Goal: Transaction & Acquisition: Purchase product/service

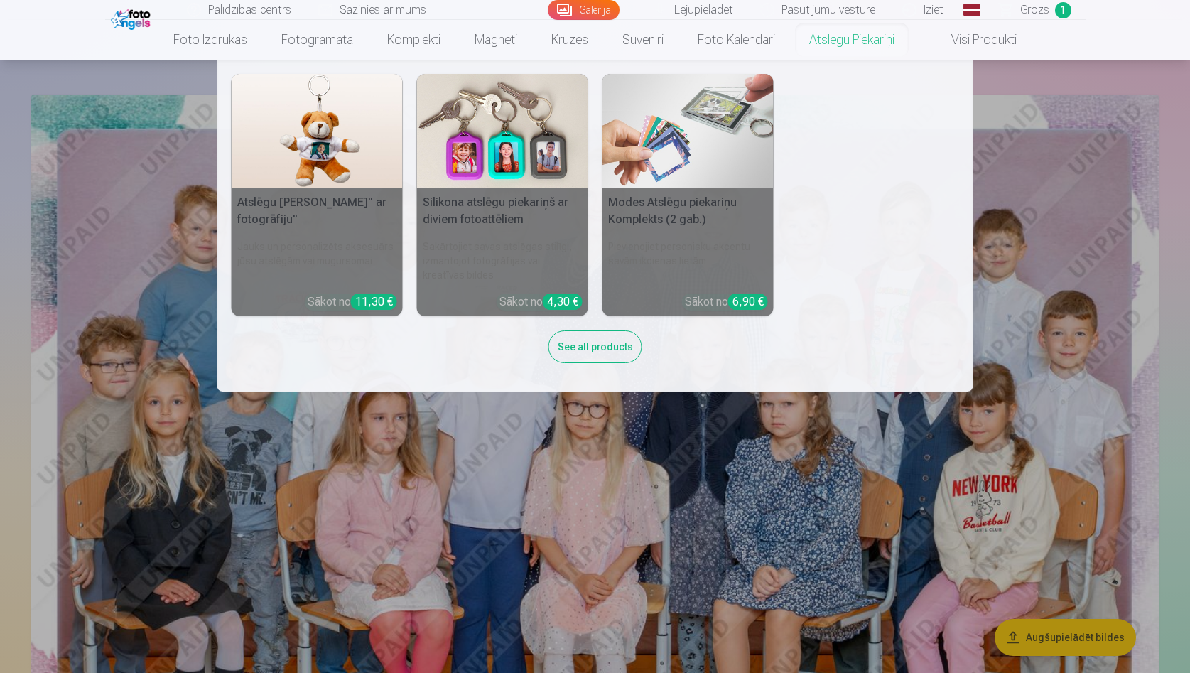
scroll to position [67, 0]
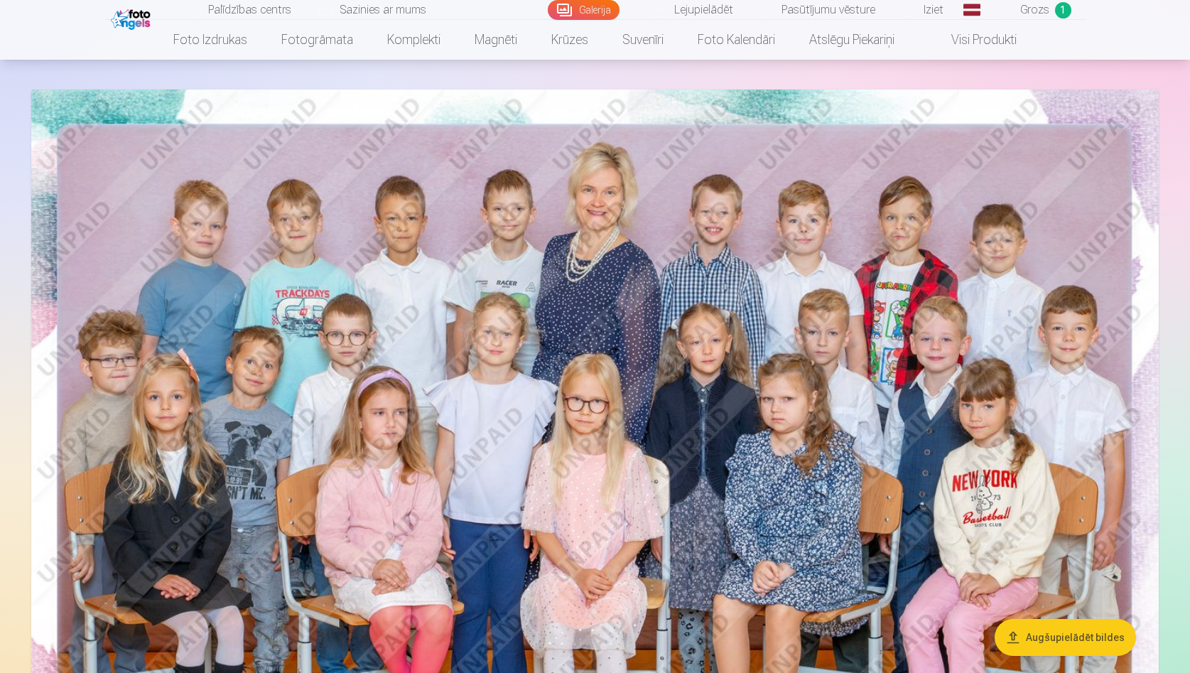
click at [1038, 9] on span "Grozs" at bounding box center [1035, 9] width 29 height 17
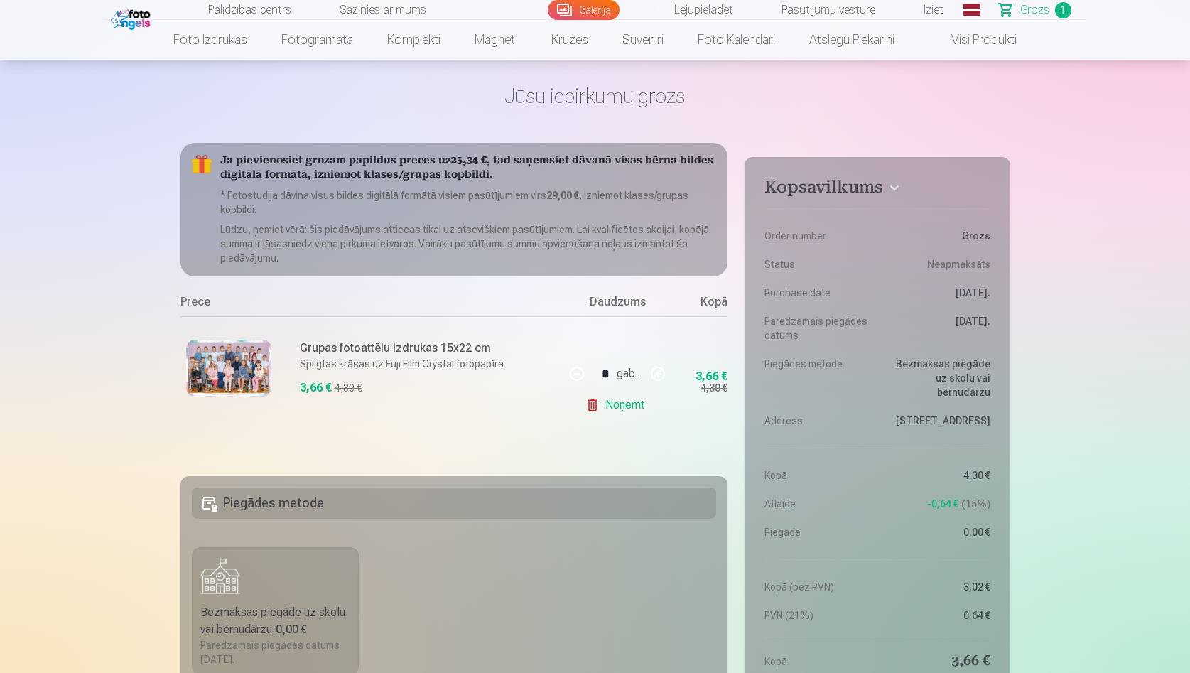
scroll to position [47, 0]
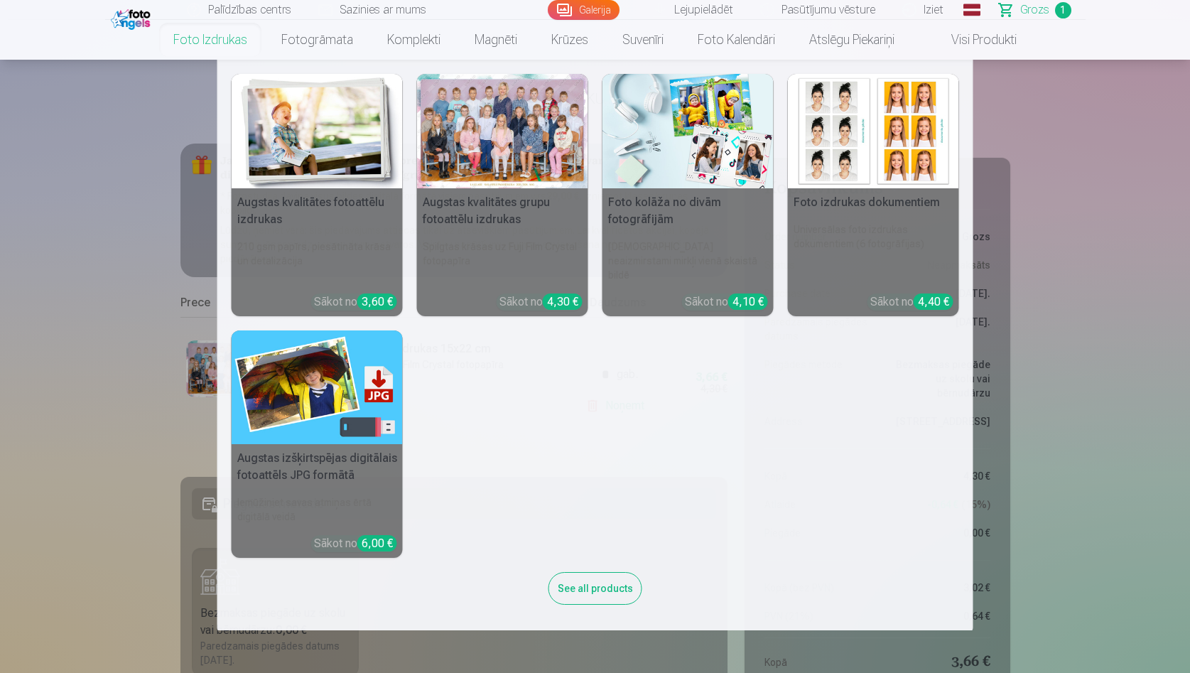
click at [495, 211] on h5 "Augstas kvalitātes grupu fotoattēlu izdrukas" at bounding box center [502, 210] width 171 height 45
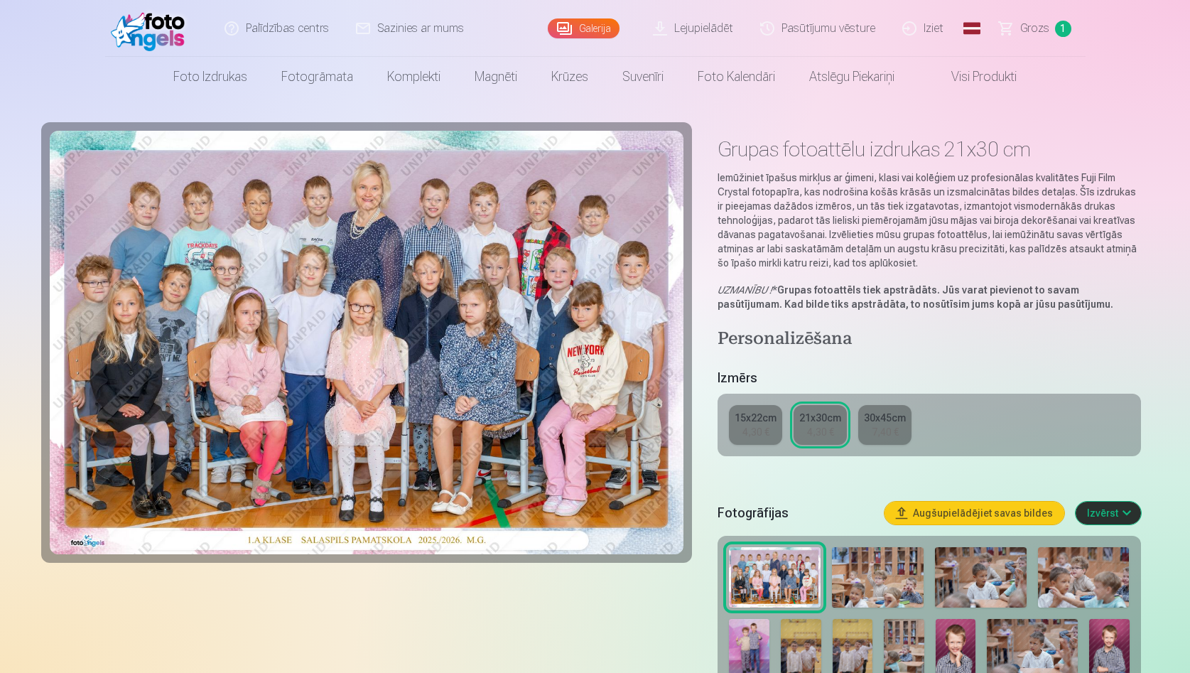
click at [821, 434] on div "4,30 €" at bounding box center [820, 432] width 27 height 14
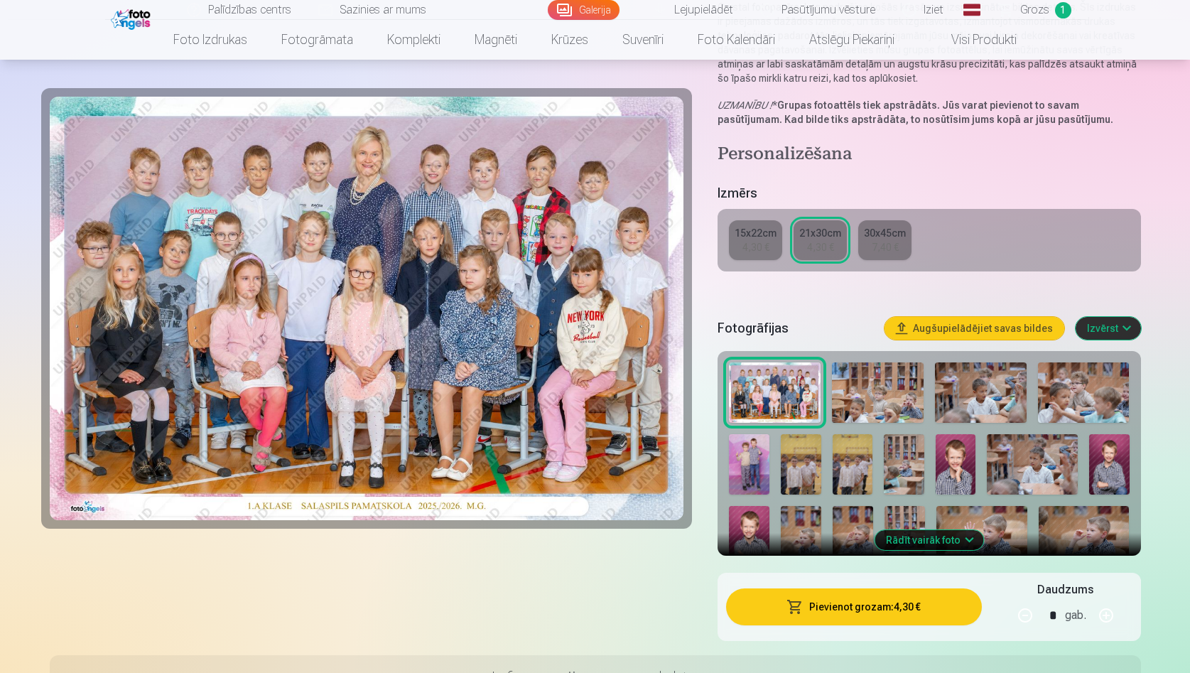
scroll to position [245, 0]
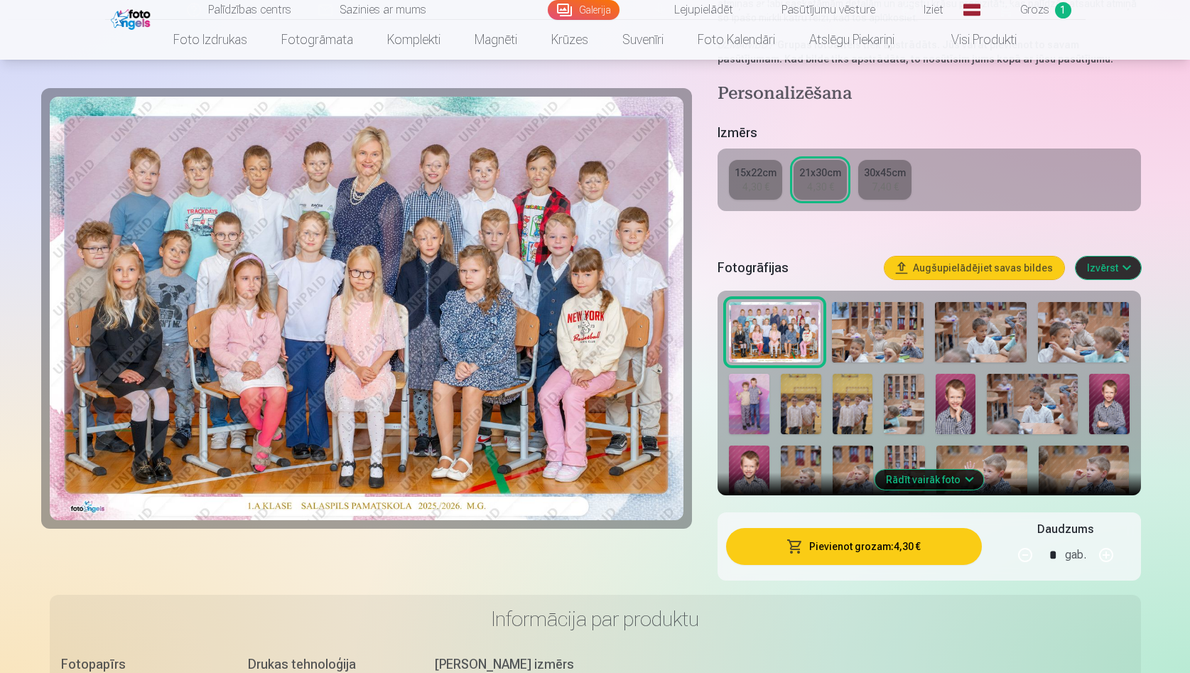
click at [854, 554] on button "Pievienot grozam : 4,30 €" at bounding box center [853, 546] width 255 height 37
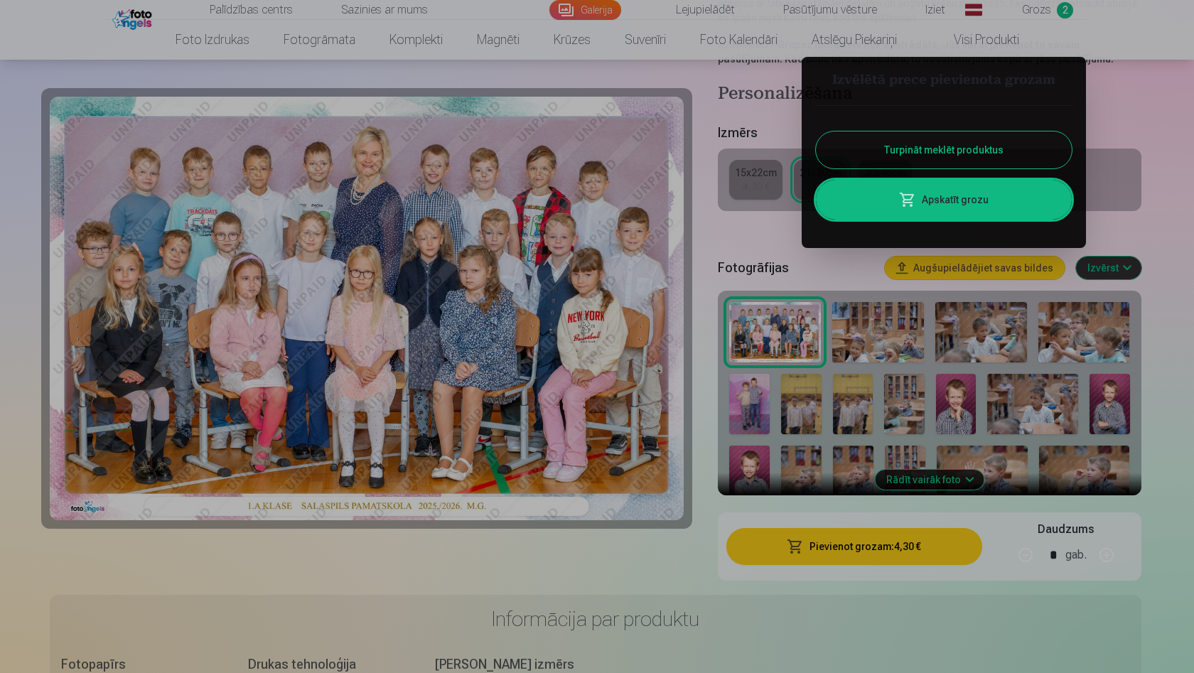
click at [980, 199] on link "Apskatīt grozu" at bounding box center [944, 200] width 256 height 40
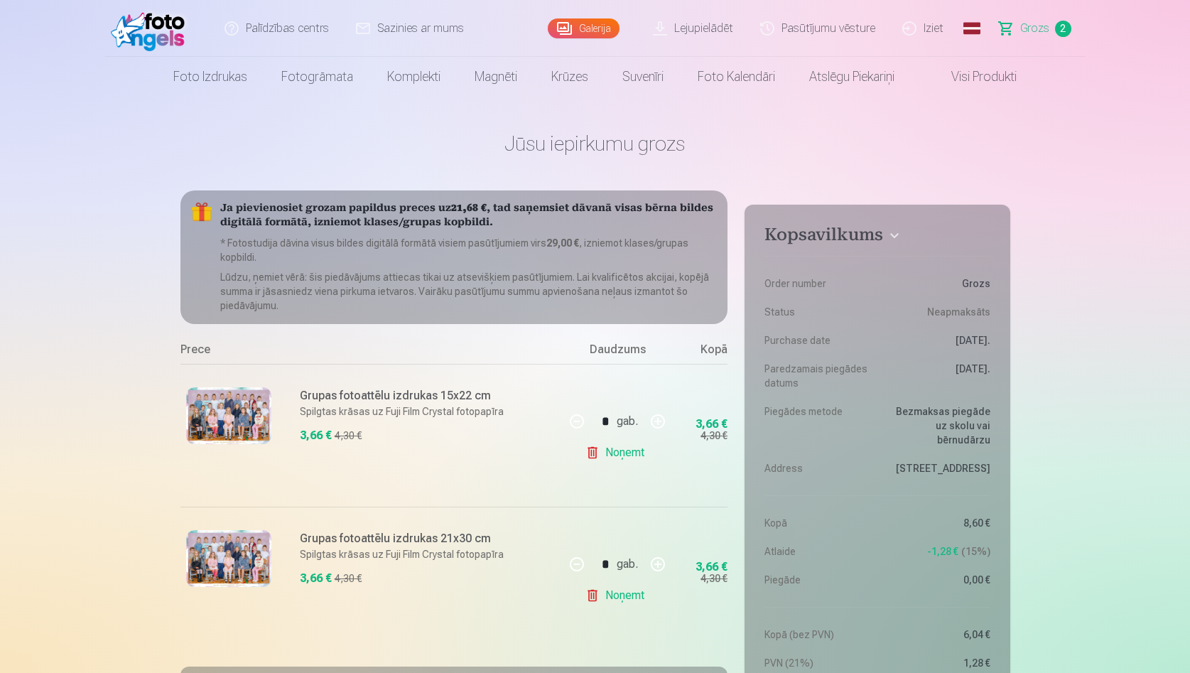
click at [631, 456] on link "Noņemt" at bounding box center [618, 453] width 65 height 28
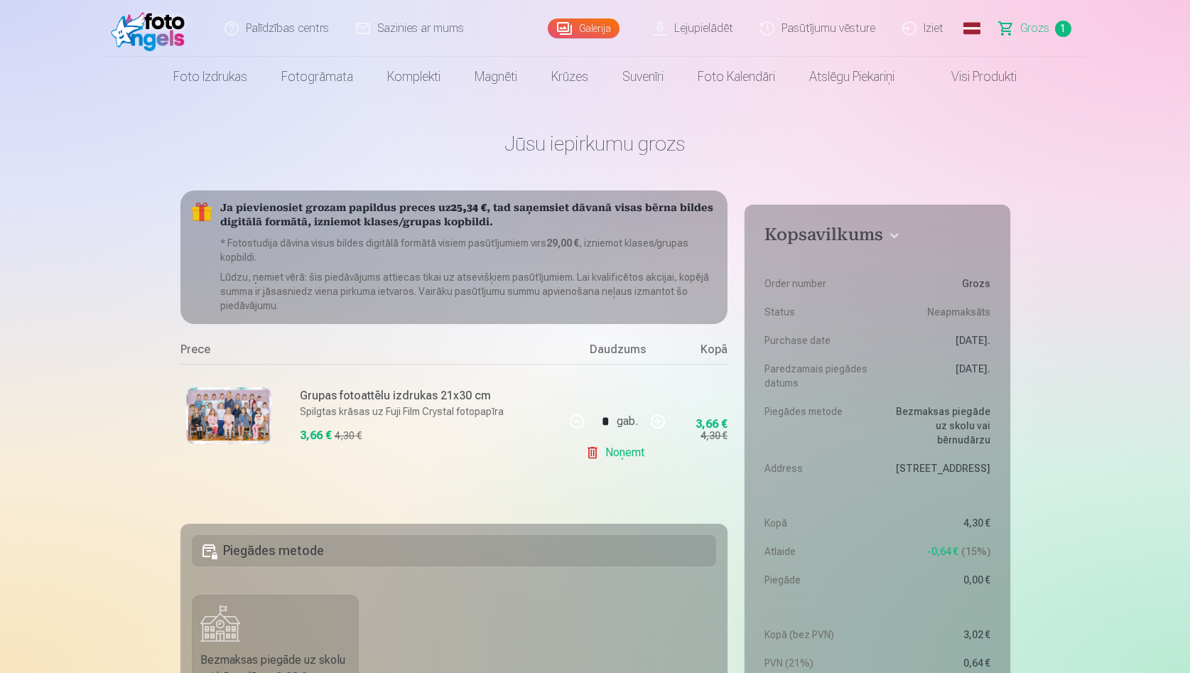
click at [251, 416] on img at bounding box center [228, 415] width 85 height 57
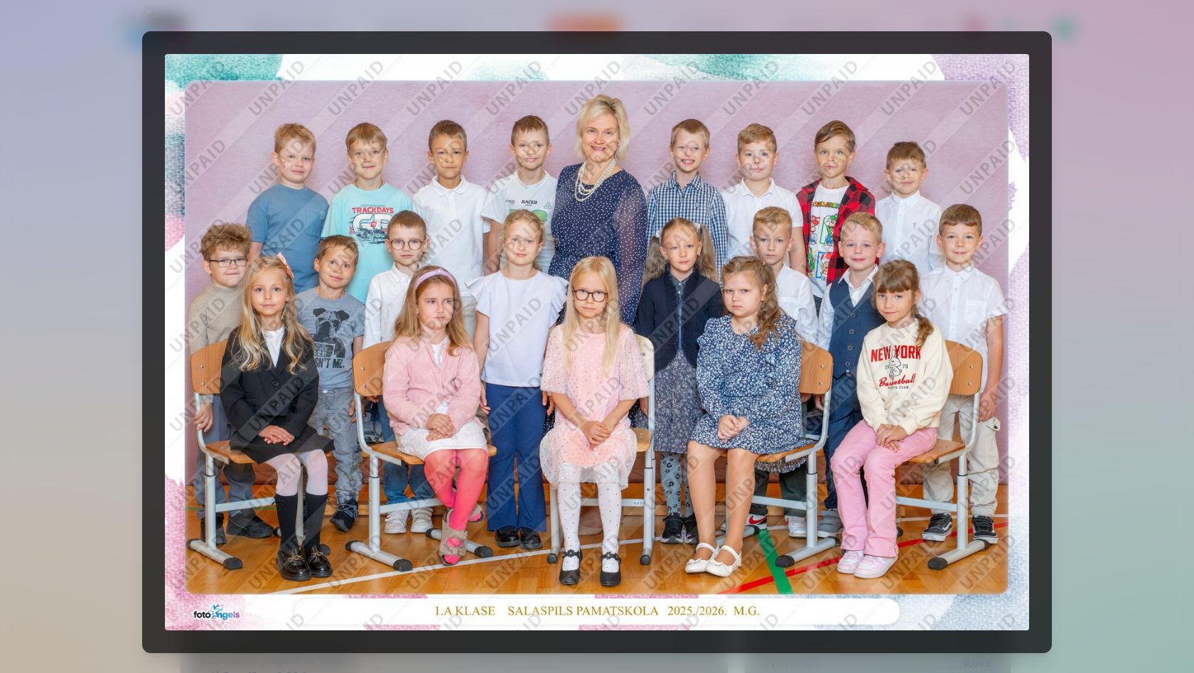
click at [1162, 82] on div at bounding box center [597, 336] width 1194 height 673
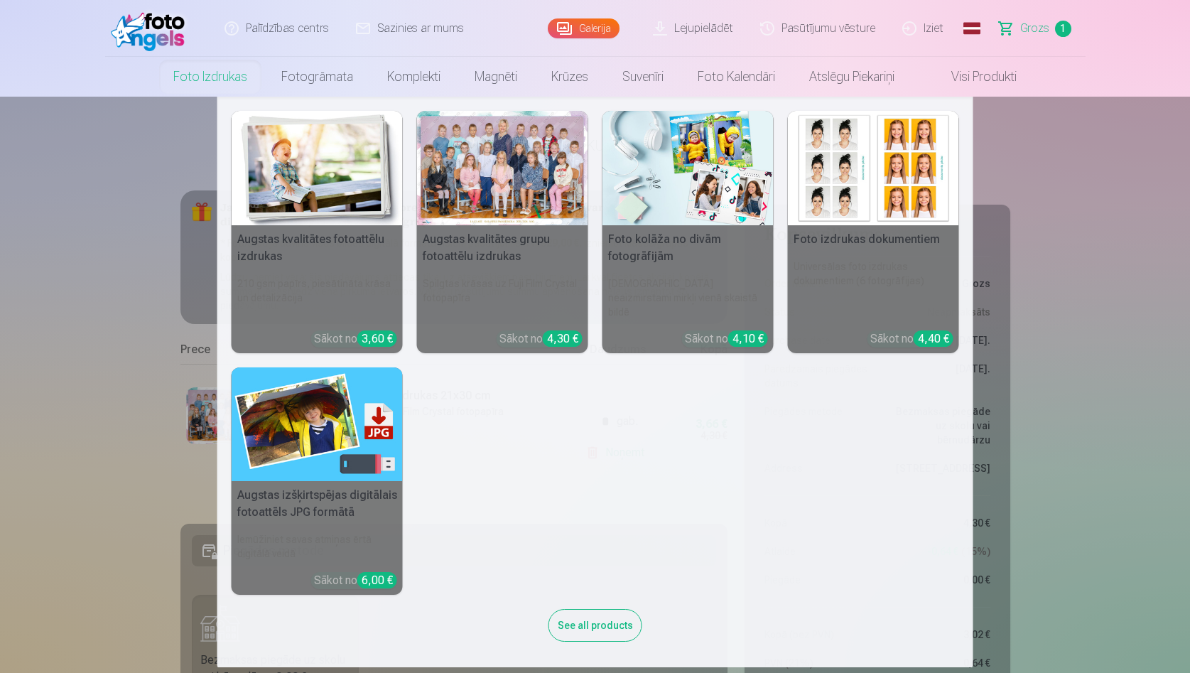
click at [706, 244] on h5 "Foto kolāža no divām fotogrāfijām" at bounding box center [688, 247] width 171 height 45
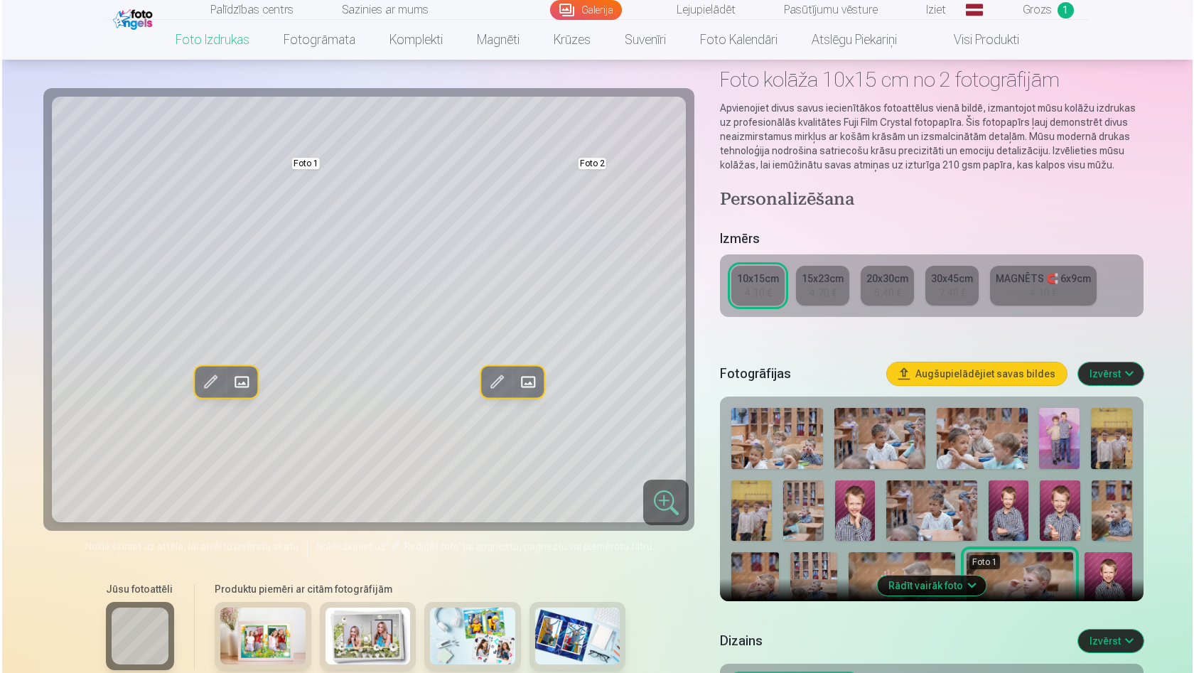
scroll to position [57, 0]
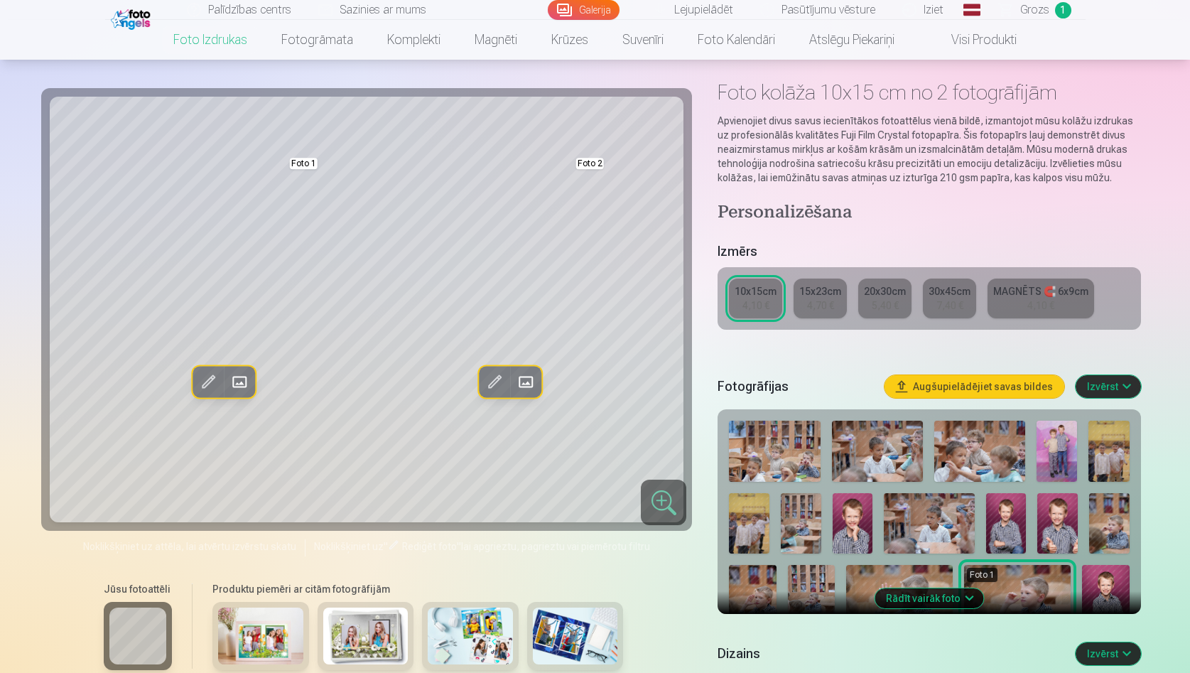
click at [215, 381] on span at bounding box center [208, 381] width 23 height 23
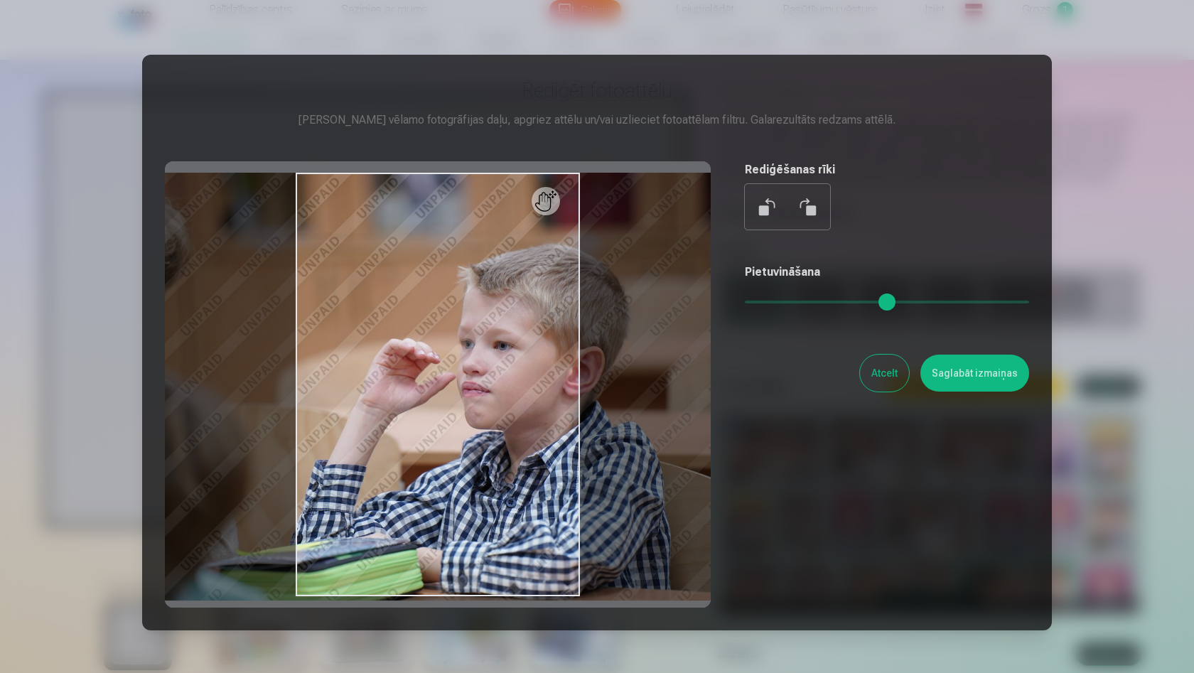
click at [880, 373] on button "Atcelt" at bounding box center [884, 373] width 49 height 37
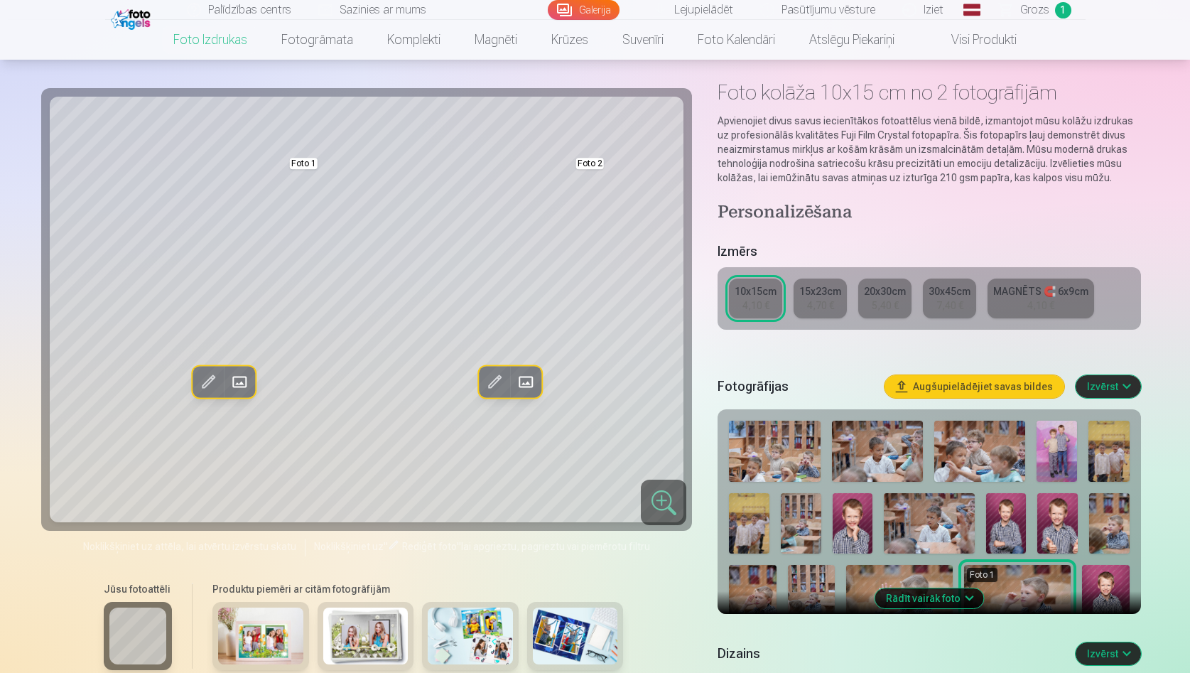
click at [244, 380] on span at bounding box center [239, 381] width 23 height 23
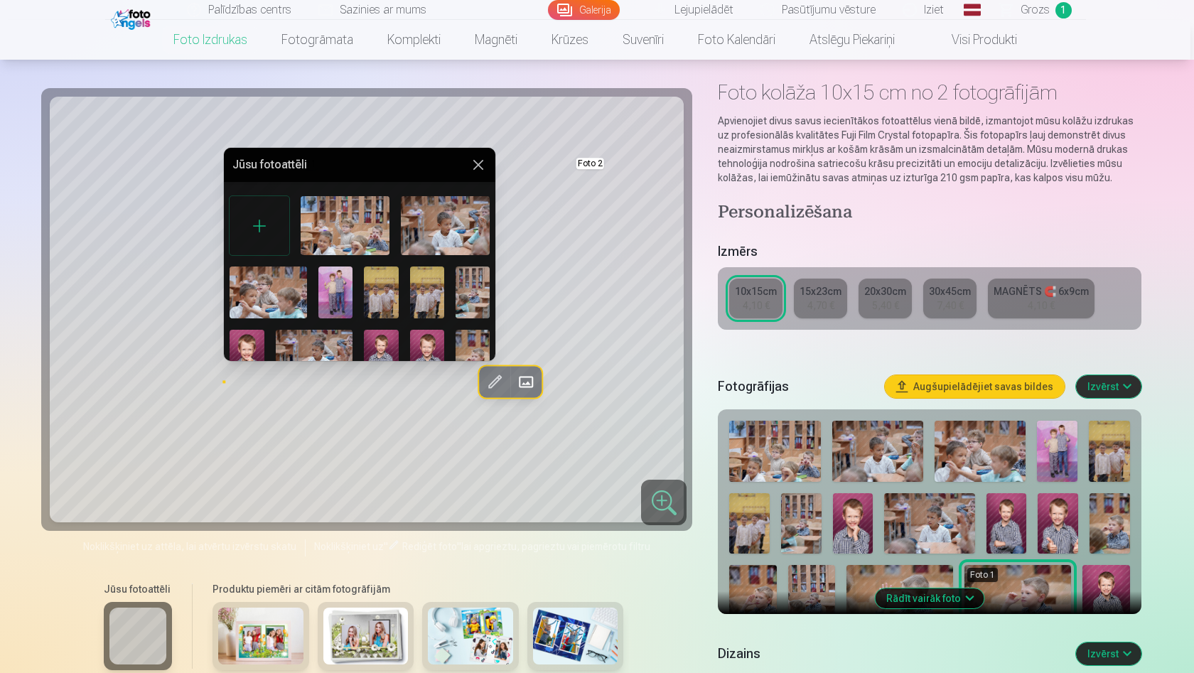
click at [375, 348] on img at bounding box center [381, 356] width 34 height 52
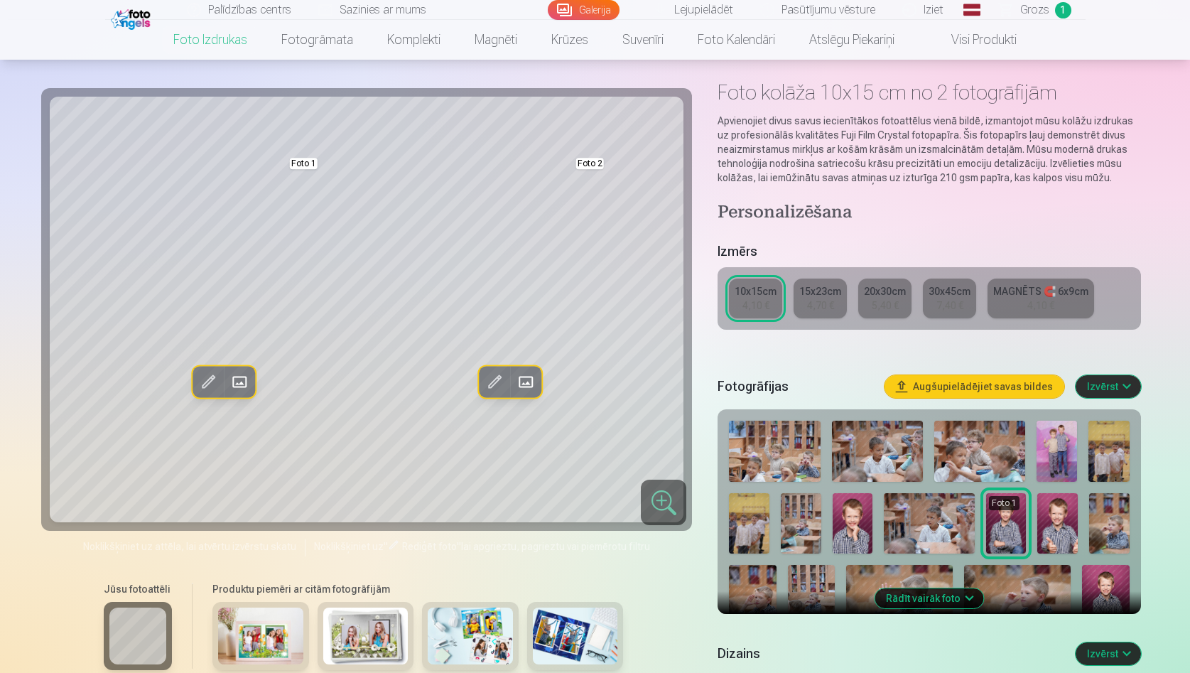
click at [534, 382] on span at bounding box center [525, 381] width 23 height 23
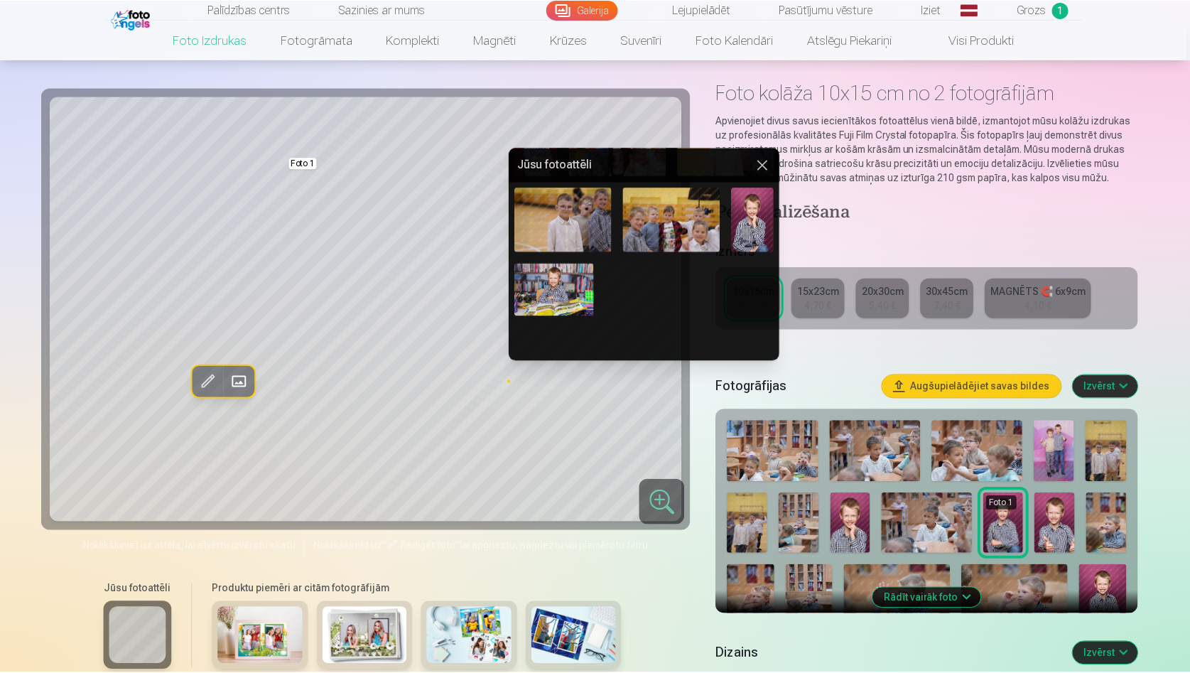
scroll to position [389, 0]
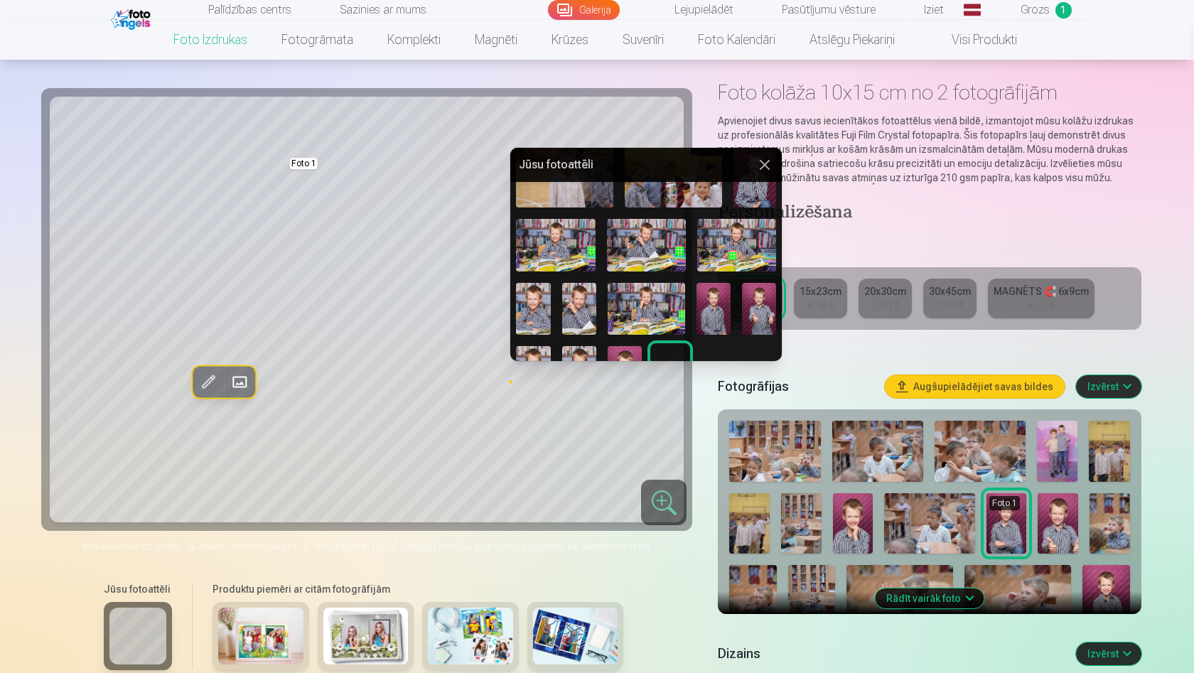
click at [534, 299] on img at bounding box center [533, 308] width 34 height 51
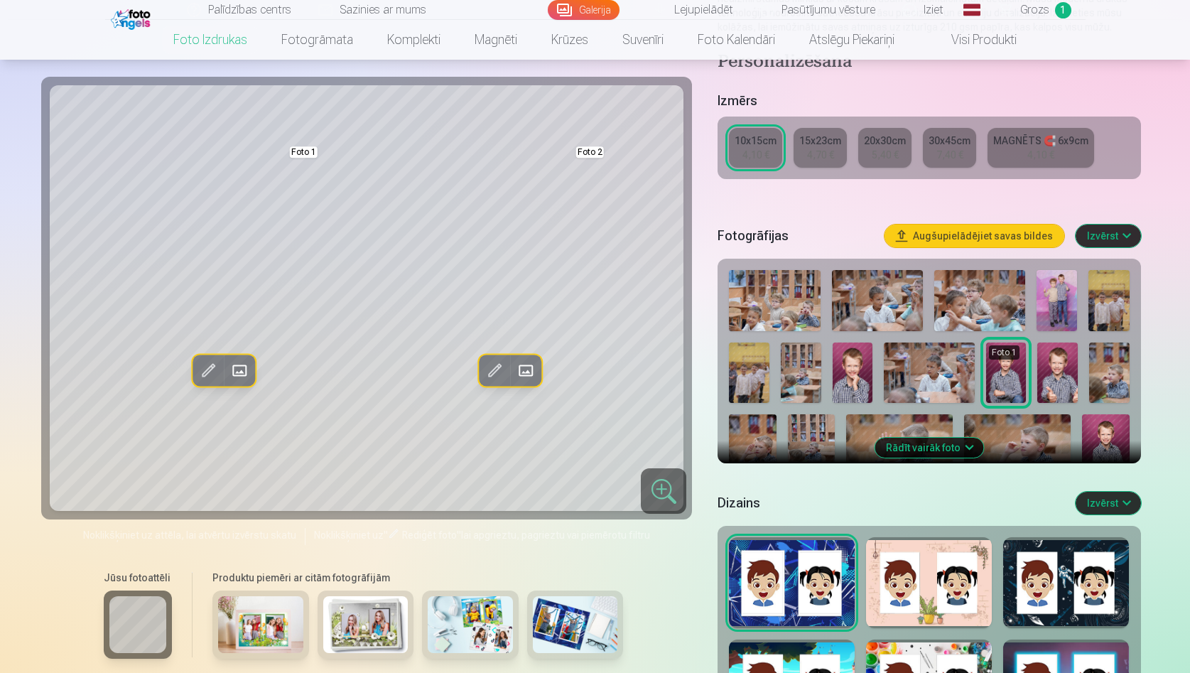
scroll to position [208, 0]
click at [949, 451] on button "Rādīt vairāk foto" at bounding box center [929, 448] width 109 height 20
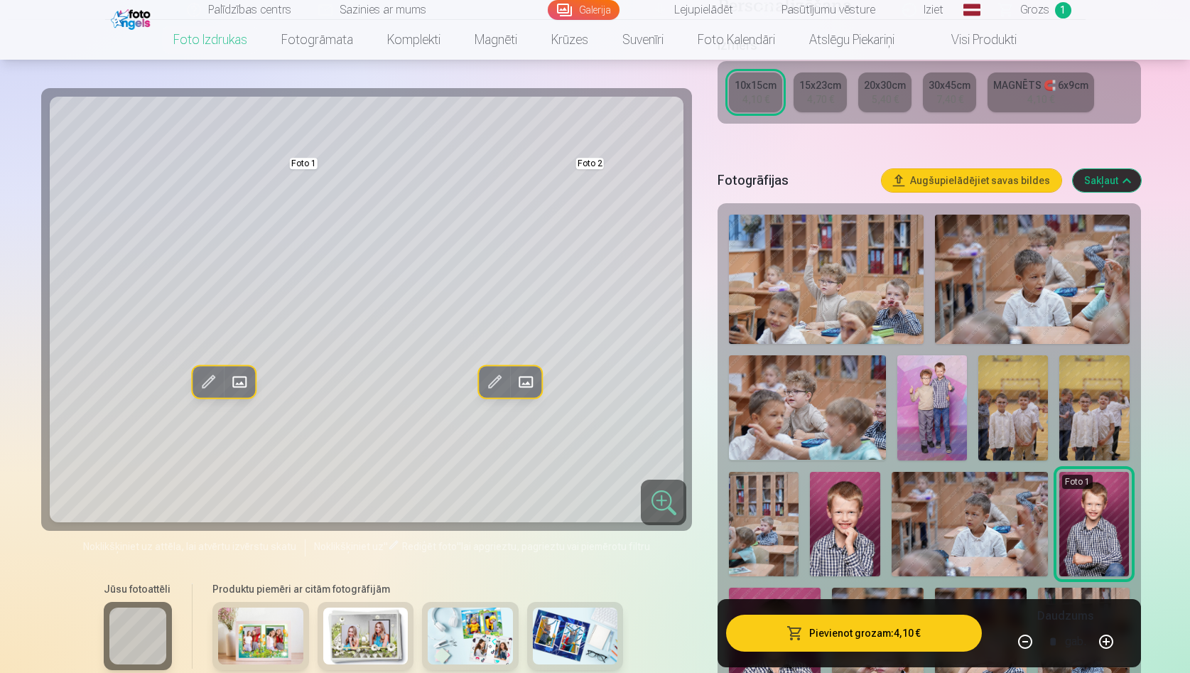
scroll to position [262, 0]
click at [834, 92] on div "15x23cm" at bounding box center [821, 86] width 42 height 14
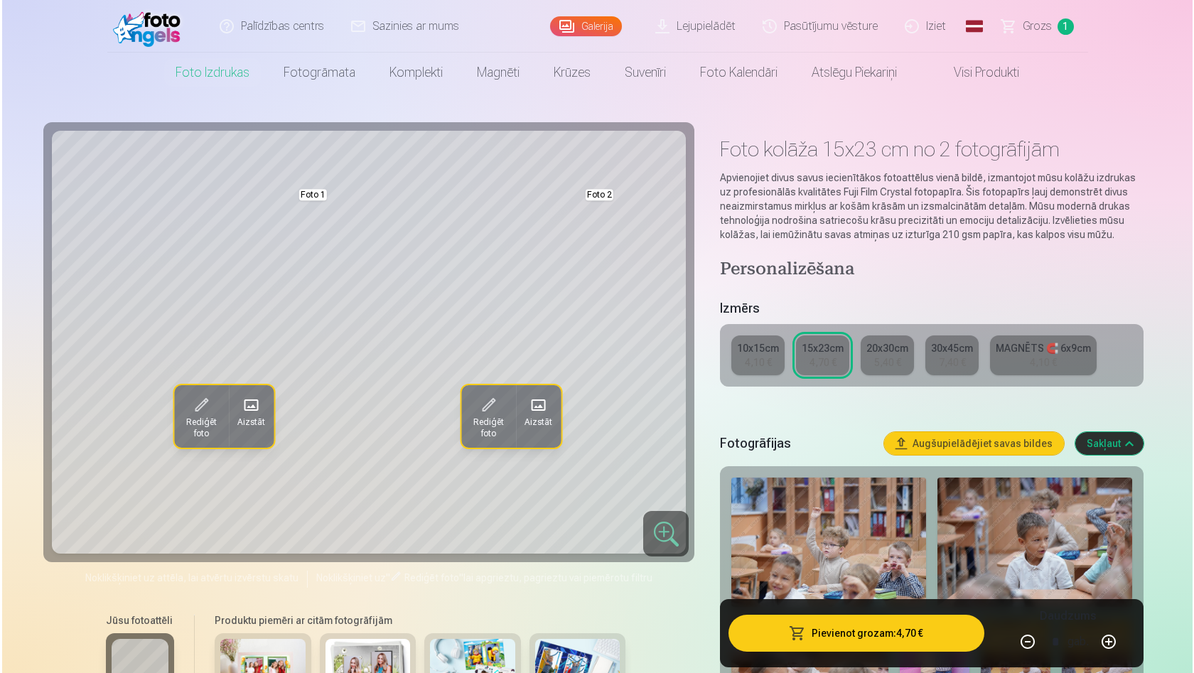
scroll to position [26, 0]
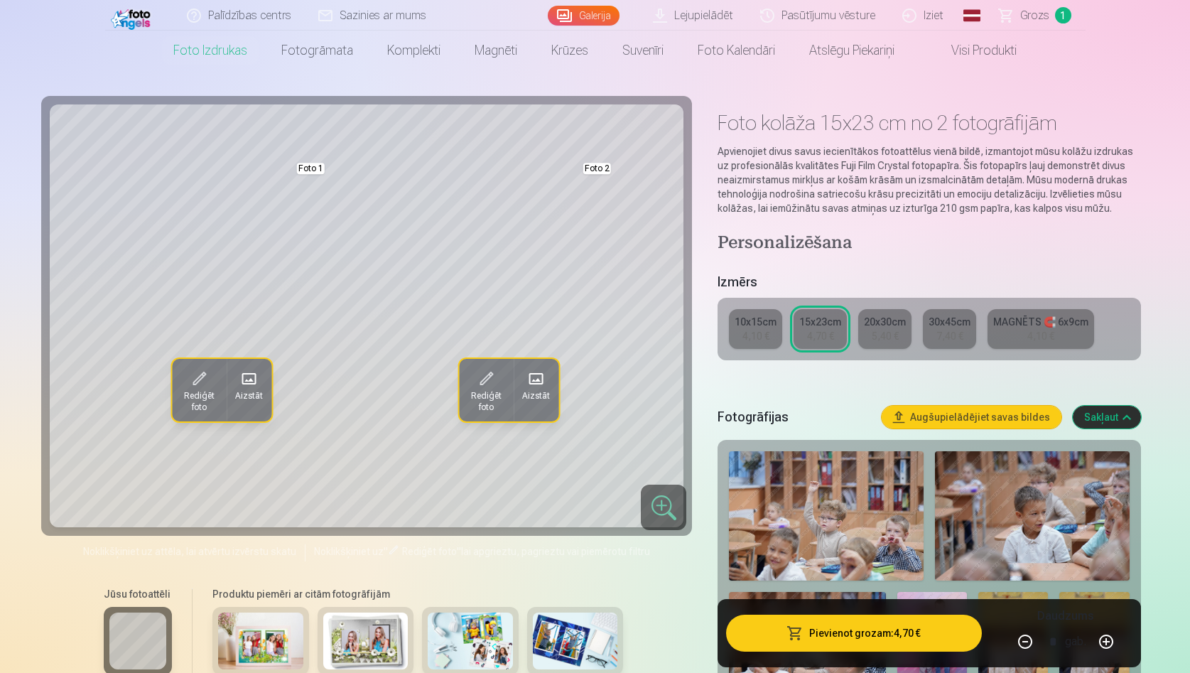
click at [888, 635] on button "Pievienot grozam : 4,70 €" at bounding box center [853, 633] width 255 height 37
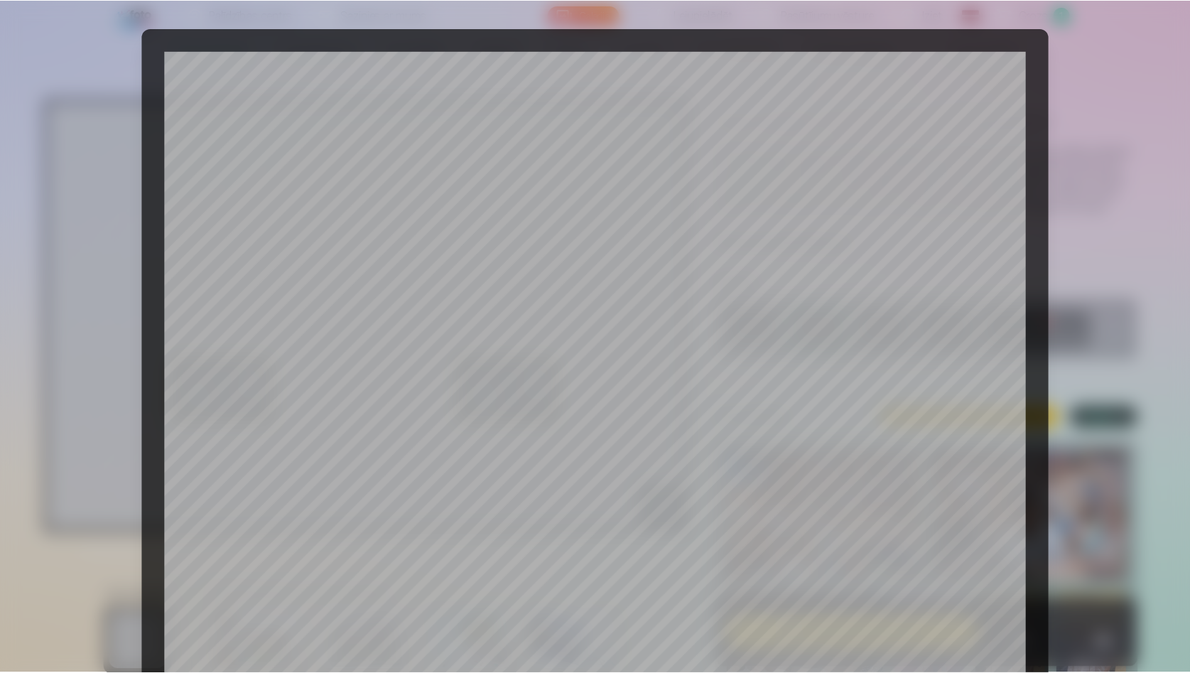
scroll to position [350, 0]
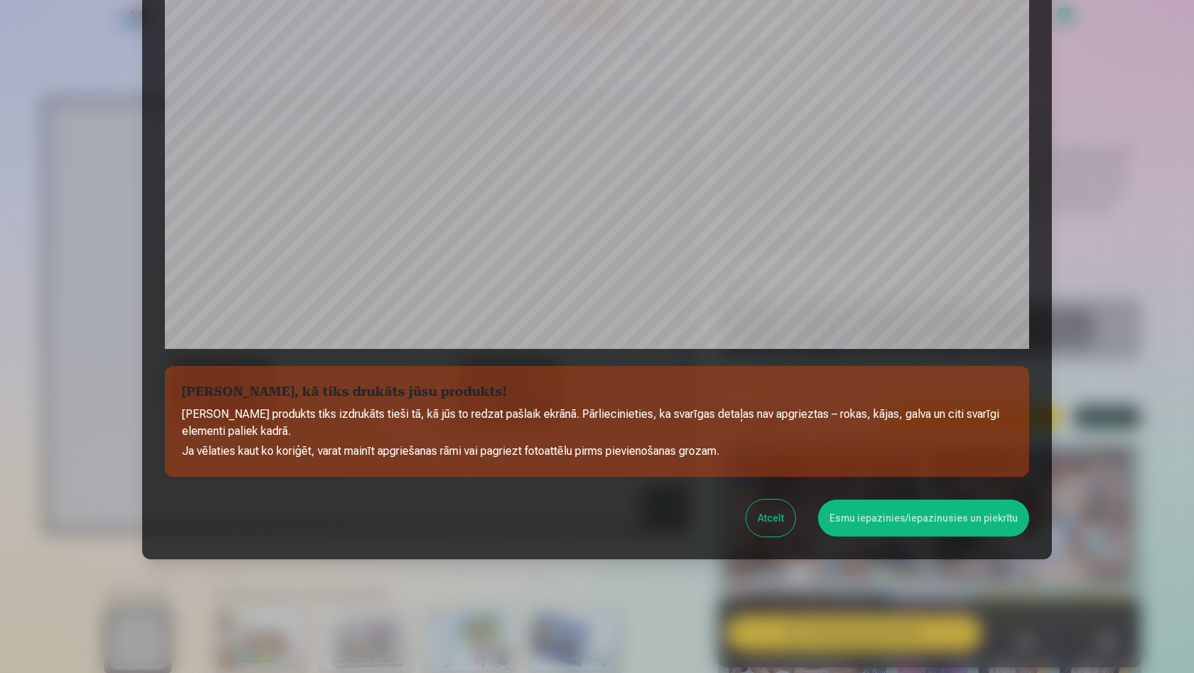
click at [1167, 335] on div at bounding box center [597, 336] width 1194 height 673
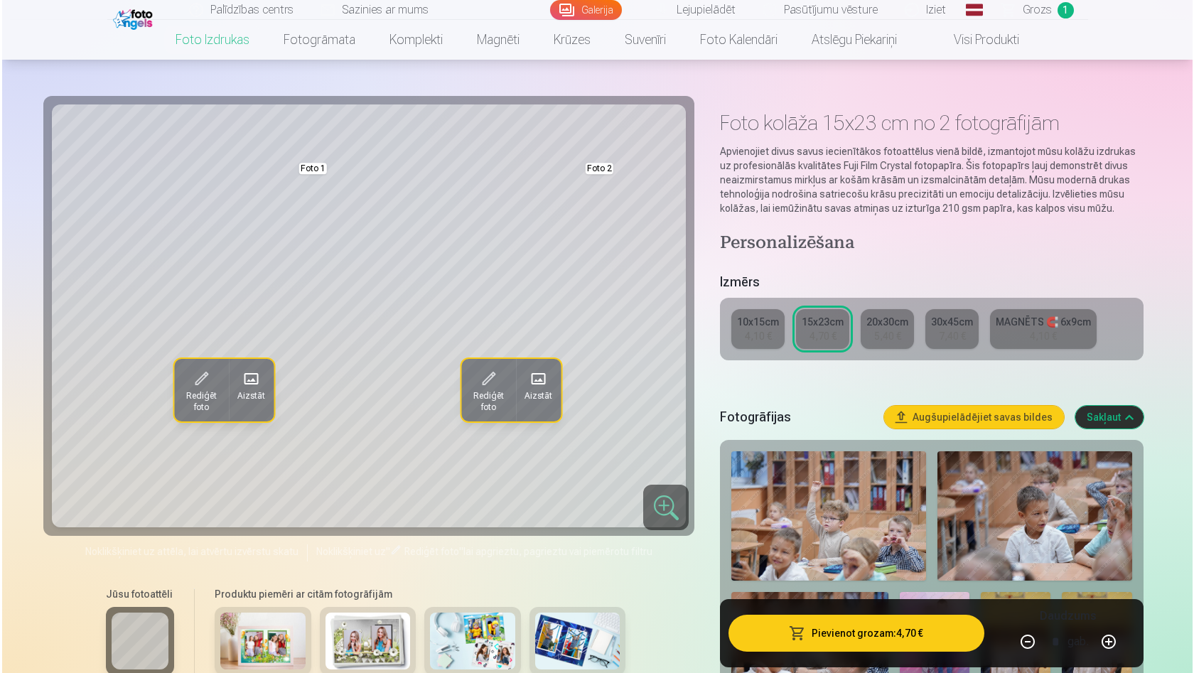
scroll to position [94, 0]
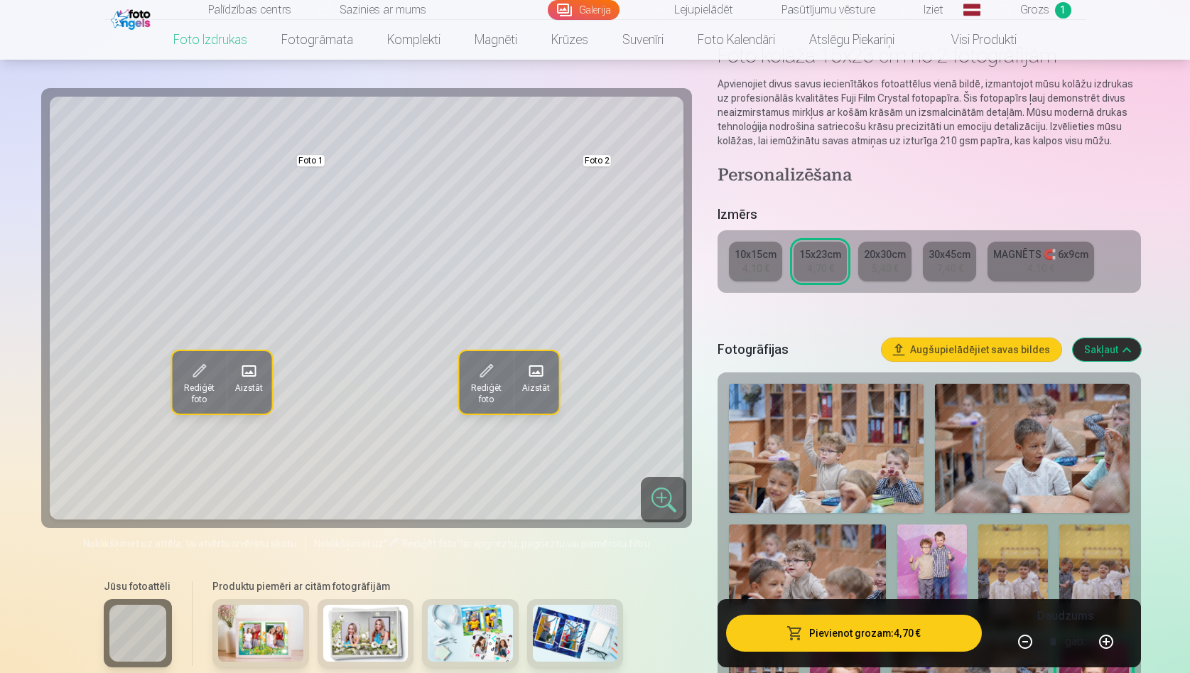
click at [254, 375] on span at bounding box center [249, 371] width 23 height 23
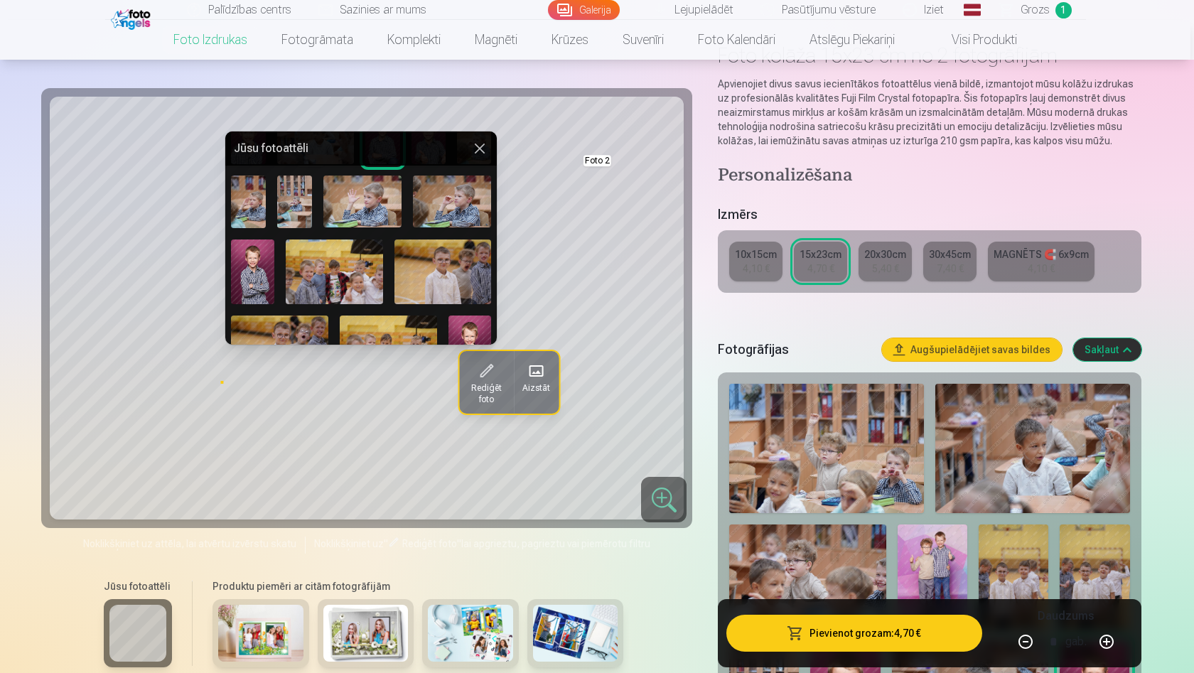
scroll to position [202, 0]
click at [258, 273] on img at bounding box center [252, 270] width 43 height 65
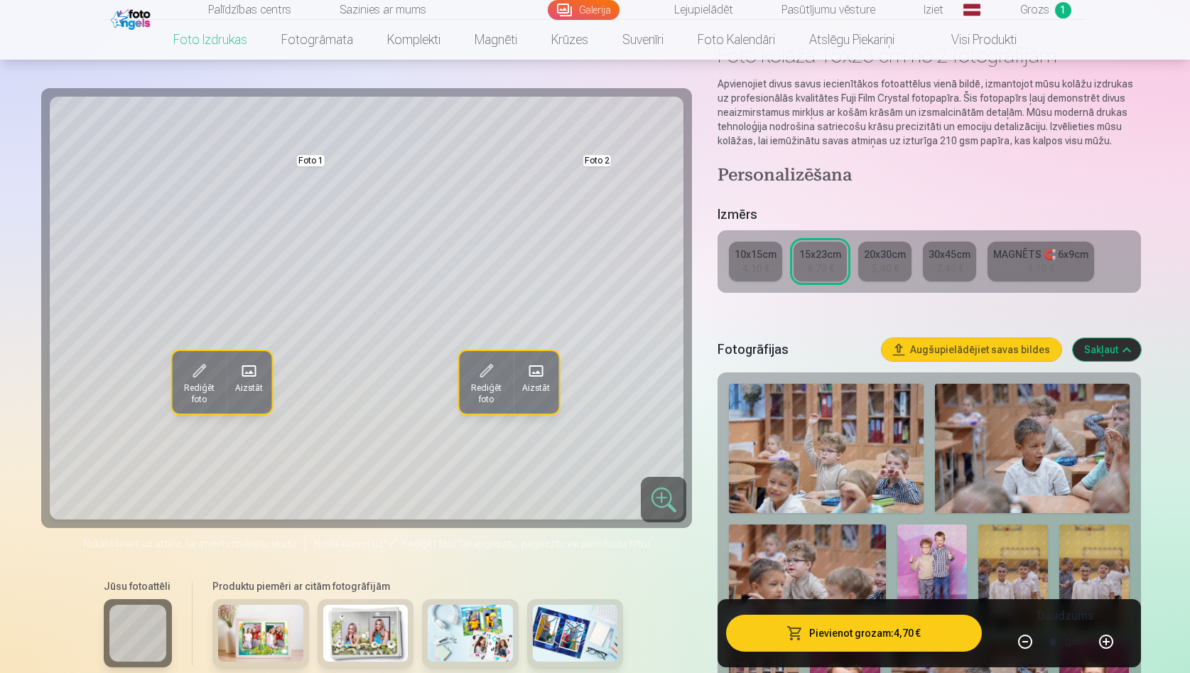
click at [537, 376] on span at bounding box center [536, 371] width 23 height 23
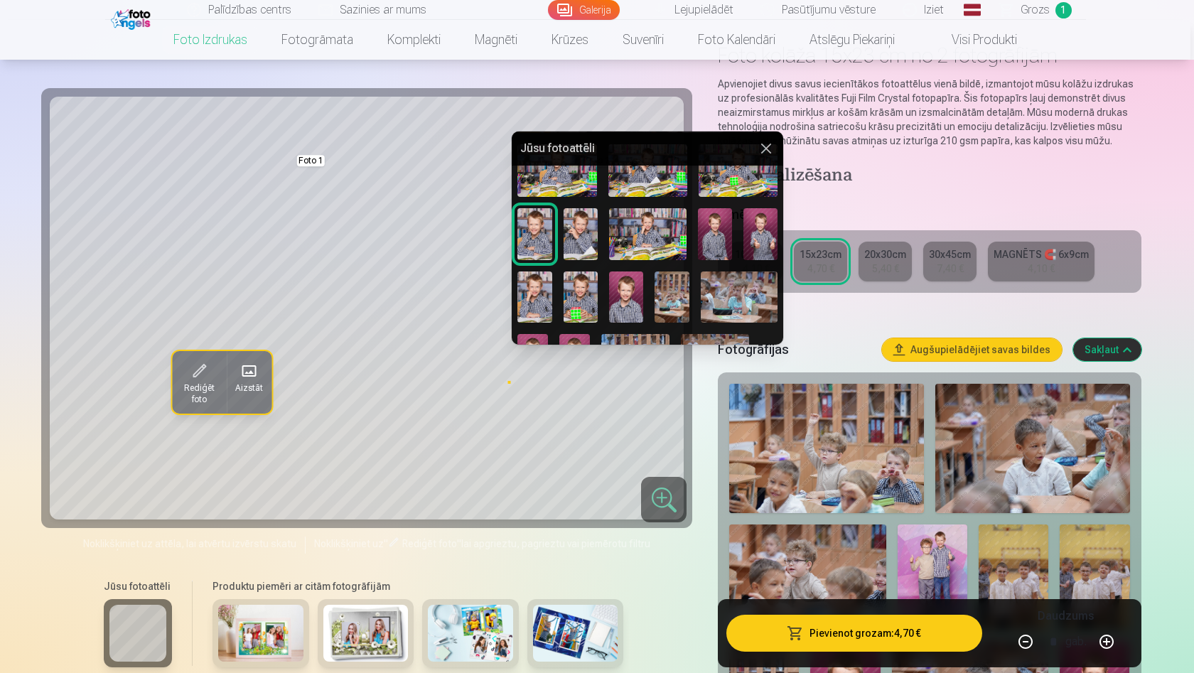
scroll to position [455, 0]
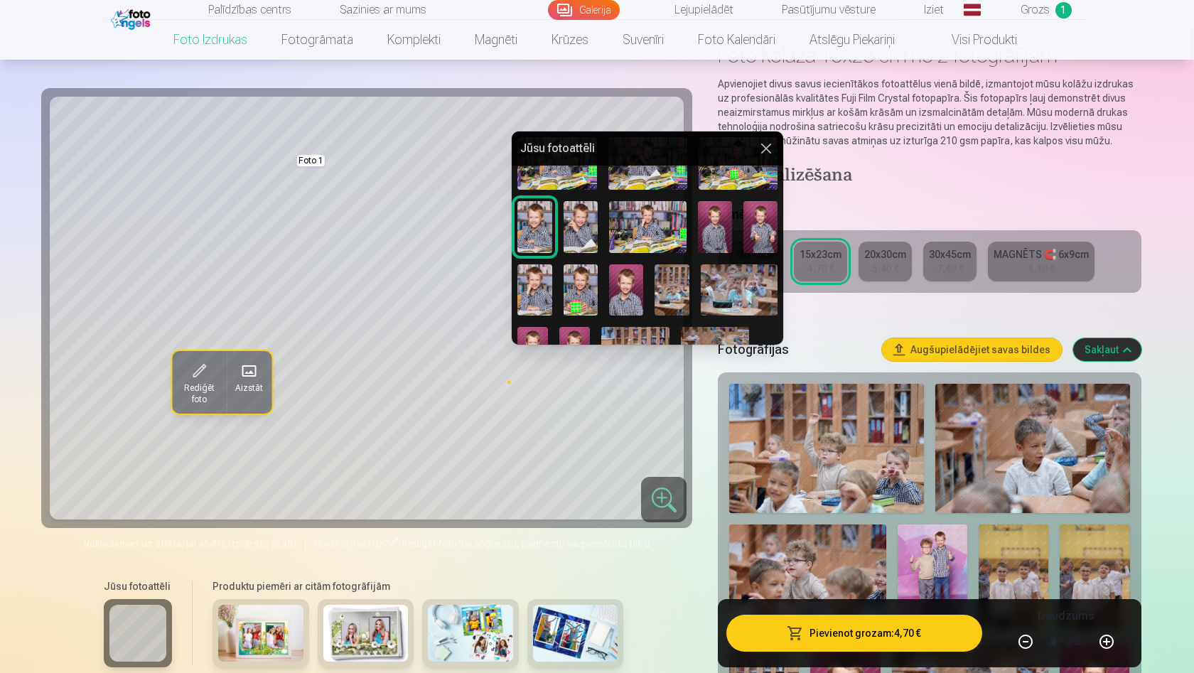
click at [577, 333] on img at bounding box center [574, 349] width 31 height 45
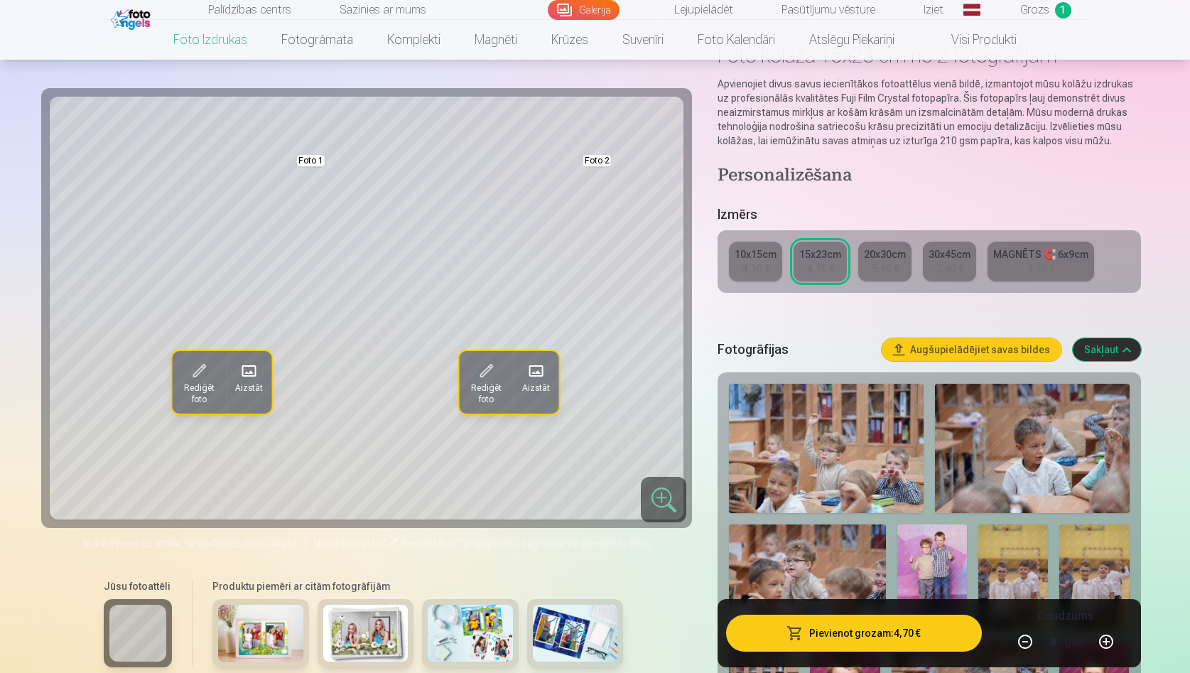
click at [861, 634] on button "Pievienot grozam : 4,70 €" at bounding box center [853, 633] width 255 height 37
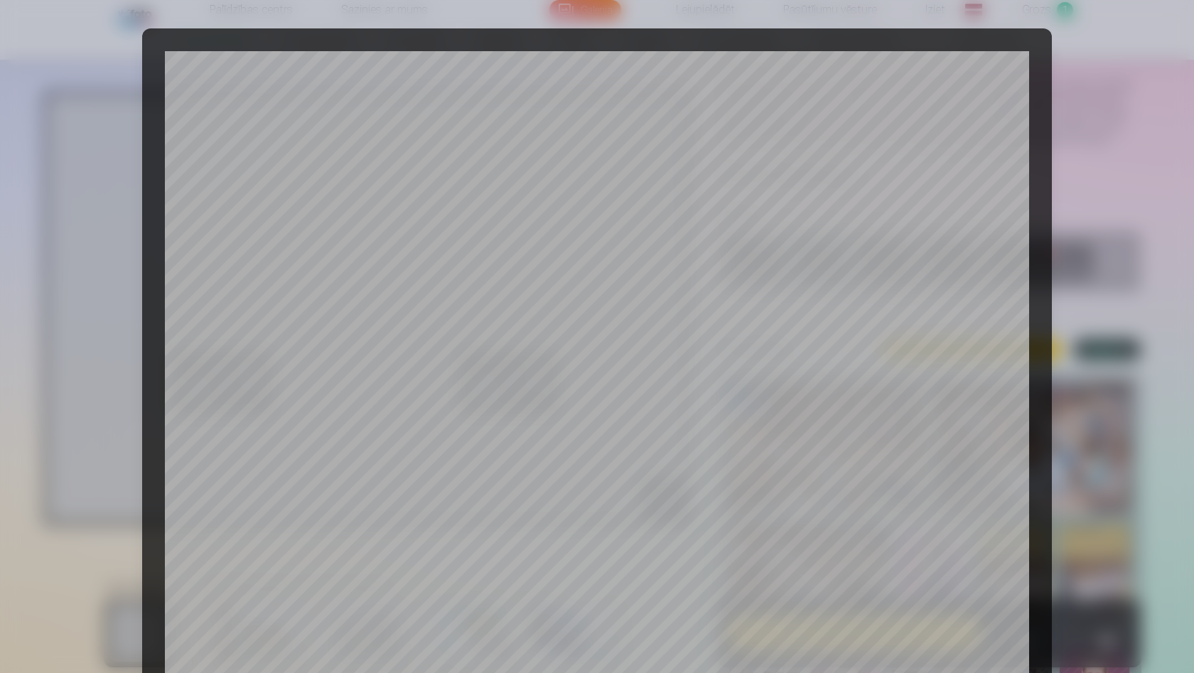
scroll to position [350, 0]
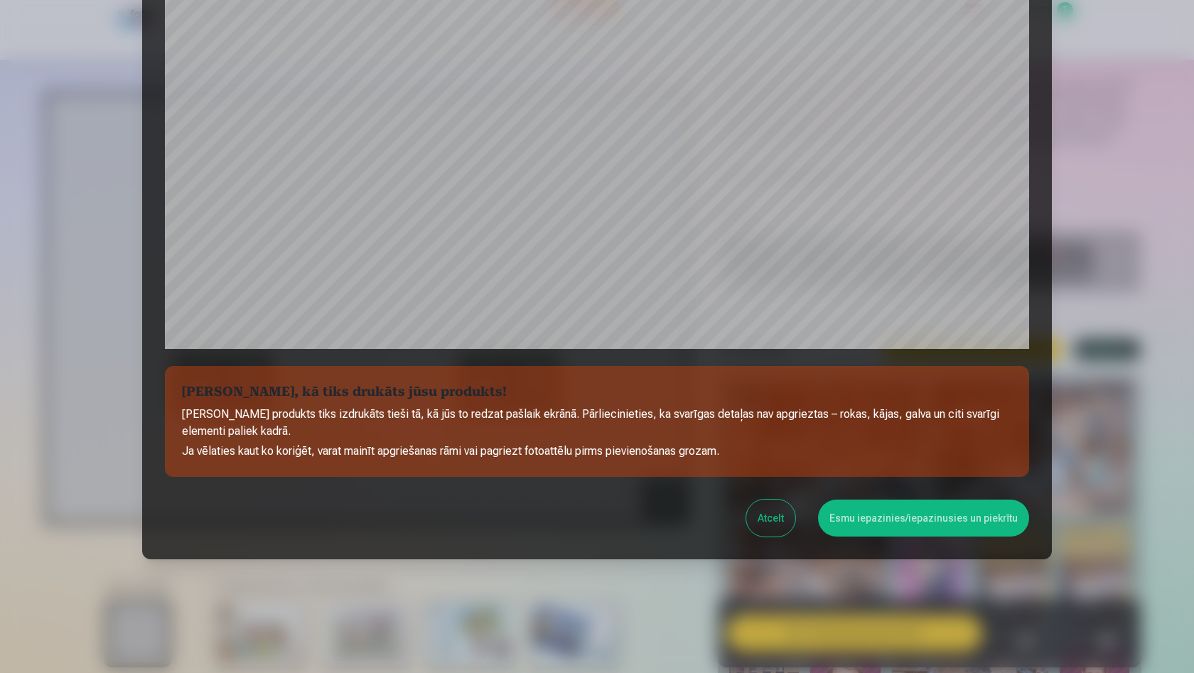
click at [1140, 279] on div at bounding box center [597, 336] width 1194 height 673
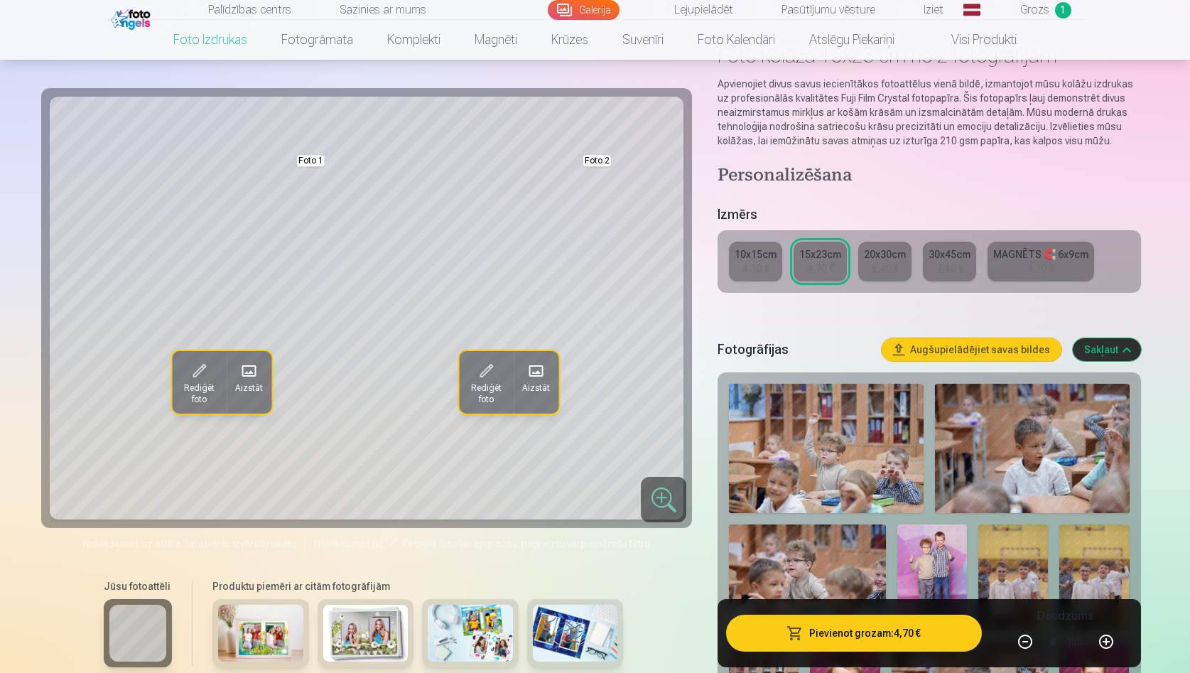
click at [253, 382] on span "Aizstāt" at bounding box center [249, 387] width 28 height 11
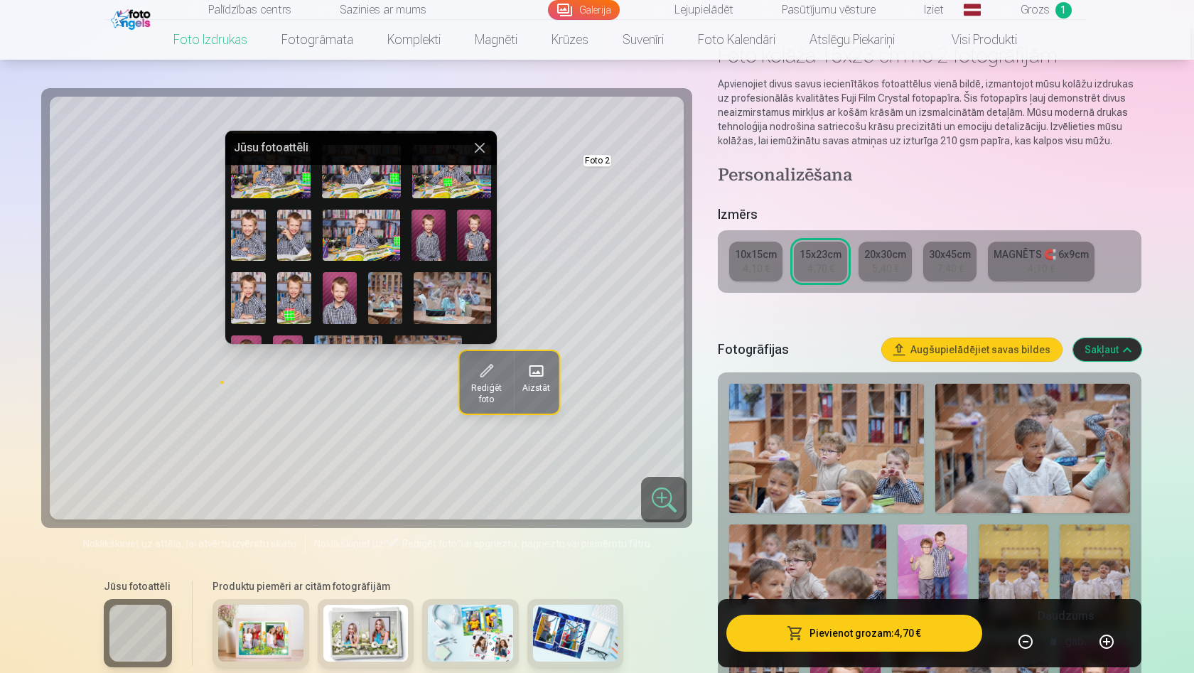
scroll to position [439, 0]
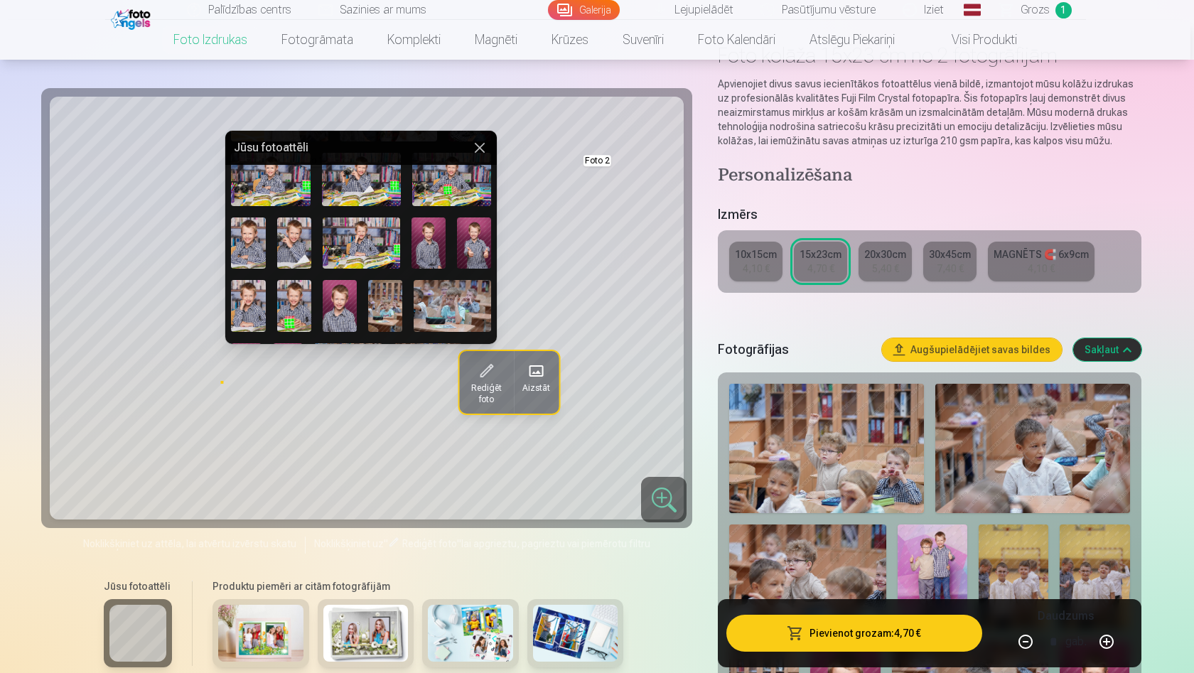
click at [251, 291] on img at bounding box center [248, 306] width 34 height 52
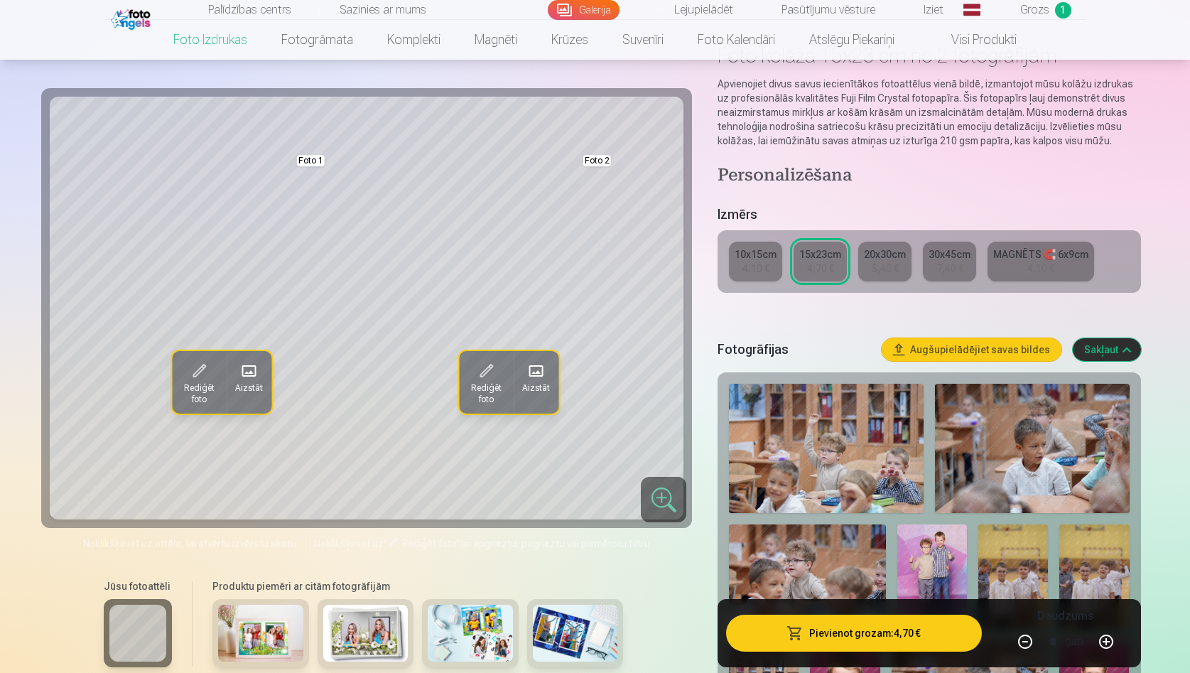
click at [542, 382] on span "Aizstāt" at bounding box center [536, 387] width 28 height 11
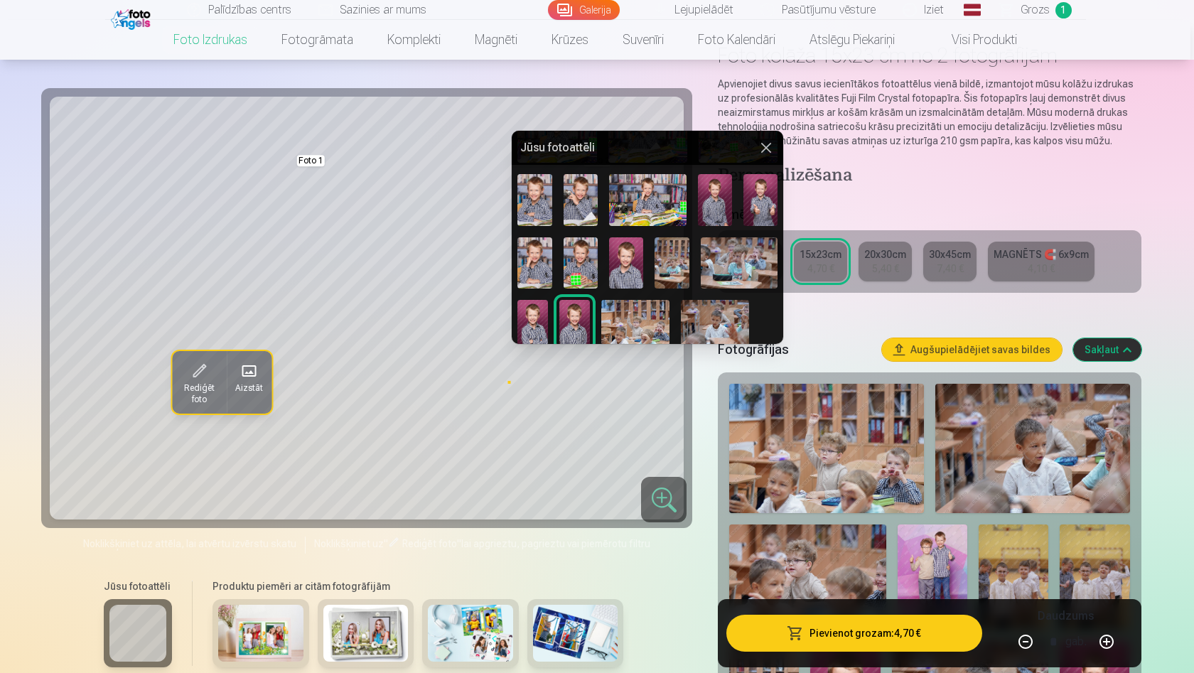
scroll to position [480, 0]
click at [633, 254] on img at bounding box center [626, 263] width 34 height 51
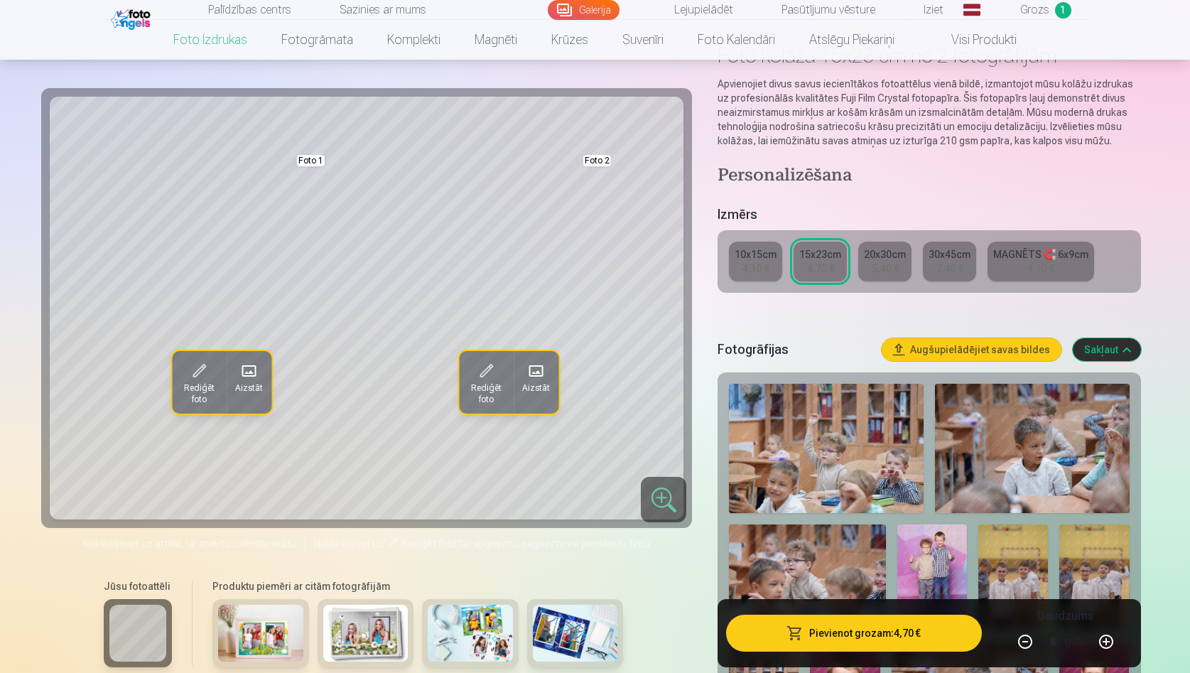
click at [859, 635] on button "Pievienot grozam : 4,70 €" at bounding box center [853, 633] width 255 height 37
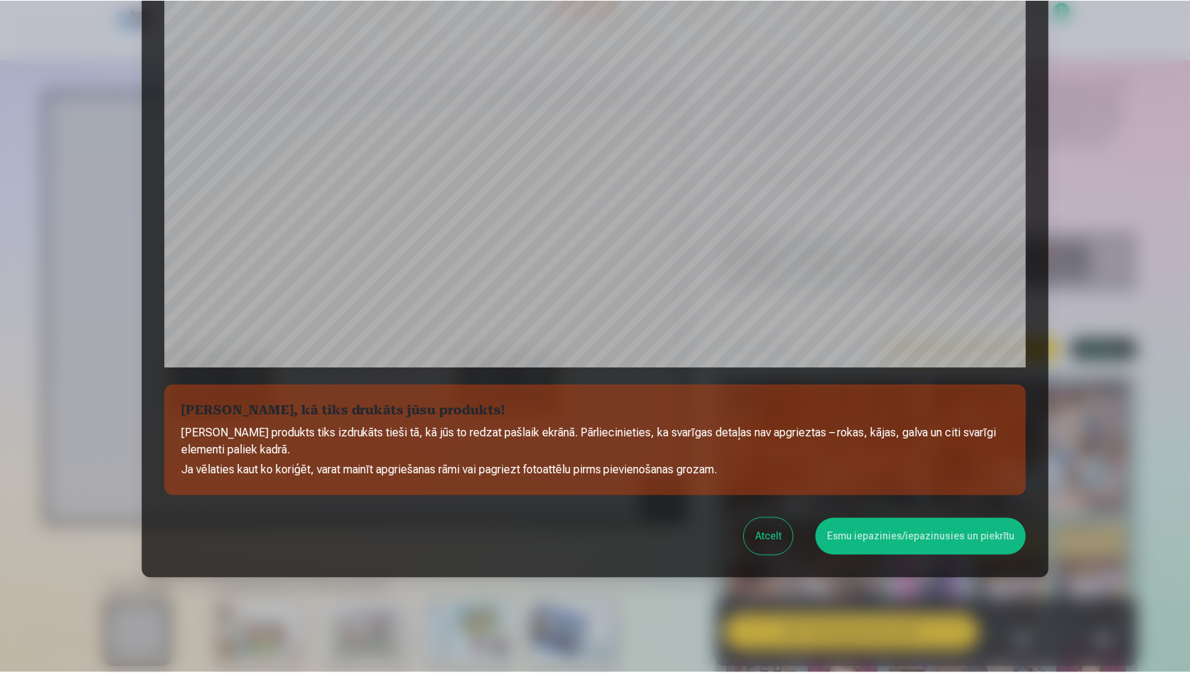
scroll to position [350, 0]
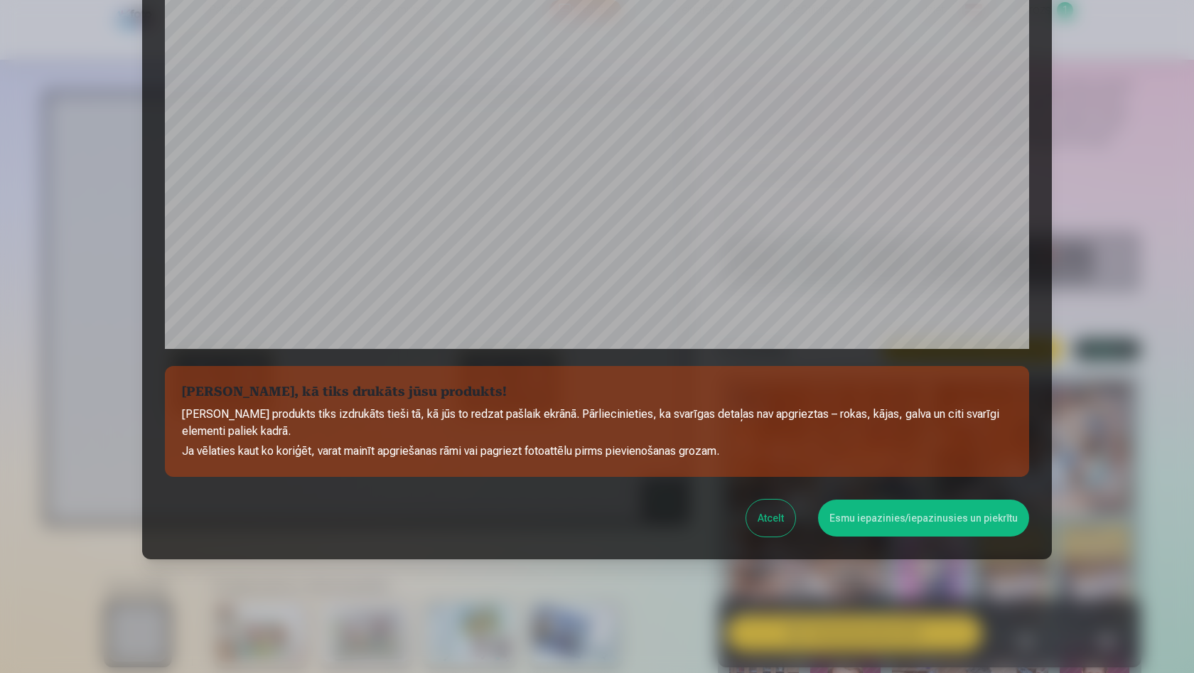
click at [1117, 89] on div at bounding box center [597, 336] width 1194 height 673
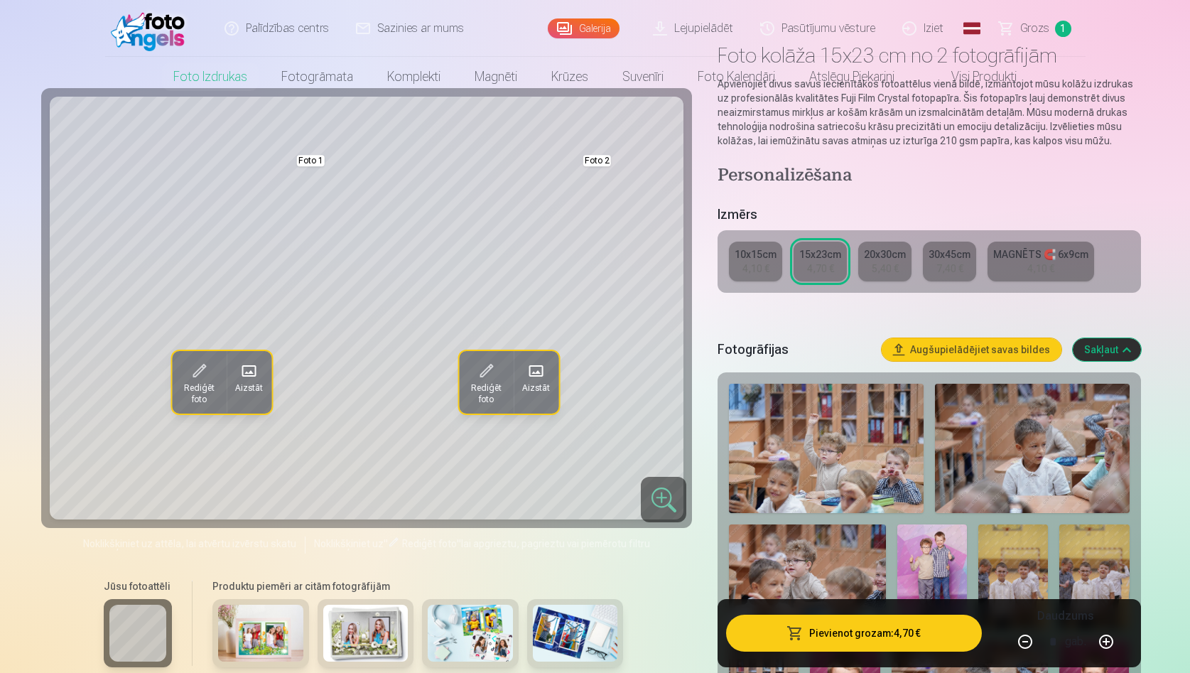
scroll to position [0, 0]
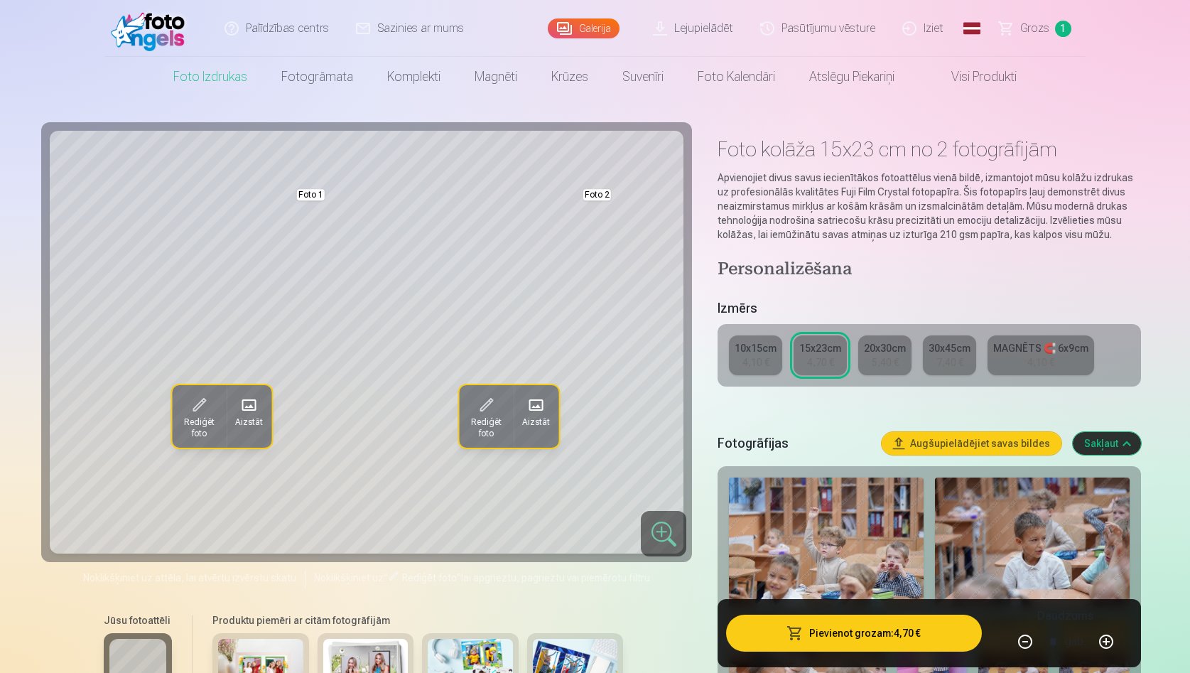
click at [1030, 29] on span "Grozs" at bounding box center [1035, 28] width 29 height 17
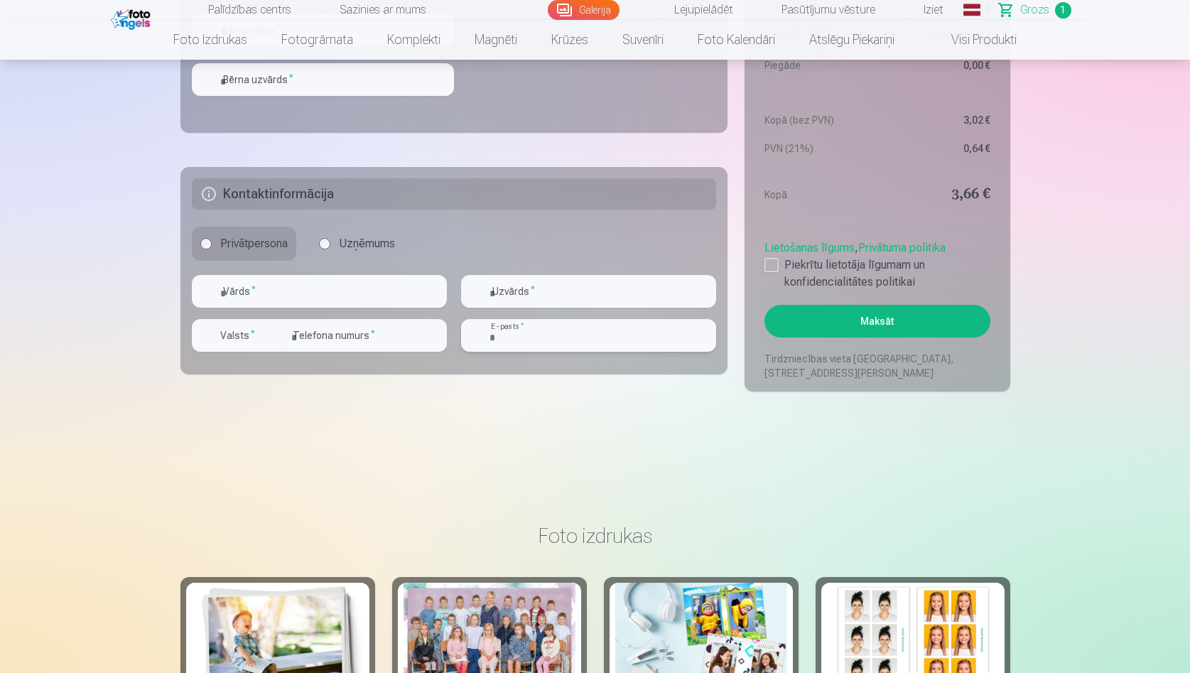
scroll to position [735, 0]
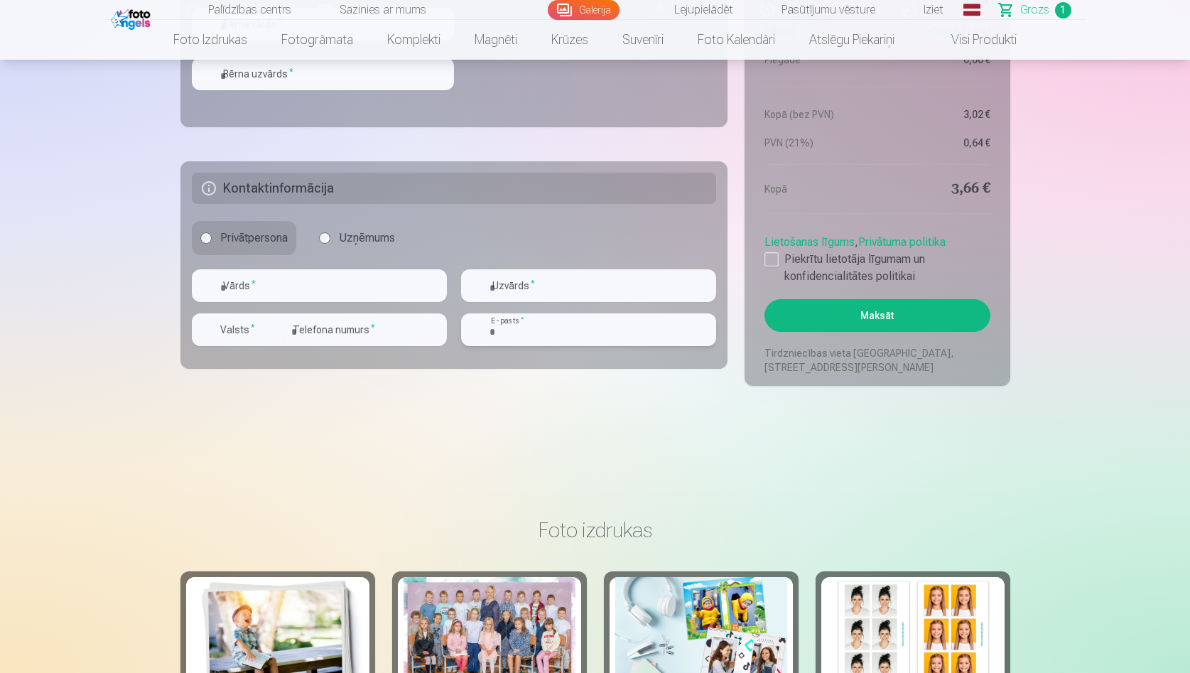
drag, startPoint x: 574, startPoint y: 340, endPoint x: 210, endPoint y: 41, distance: 470.7
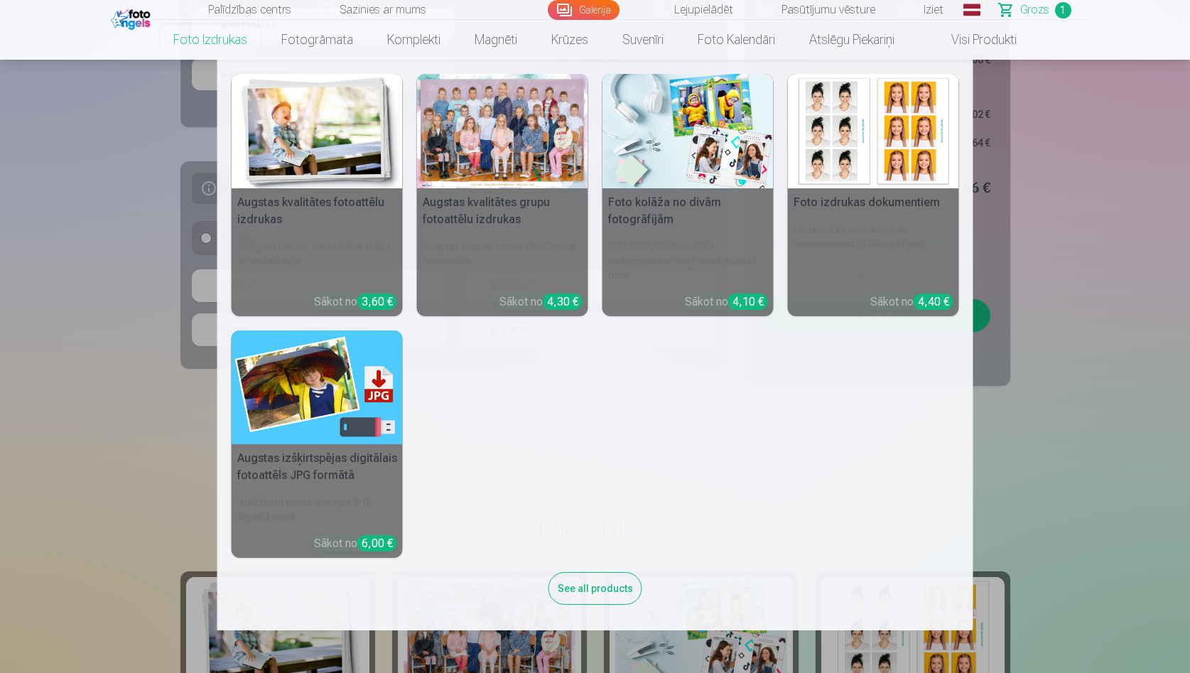
click at [709, 168] on img at bounding box center [688, 131] width 171 height 114
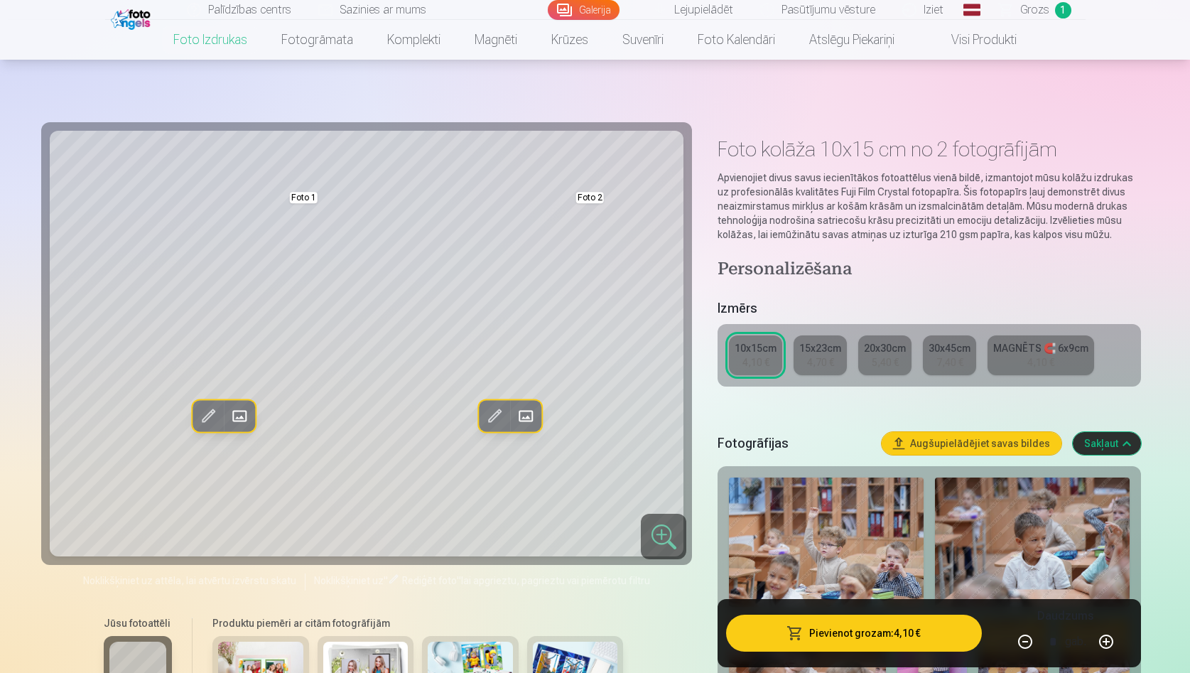
scroll to position [52, 0]
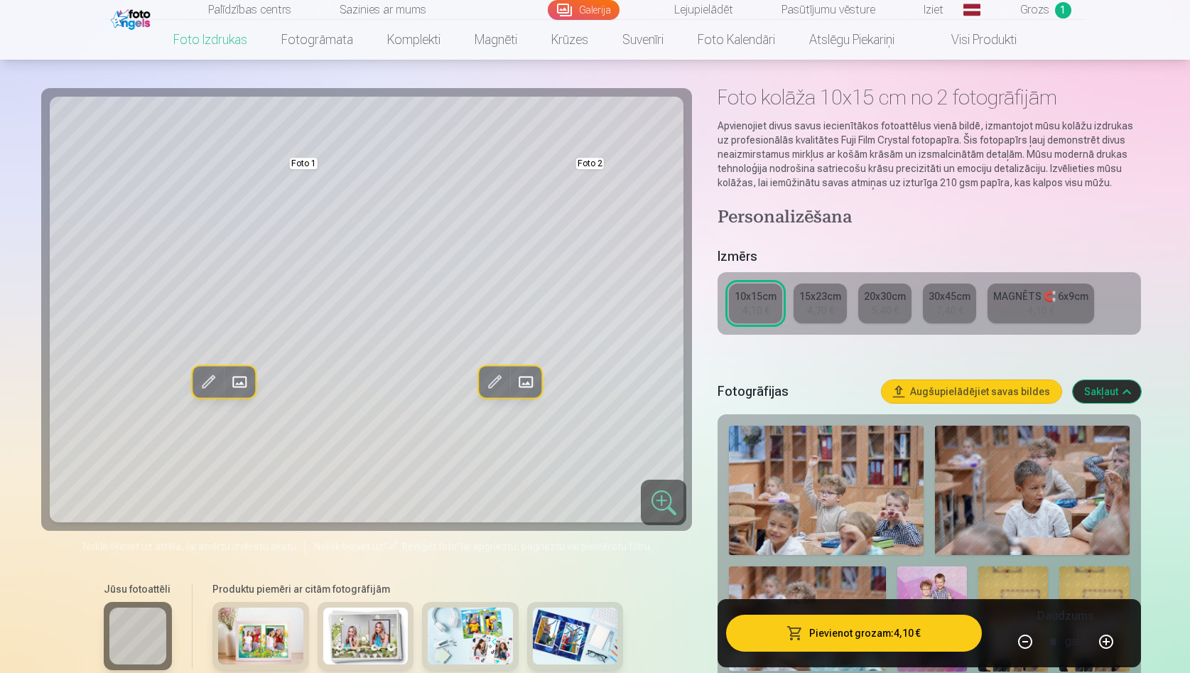
click at [822, 306] on div "4,70 €" at bounding box center [820, 310] width 27 height 14
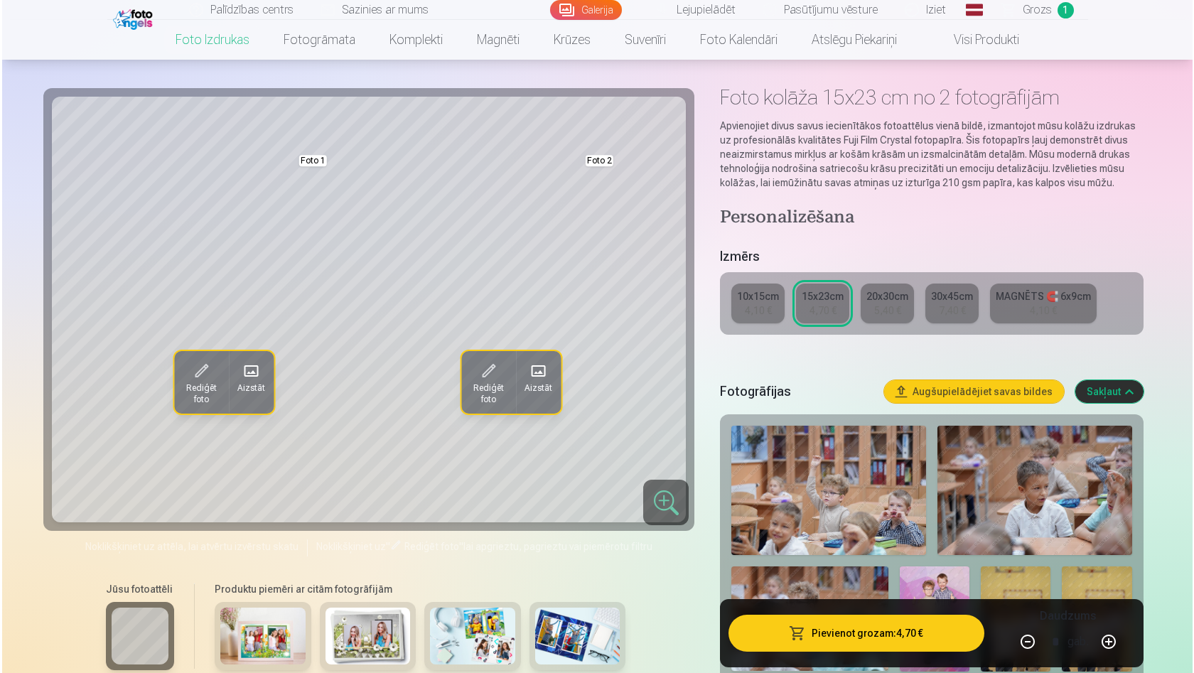
scroll to position [59, 0]
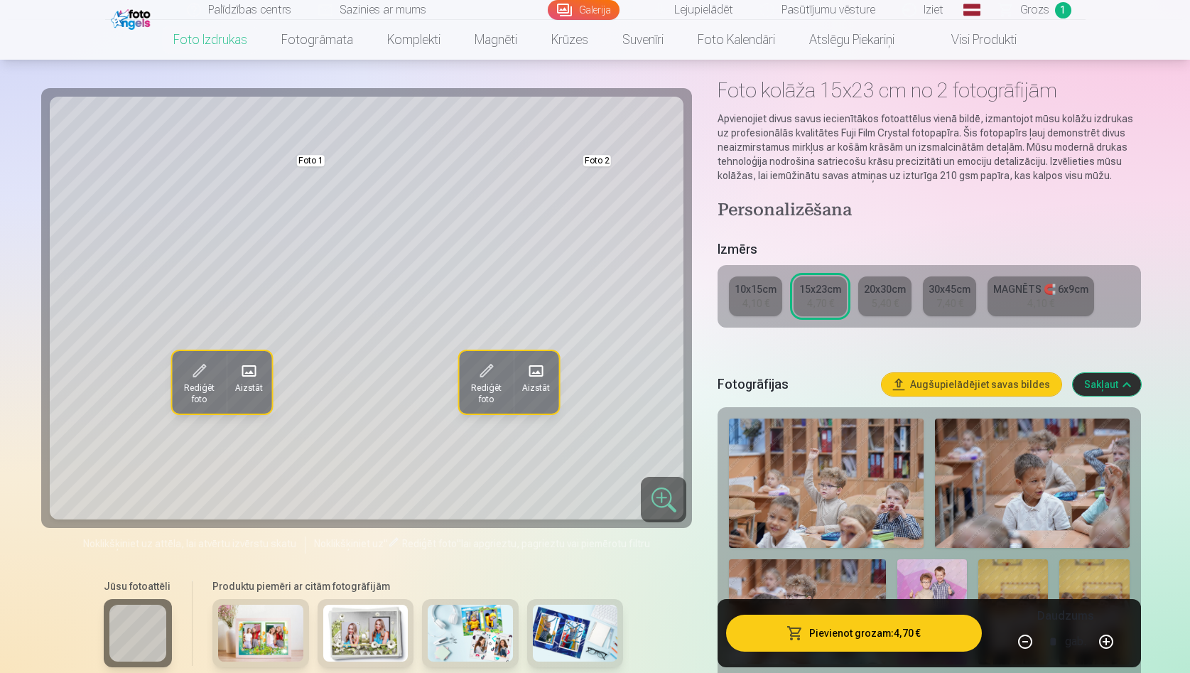
click at [873, 637] on button "Pievienot grozam : 4,70 €" at bounding box center [853, 633] width 255 height 37
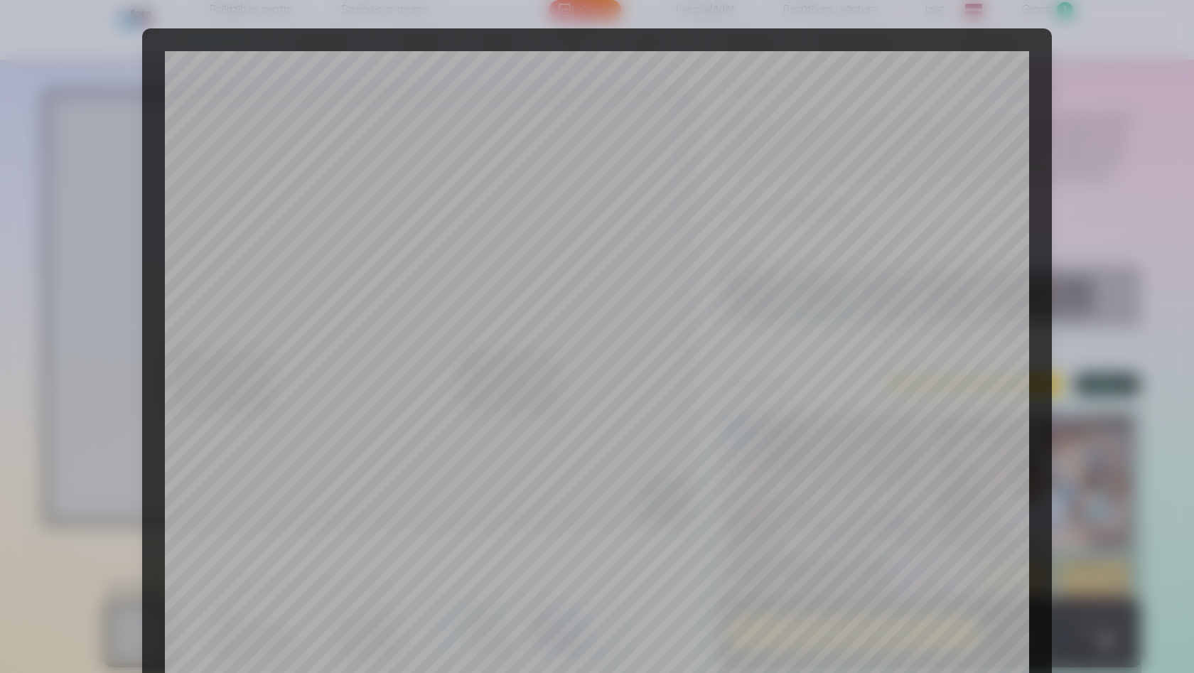
scroll to position [350, 0]
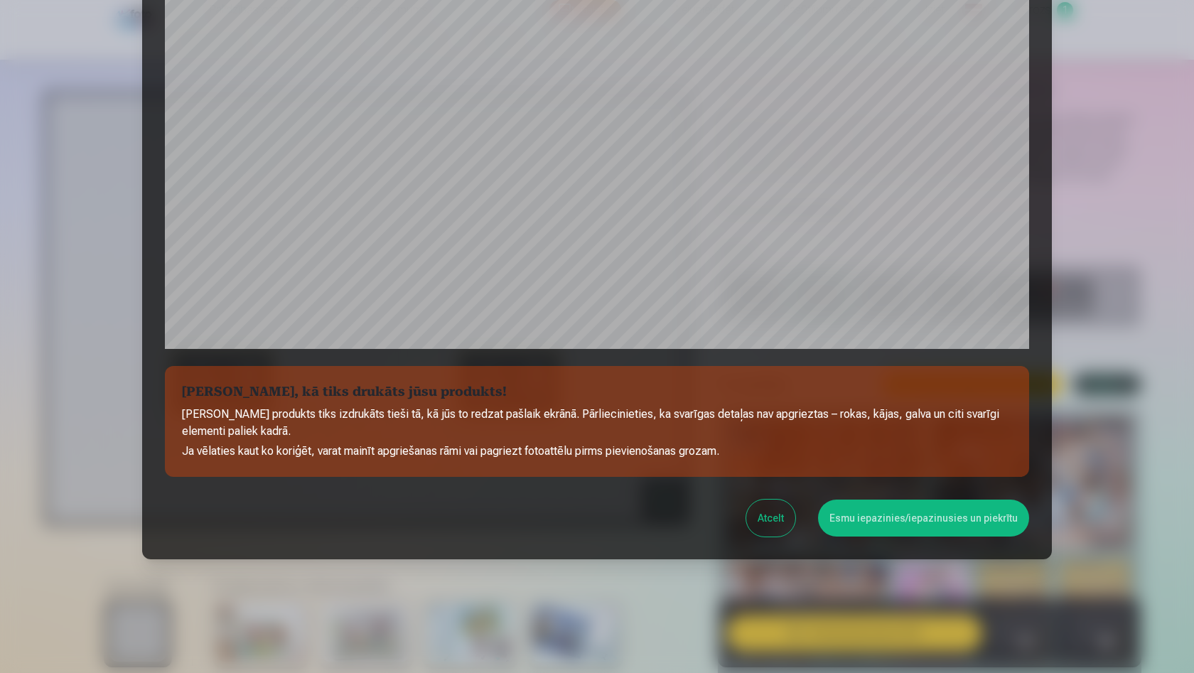
click at [923, 522] on button "Esmu iepazinies/iepazinusies un piekrītu" at bounding box center [923, 518] width 211 height 37
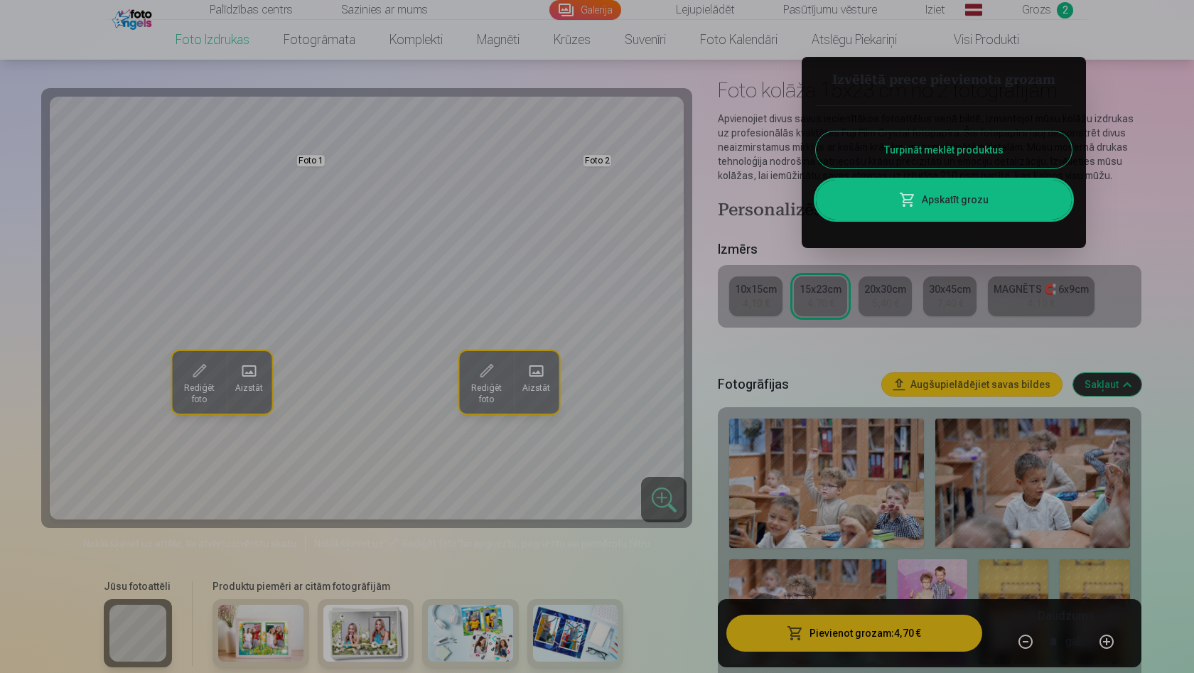
click at [870, 347] on div at bounding box center [597, 336] width 1194 height 673
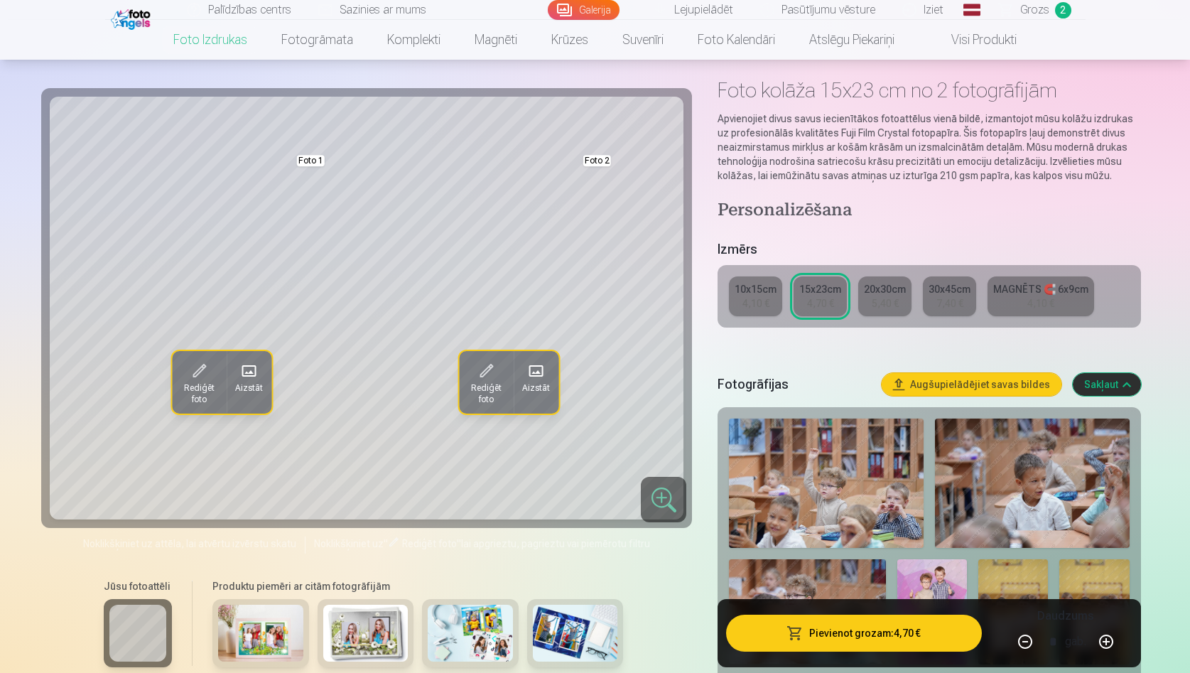
click at [247, 377] on span at bounding box center [249, 371] width 23 height 23
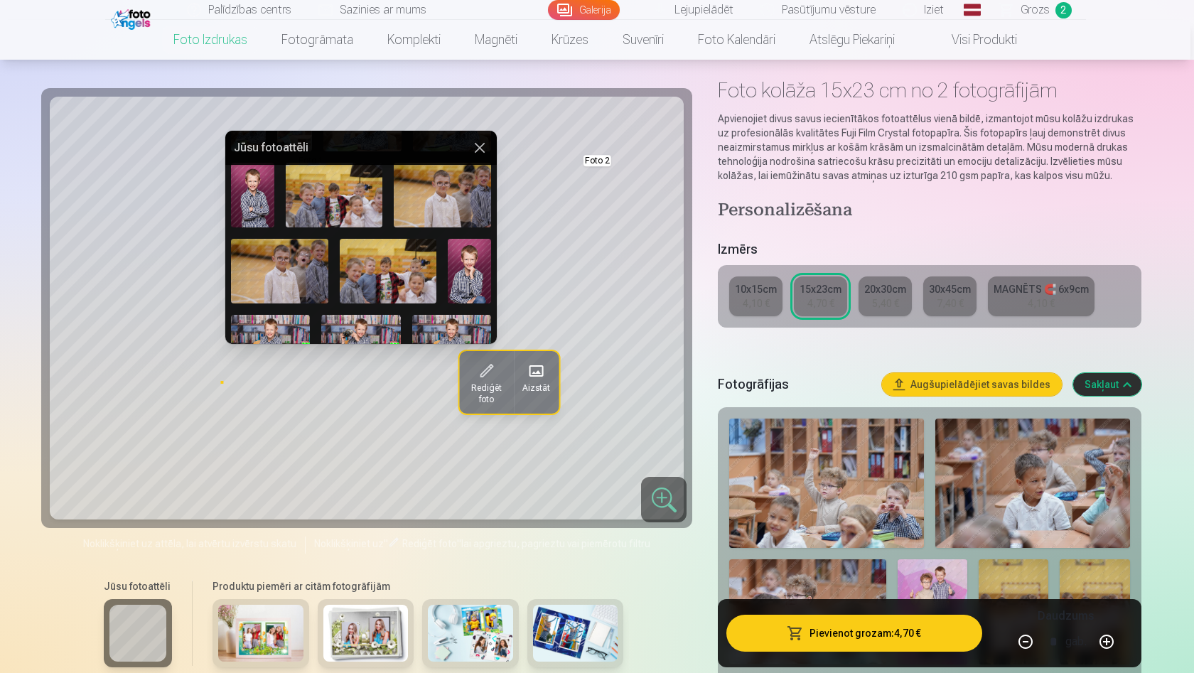
scroll to position [276, 0]
click at [253, 204] on img at bounding box center [252, 195] width 43 height 65
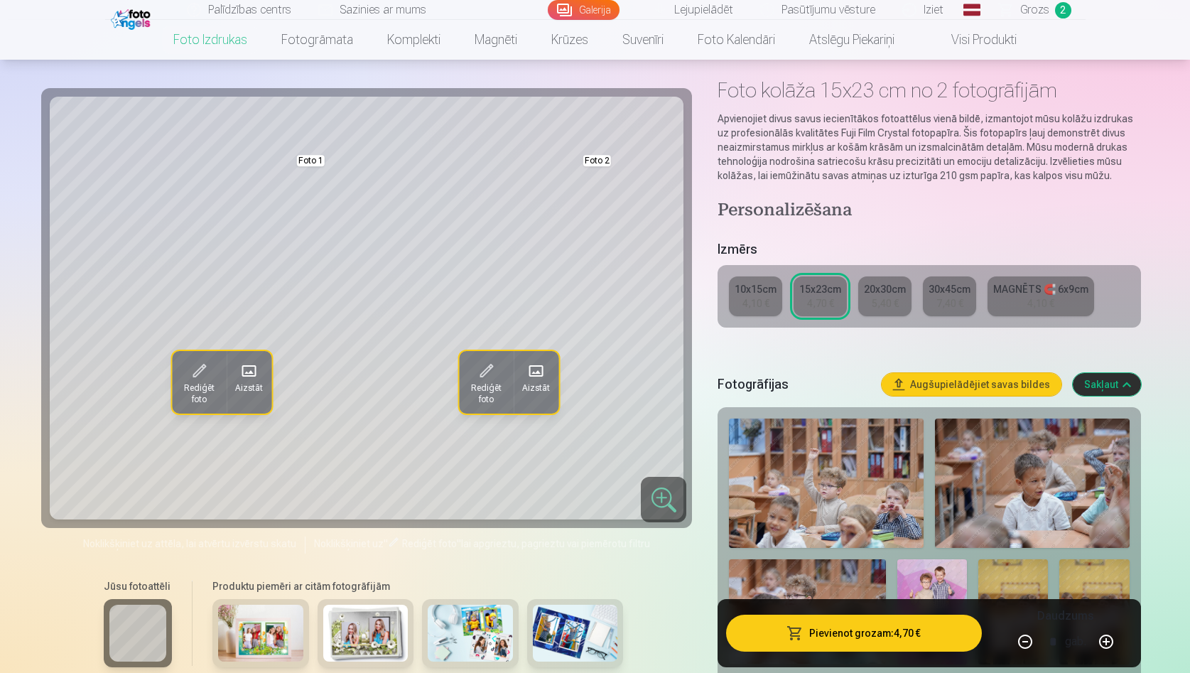
click at [542, 379] on span at bounding box center [536, 371] width 23 height 23
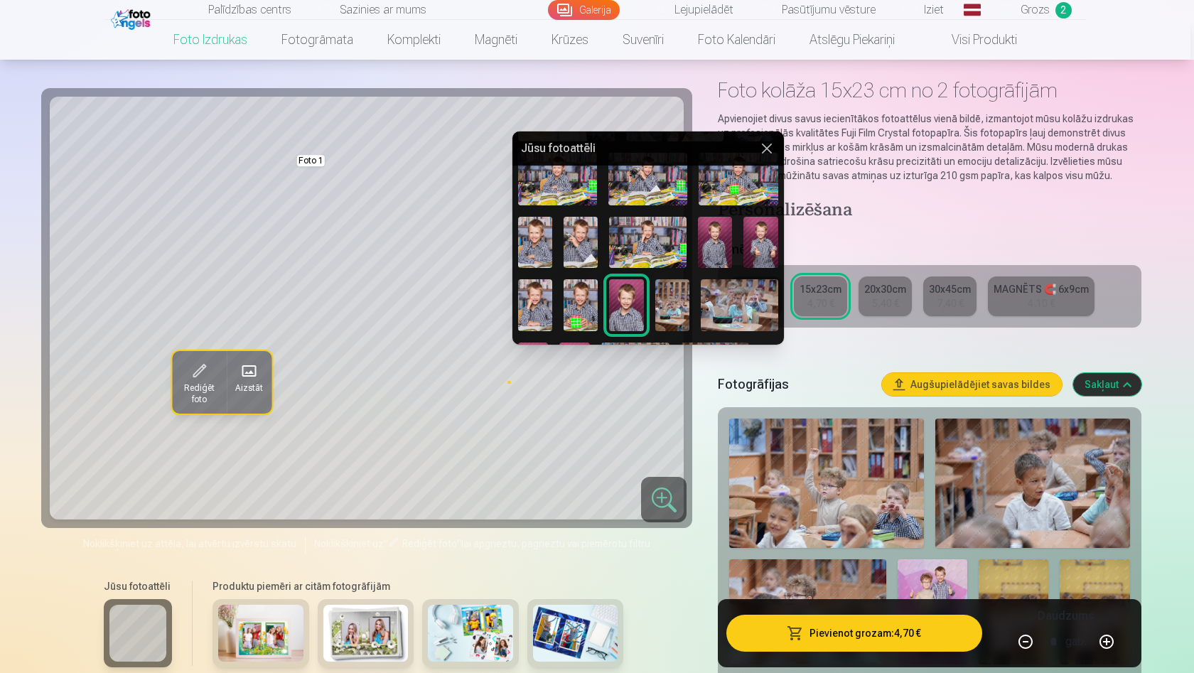
scroll to position [447, 0]
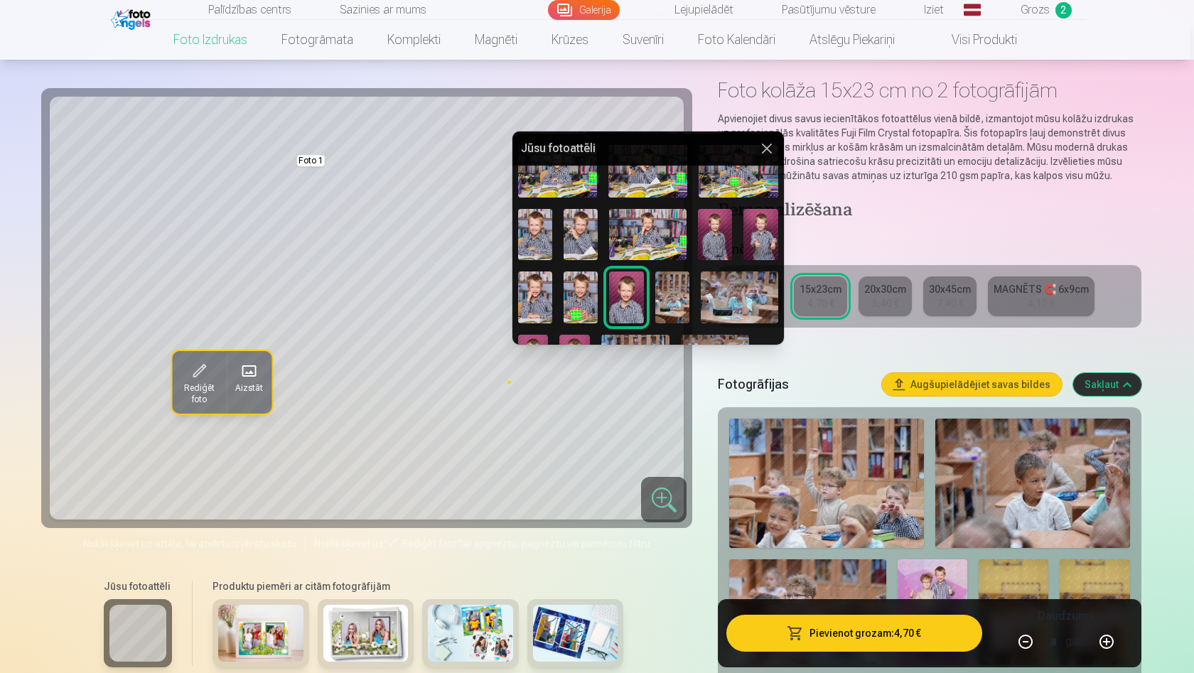
click at [542, 233] on img at bounding box center [535, 234] width 34 height 51
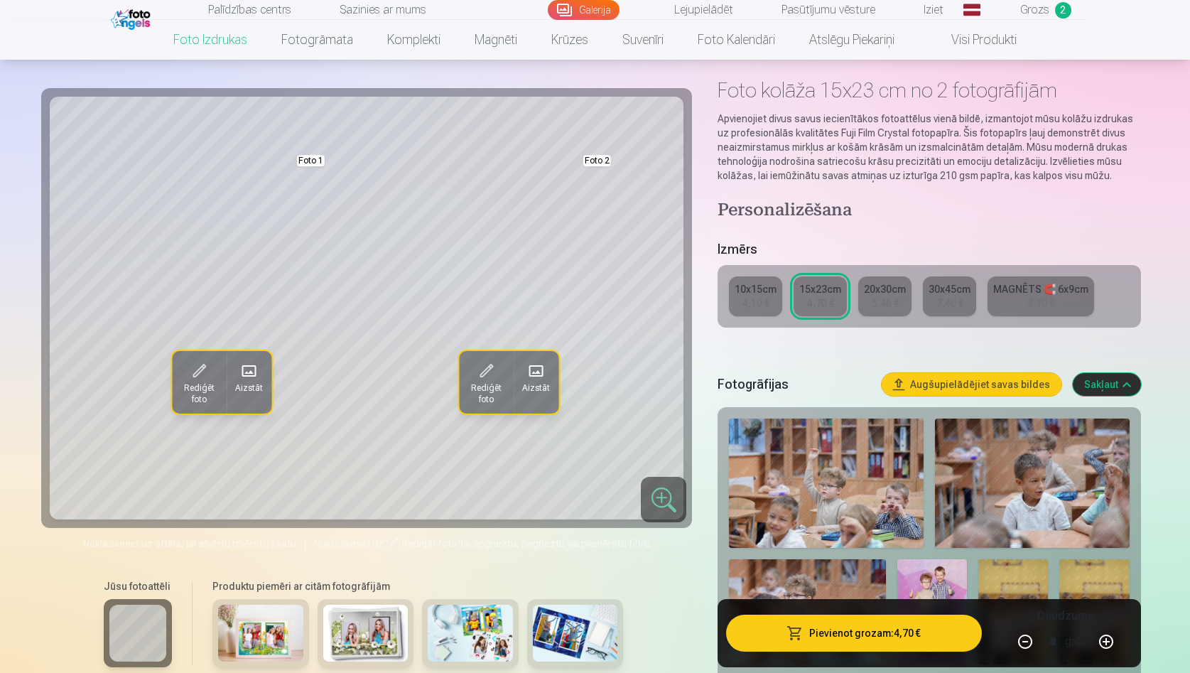
click at [538, 375] on span at bounding box center [536, 371] width 23 height 23
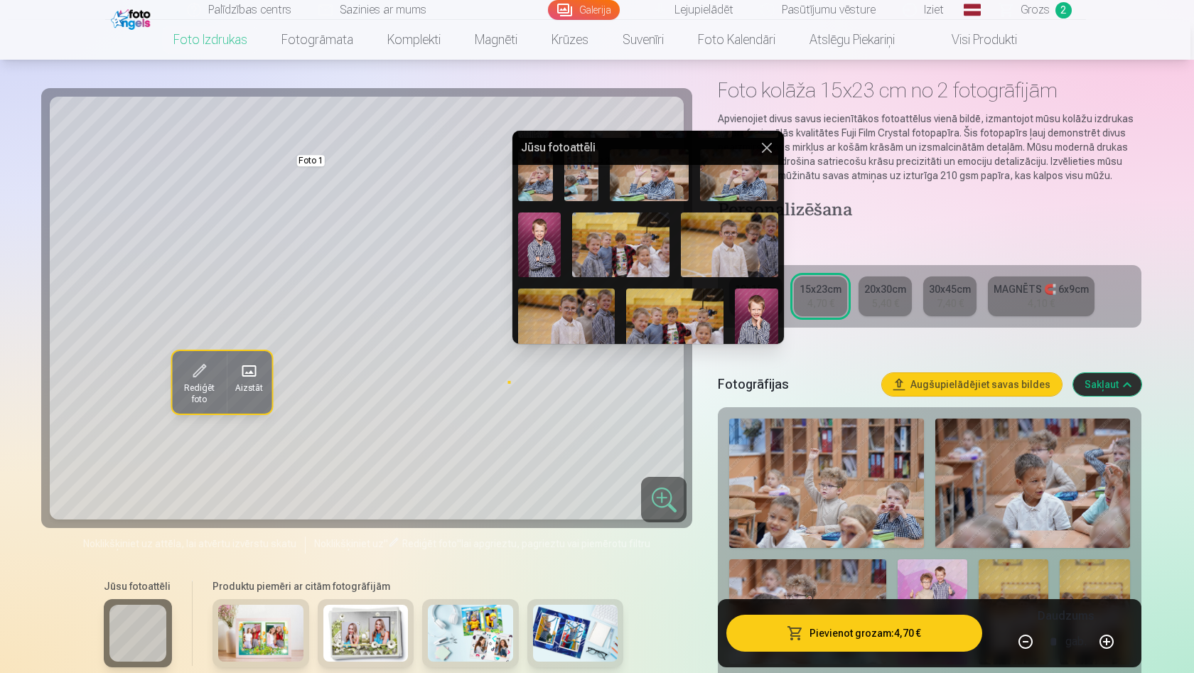
scroll to position [227, 0]
click at [755, 312] on img at bounding box center [756, 320] width 43 height 65
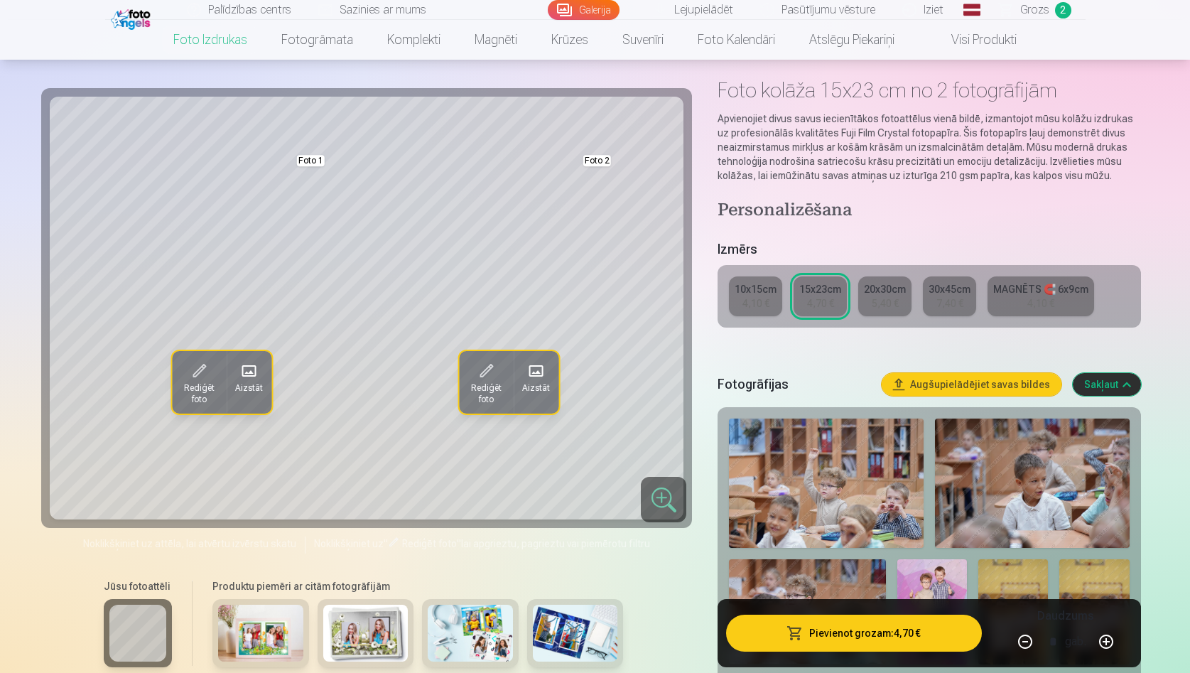
click at [894, 635] on button "Pievienot grozam : 4,70 €" at bounding box center [853, 633] width 255 height 37
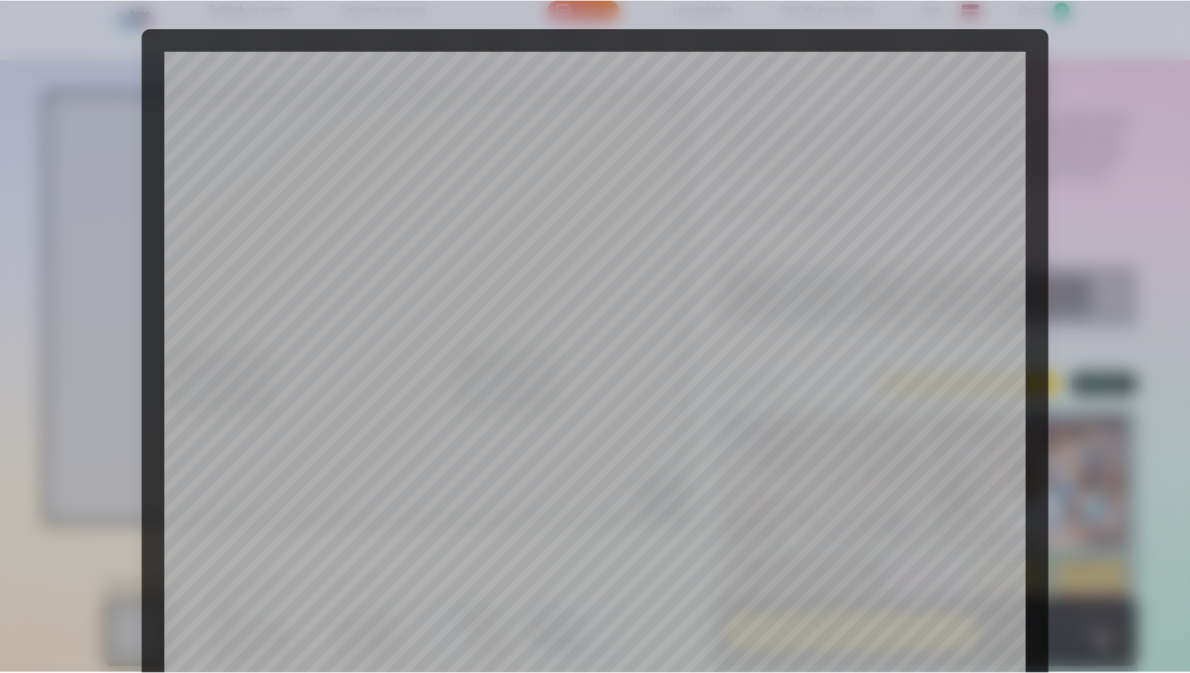
scroll to position [350, 0]
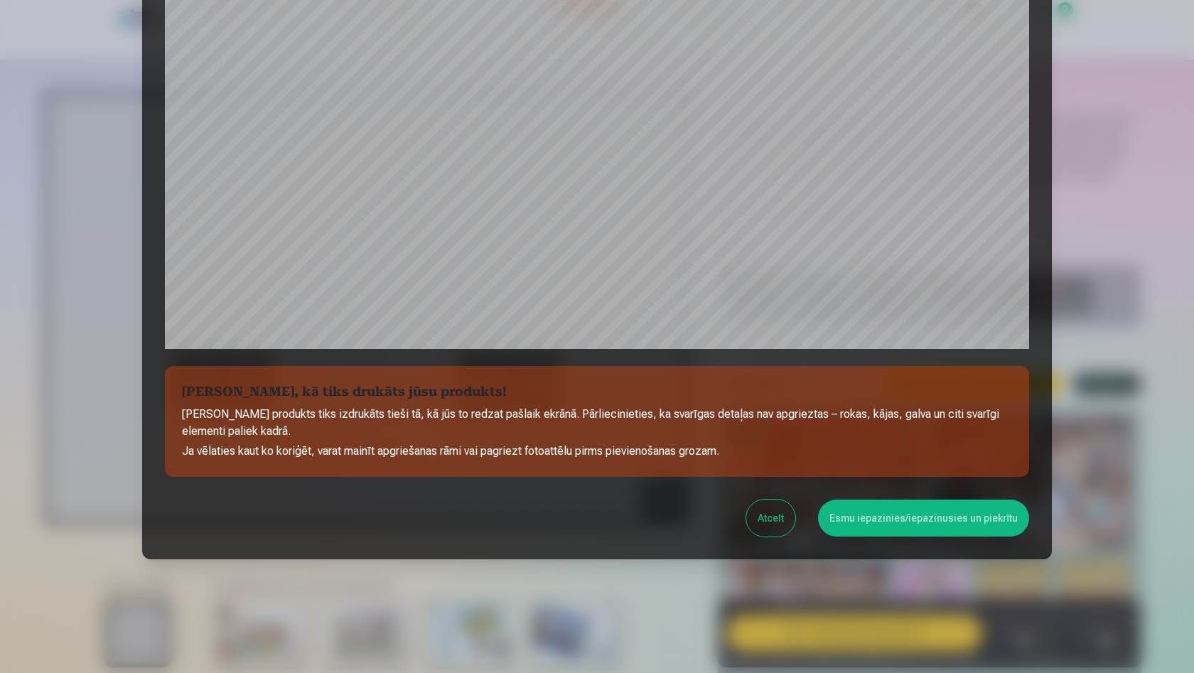
click at [889, 520] on button "Esmu iepazinies/iepazinusies un piekrītu" at bounding box center [923, 518] width 211 height 37
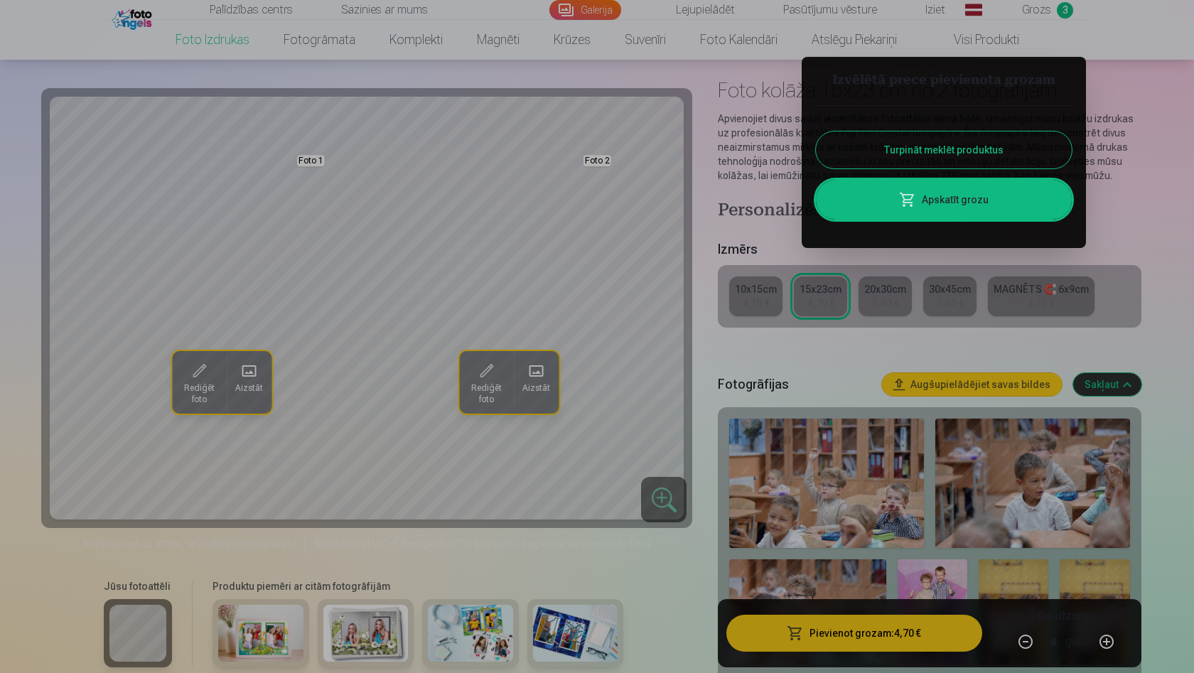
click at [966, 206] on link "Apskatīt grozu" at bounding box center [944, 200] width 256 height 40
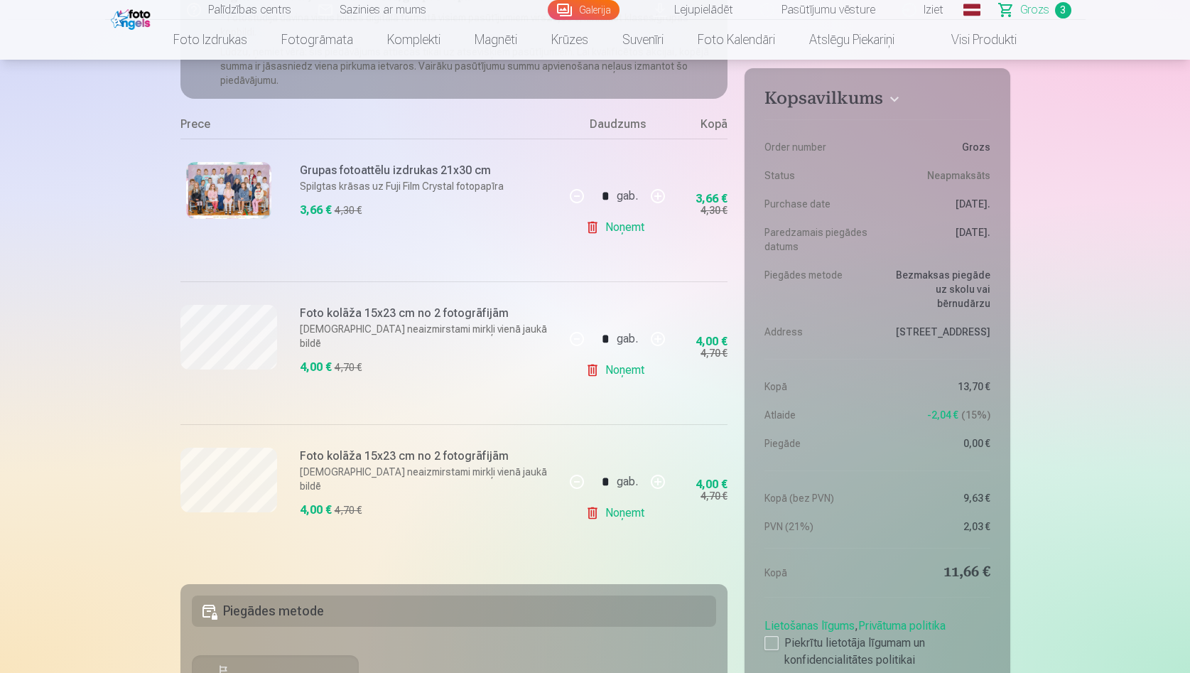
scroll to position [227, 0]
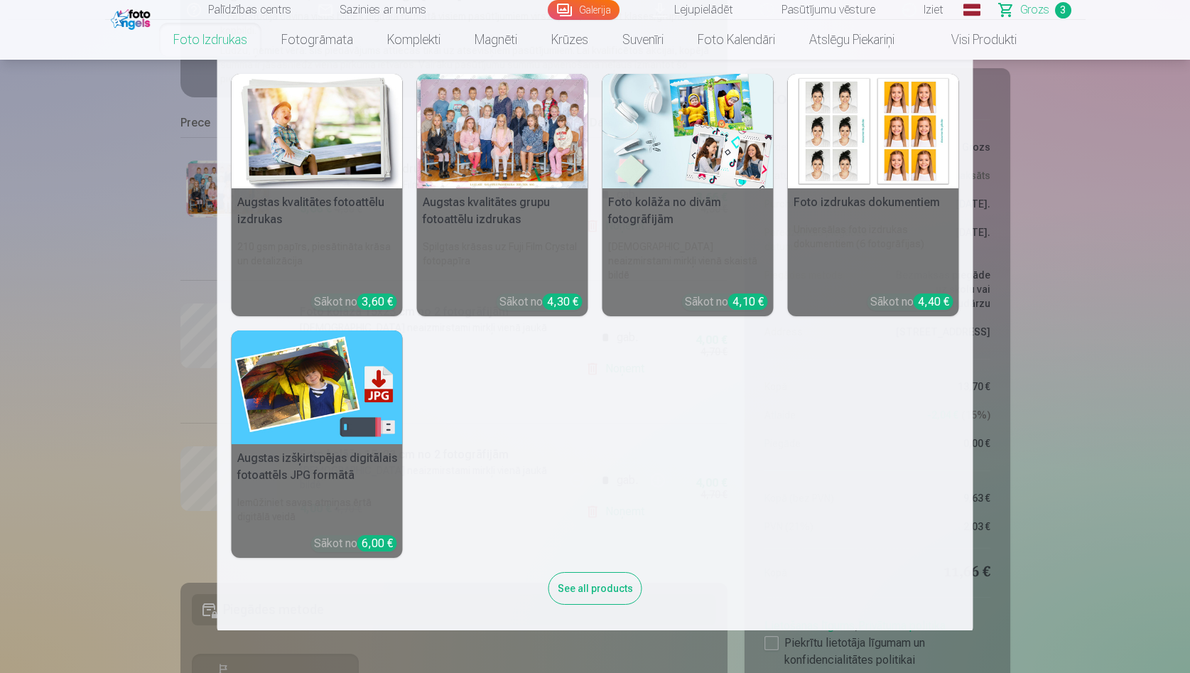
click at [652, 211] on h5 "Foto kolāža no divām fotogrāfijām" at bounding box center [688, 210] width 171 height 45
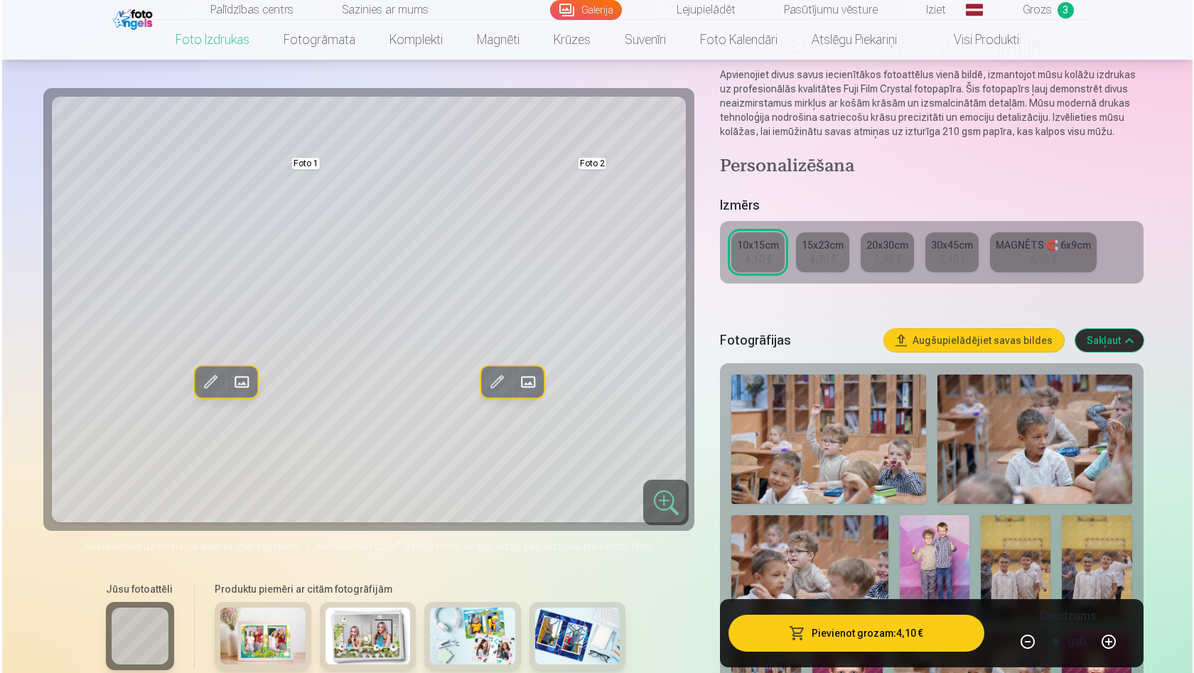
scroll to position [117, 0]
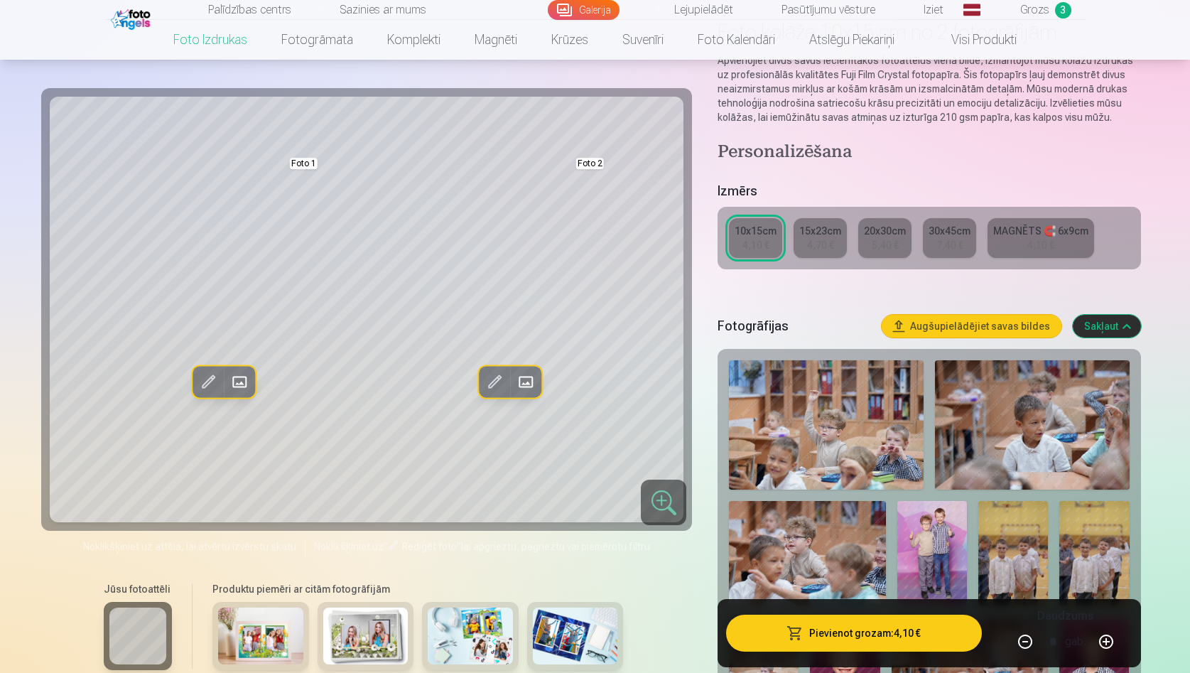
click at [240, 383] on span at bounding box center [239, 381] width 23 height 23
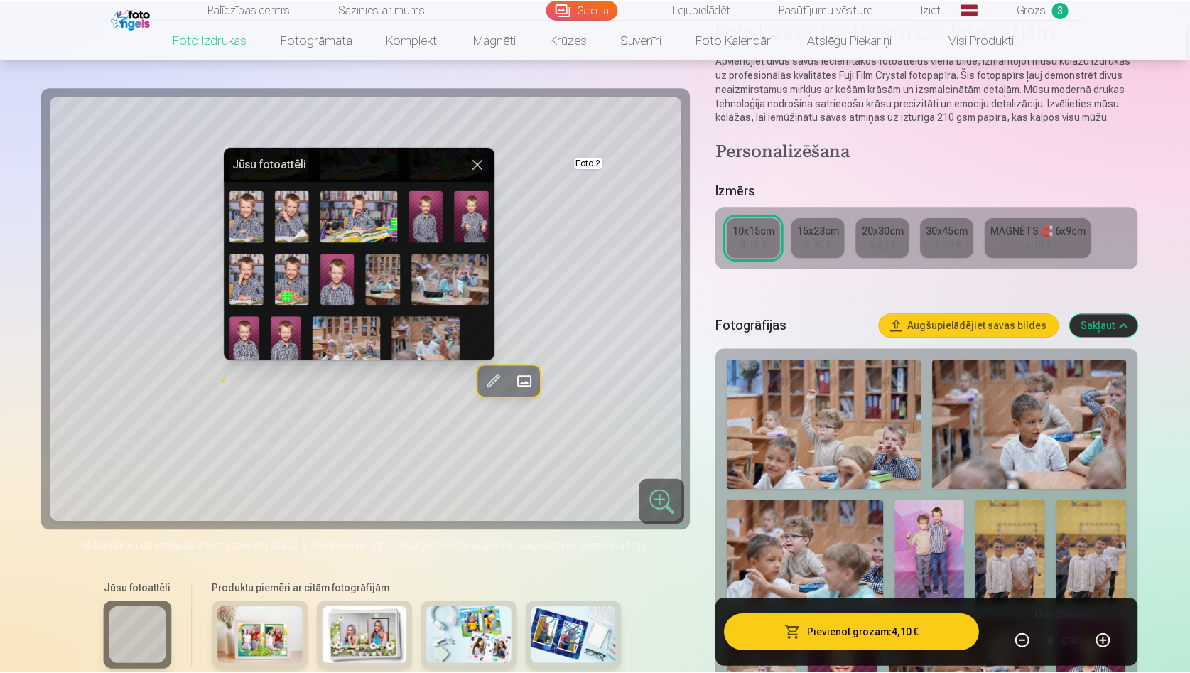
scroll to position [480, 0]
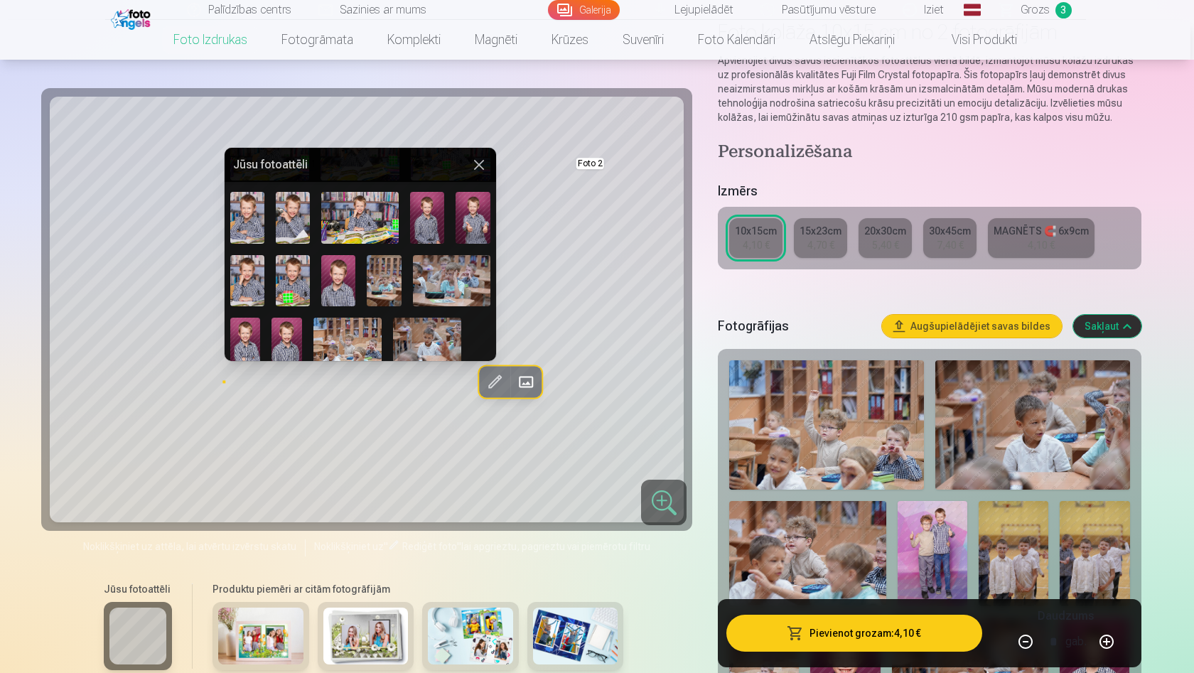
click at [242, 220] on img at bounding box center [247, 217] width 34 height 51
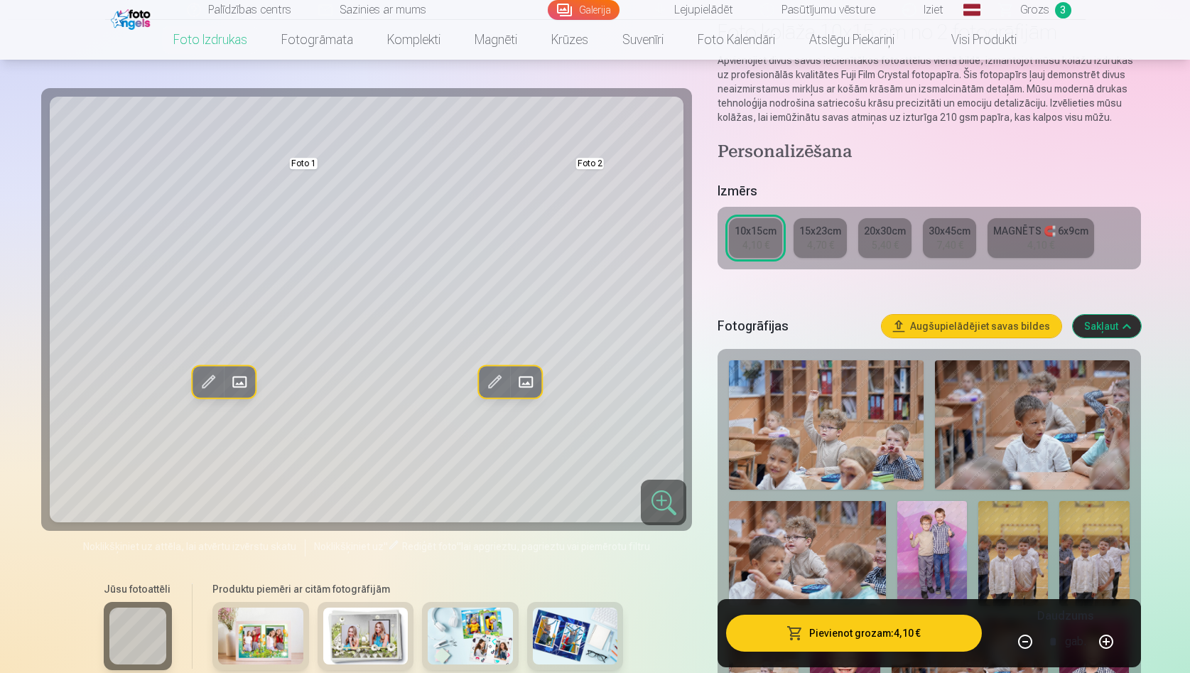
click at [836, 232] on div "15x23cm" at bounding box center [821, 231] width 42 height 14
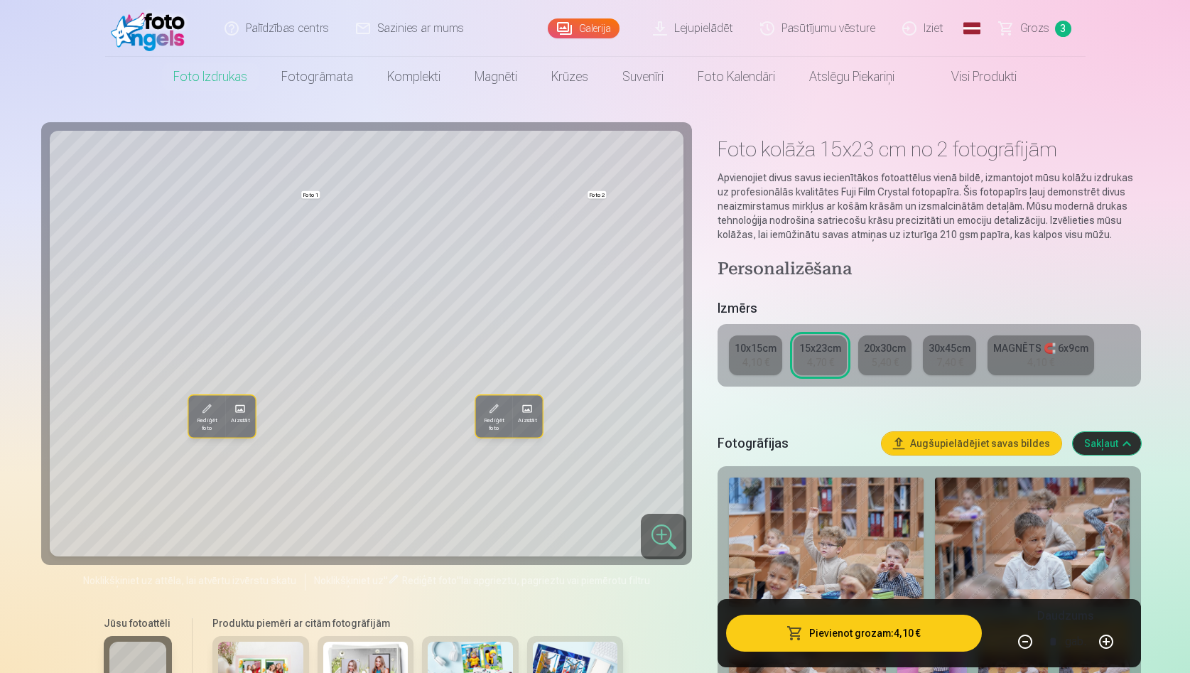
click at [1043, 11] on link "Grozs 3" at bounding box center [1036, 28] width 100 height 57
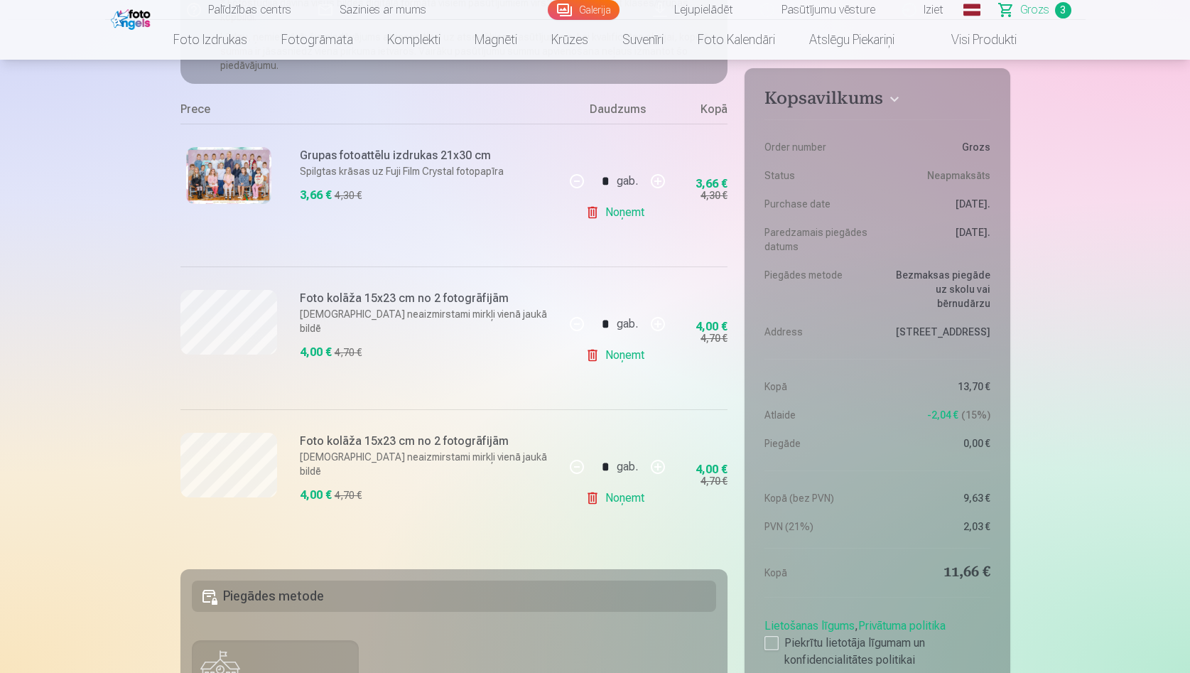
scroll to position [241, 0]
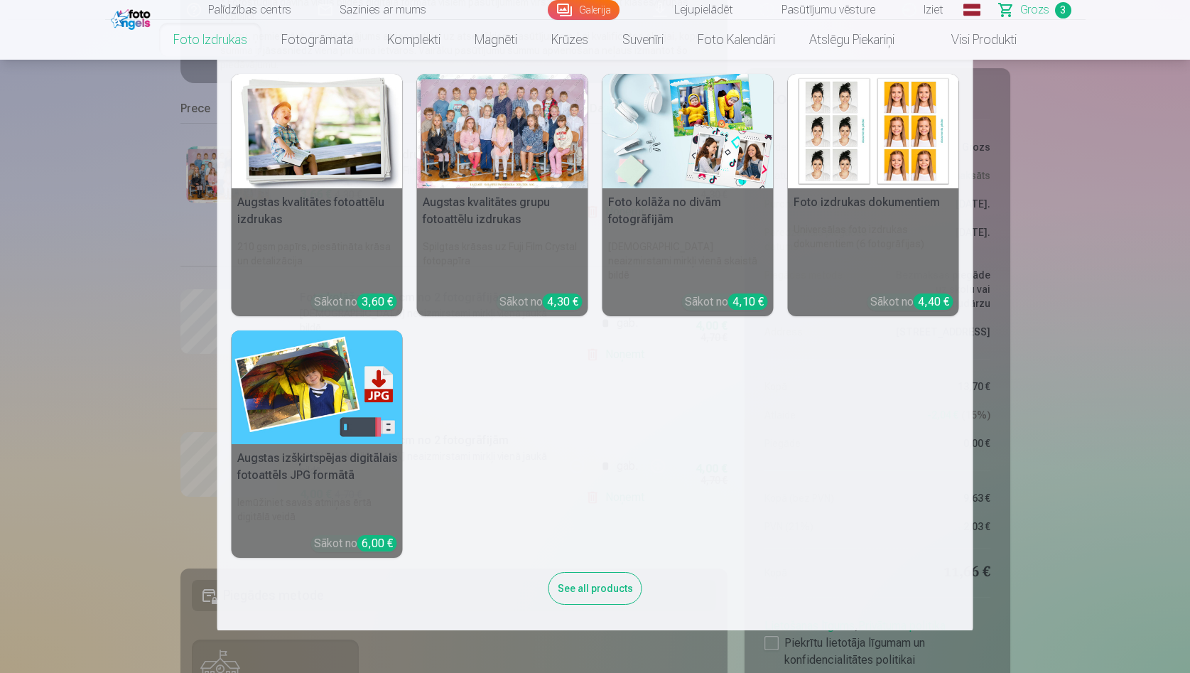
click at [665, 205] on h5 "Foto kolāža no divām fotogrāfijām" at bounding box center [688, 210] width 171 height 45
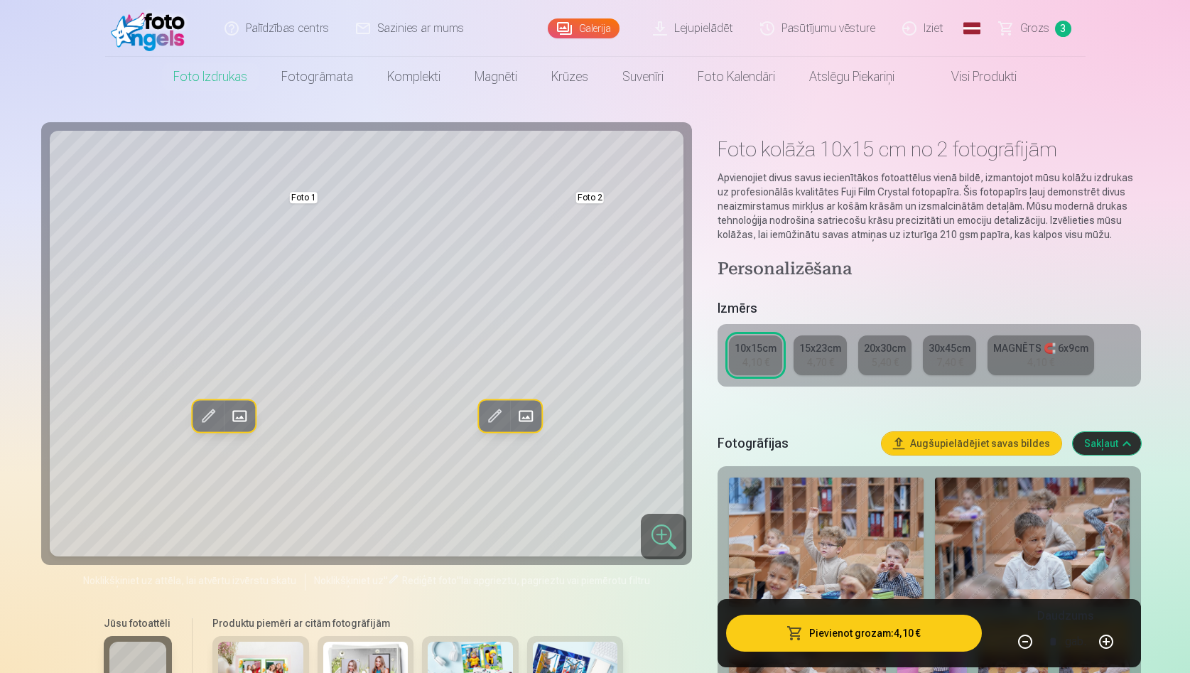
click at [242, 419] on span at bounding box center [239, 415] width 23 height 23
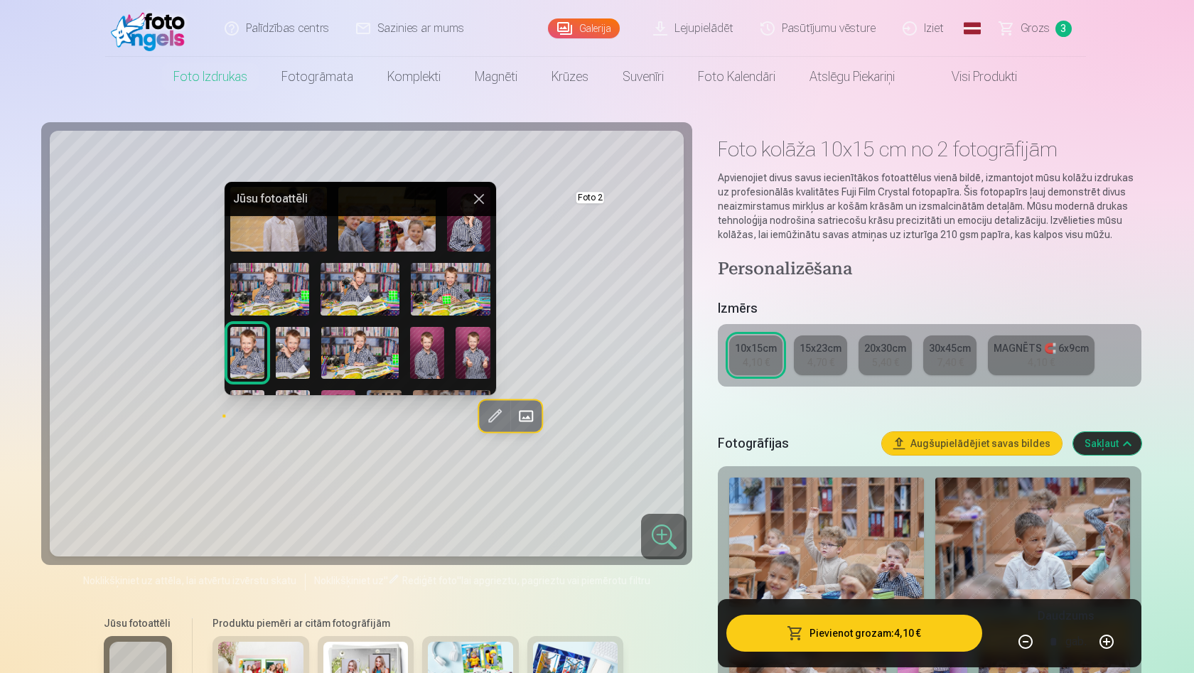
scroll to position [380, 0]
click at [248, 357] on img at bounding box center [247, 351] width 34 height 51
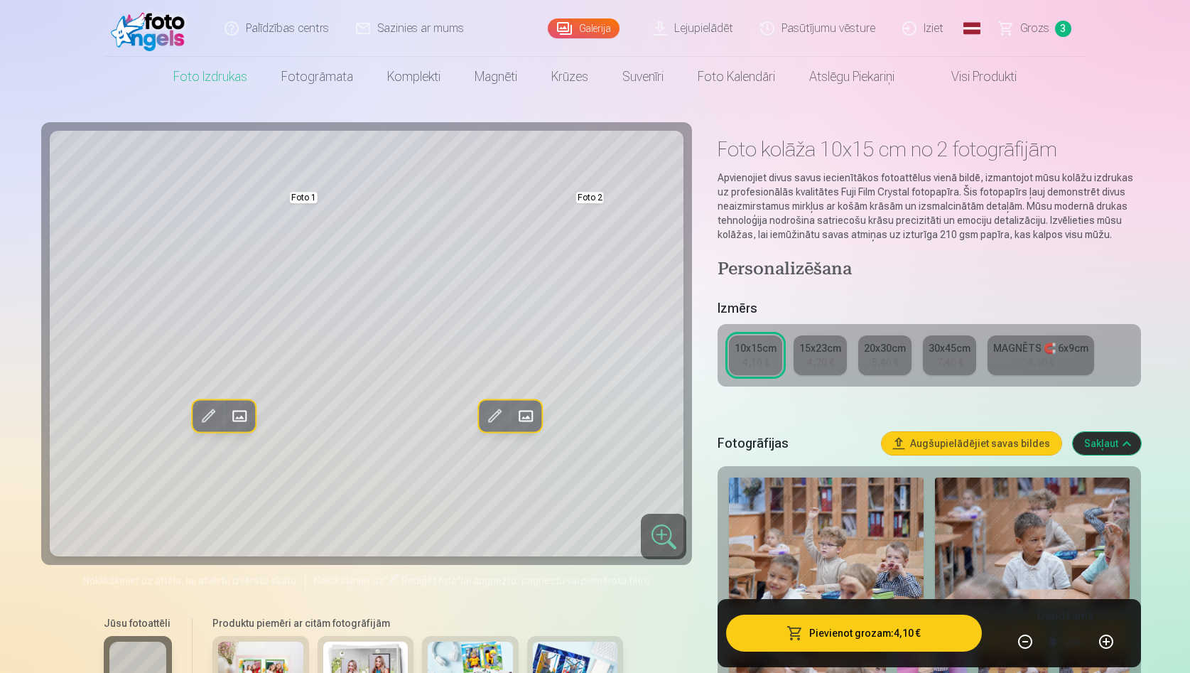
click at [530, 418] on span at bounding box center [525, 415] width 23 height 23
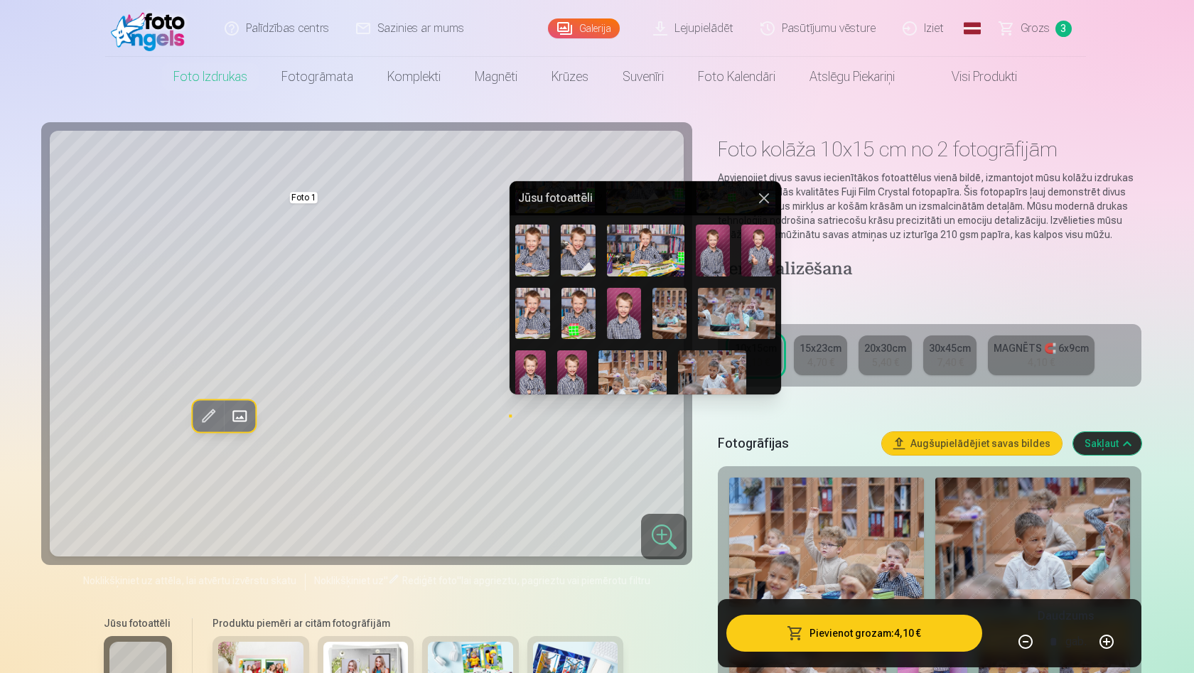
scroll to position [480, 0]
click at [581, 370] on img at bounding box center [572, 373] width 31 height 45
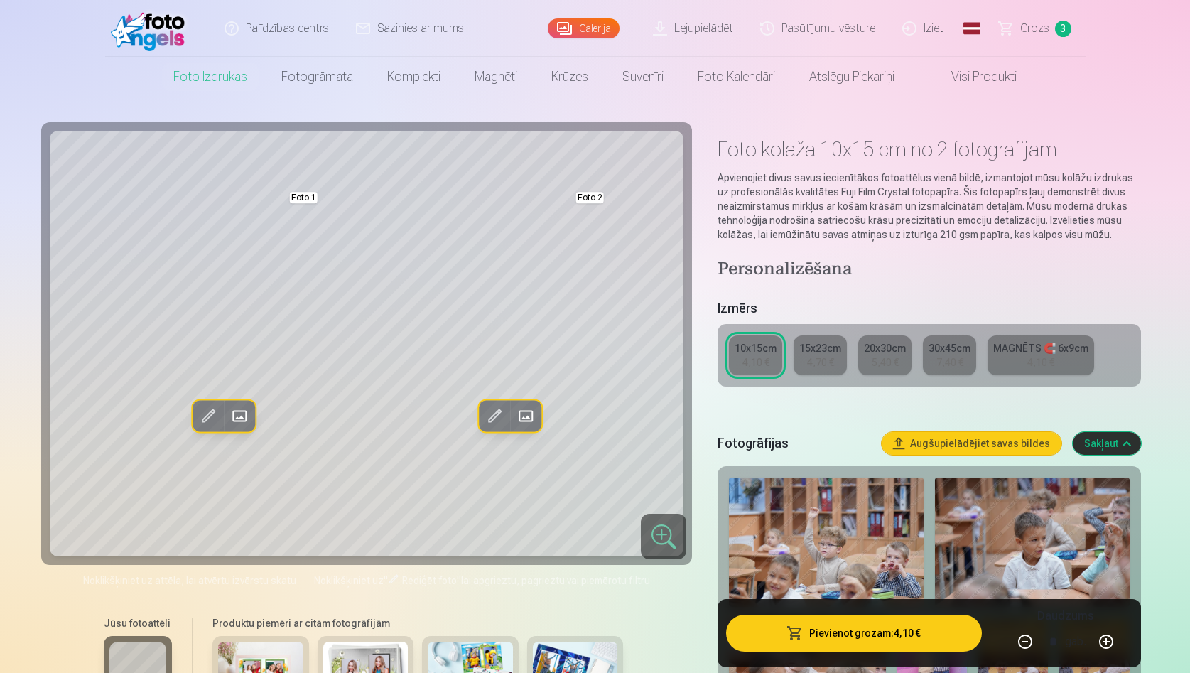
click at [824, 347] on div "15x23cm" at bounding box center [821, 348] width 42 height 14
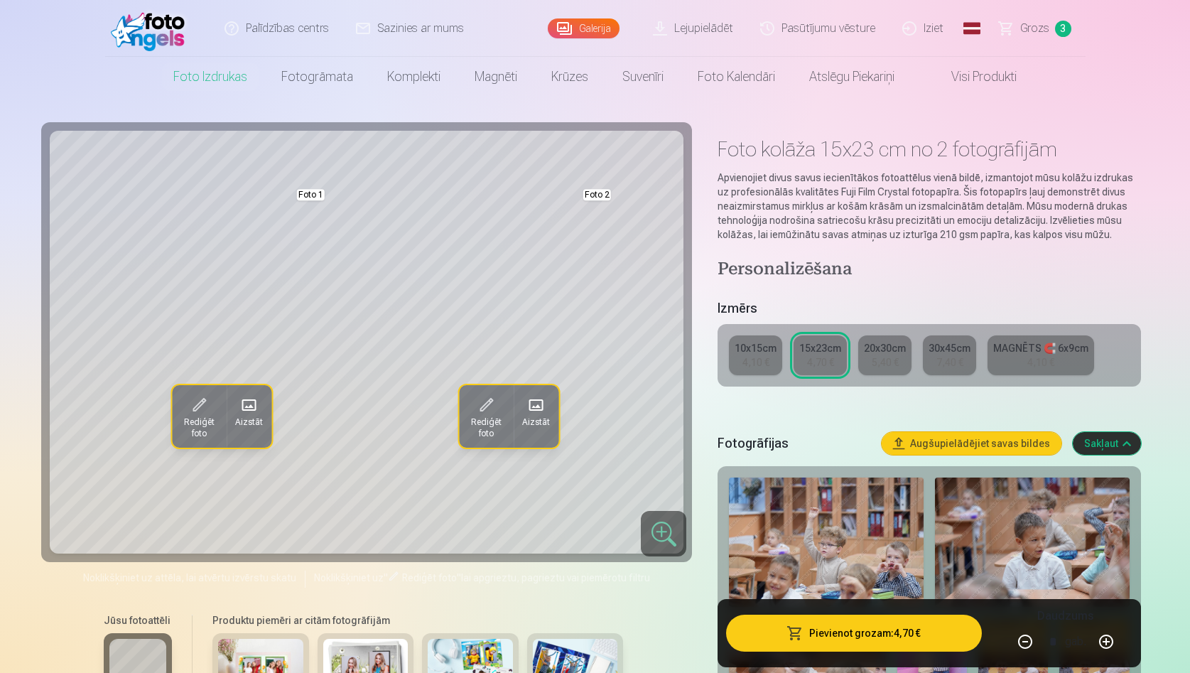
click at [866, 633] on button "Pievienot grozam : 4,70 €" at bounding box center [853, 633] width 255 height 37
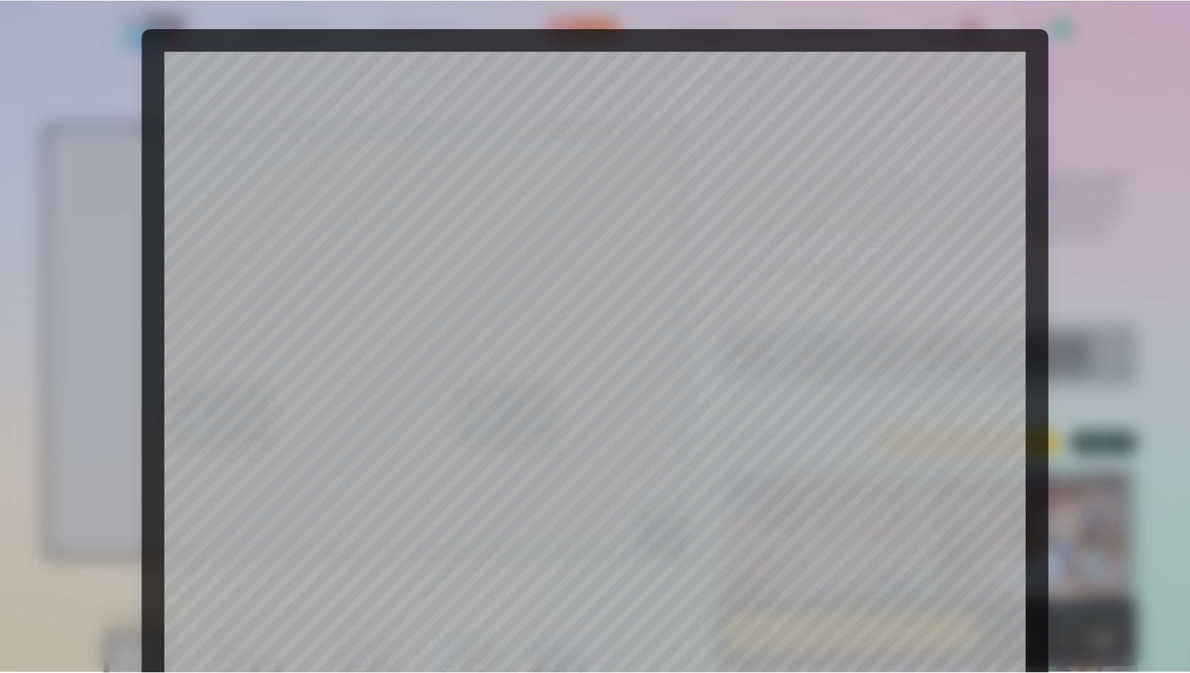
scroll to position [350, 0]
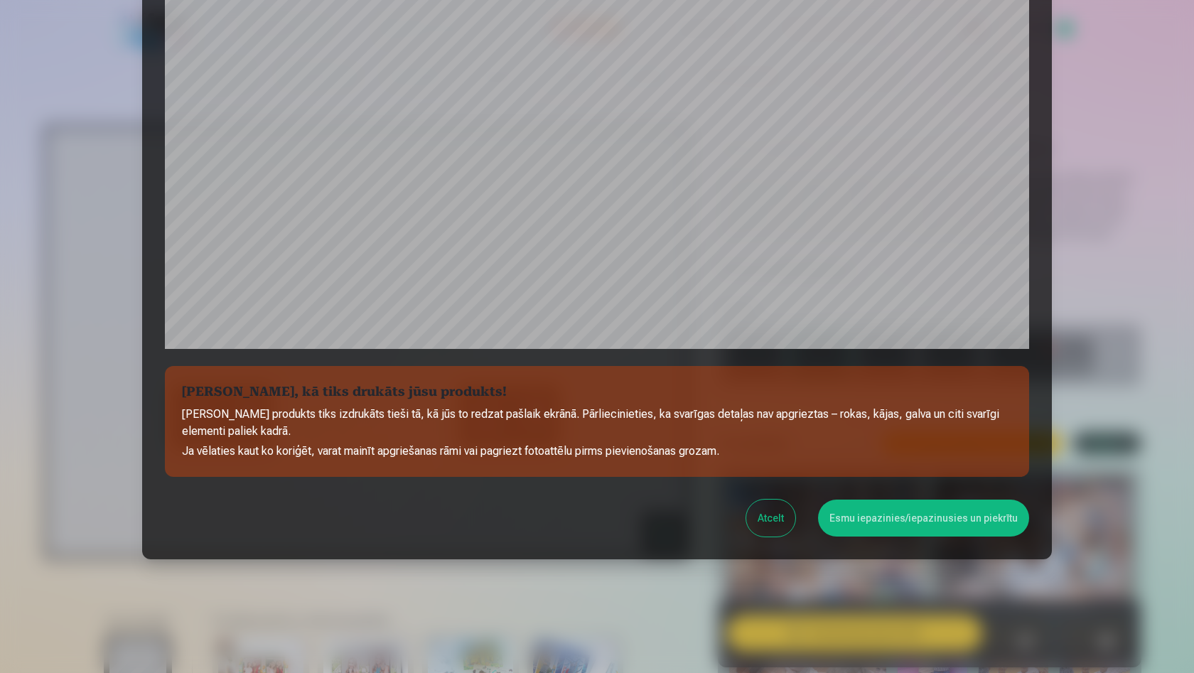
click at [932, 514] on button "Esmu iepazinies/iepazinusies un piekrītu" at bounding box center [923, 518] width 211 height 37
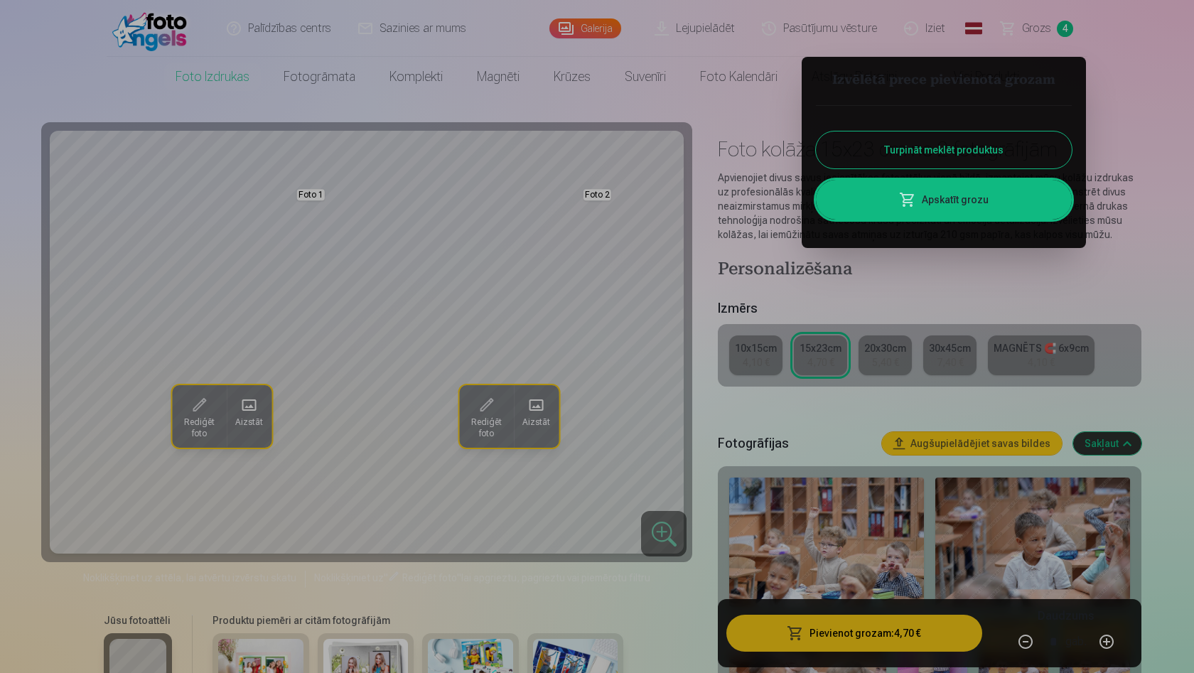
click at [962, 195] on link "Apskatīt grozu" at bounding box center [944, 200] width 256 height 40
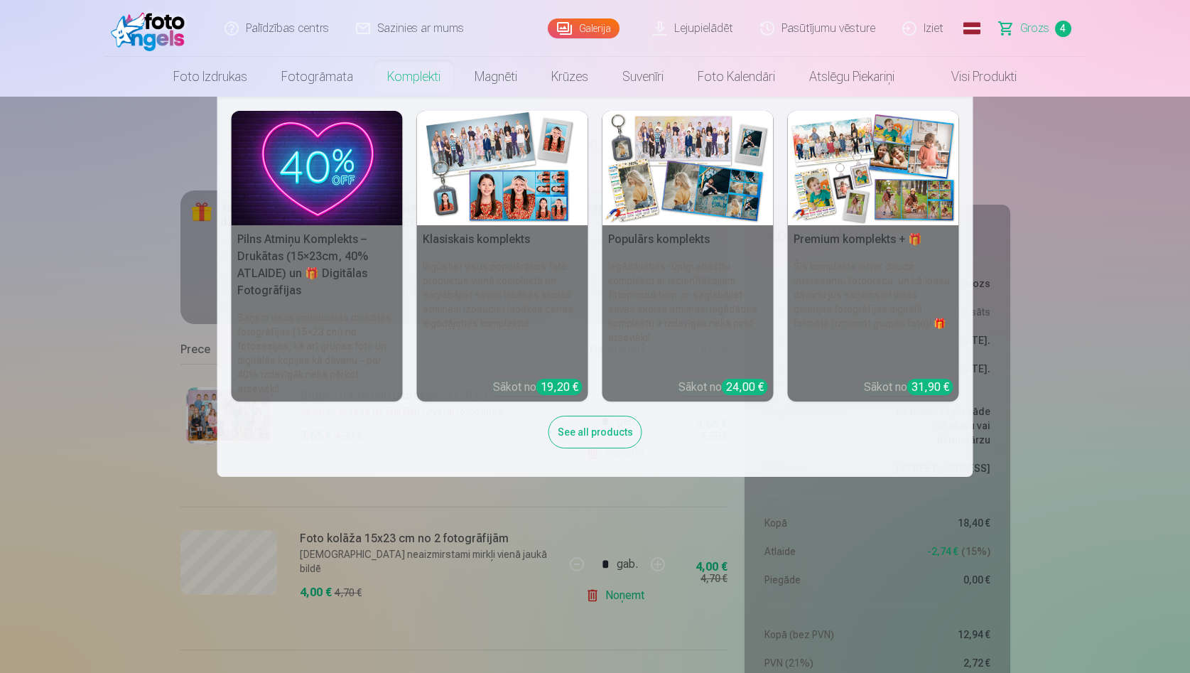
click at [503, 240] on h5 "Klasiskais komplekts" at bounding box center [502, 239] width 171 height 28
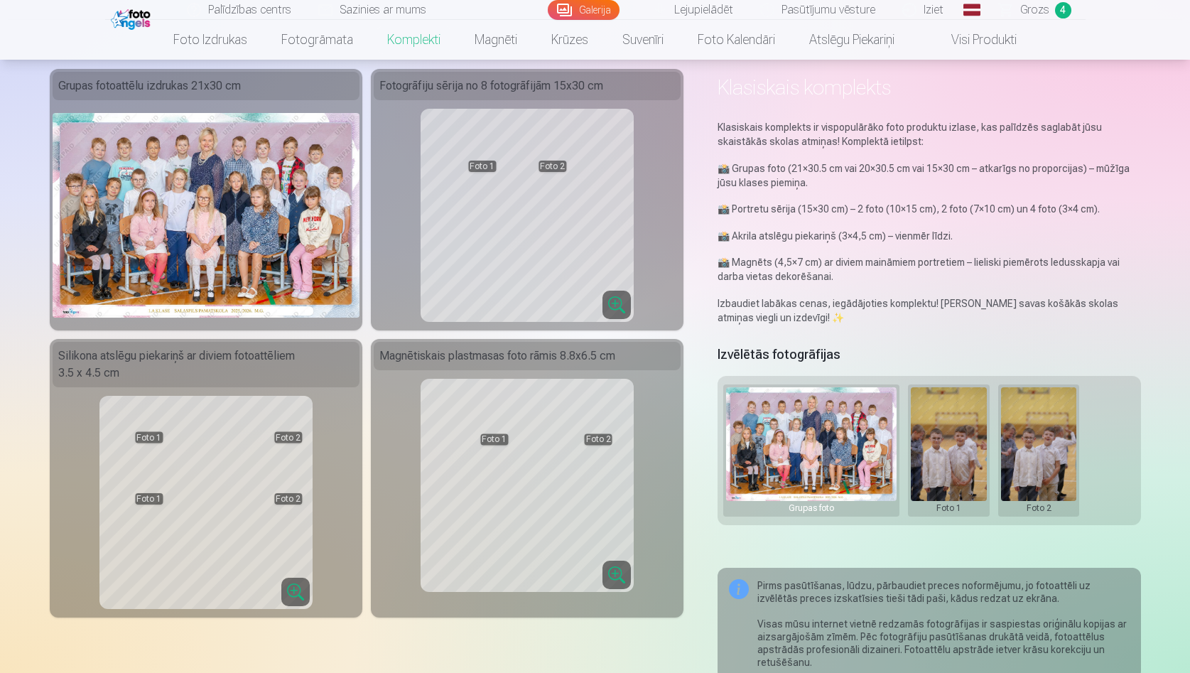
click at [1043, 9] on span "Grozs" at bounding box center [1035, 9] width 29 height 17
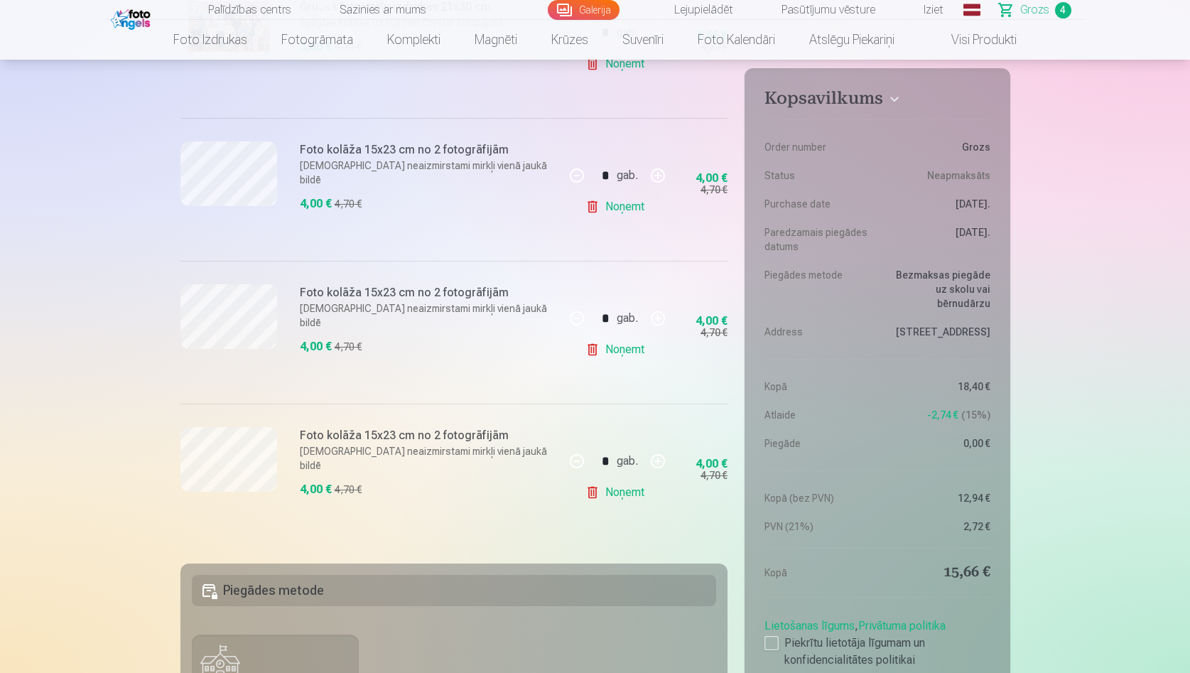
scroll to position [392, 0]
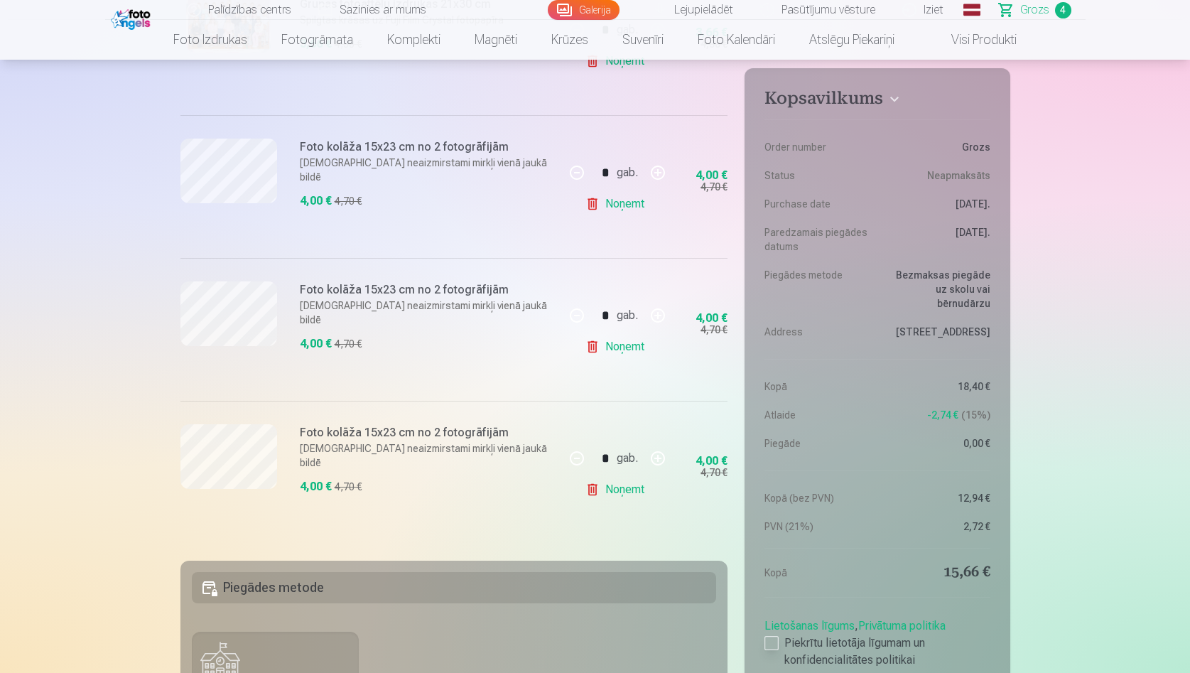
click at [768, 644] on div at bounding box center [772, 643] width 14 height 14
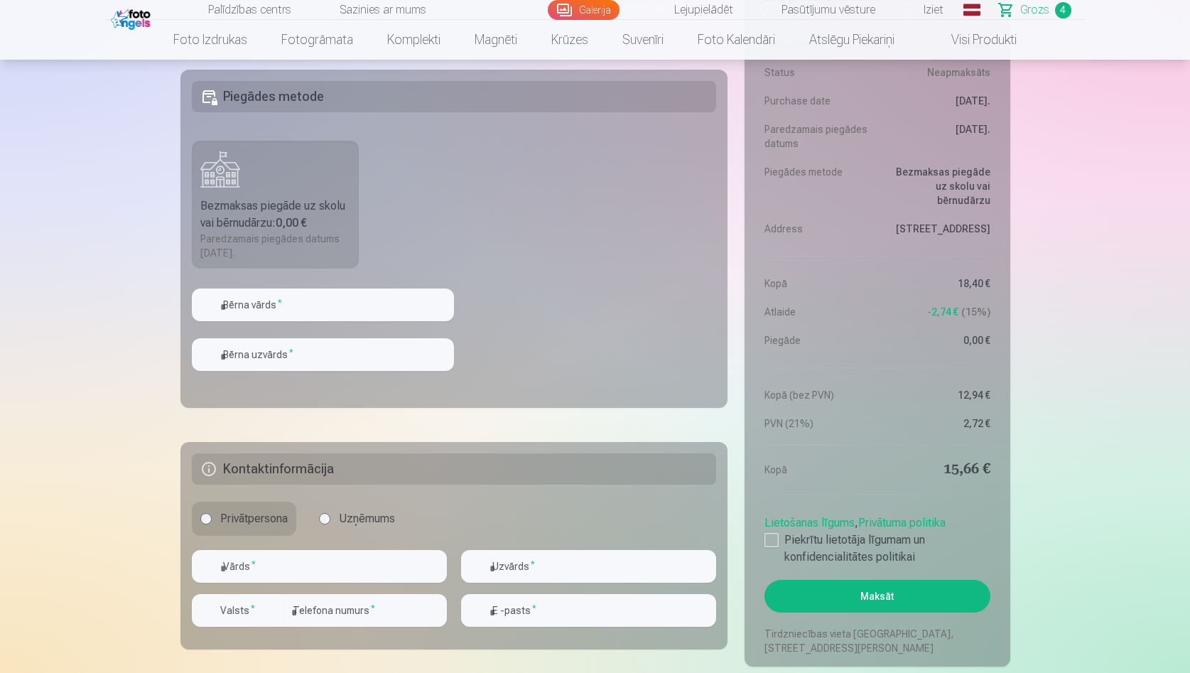
scroll to position [877, 0]
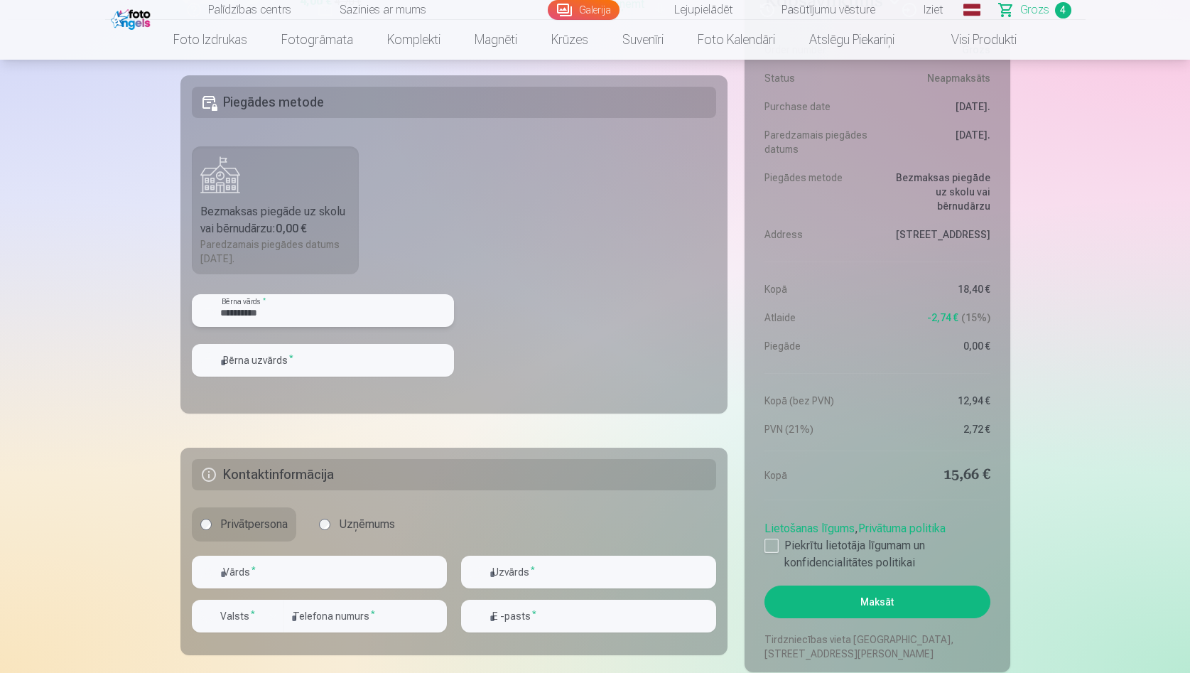
type input "**********"
type input "******"
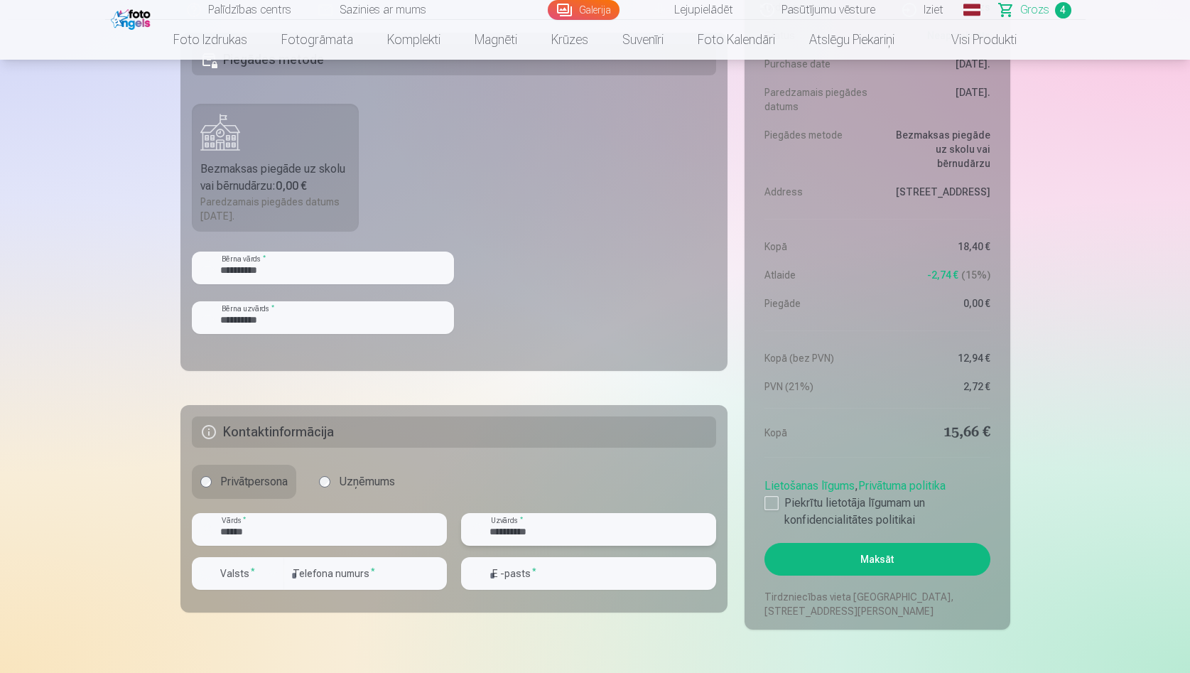
scroll to position [928, 0]
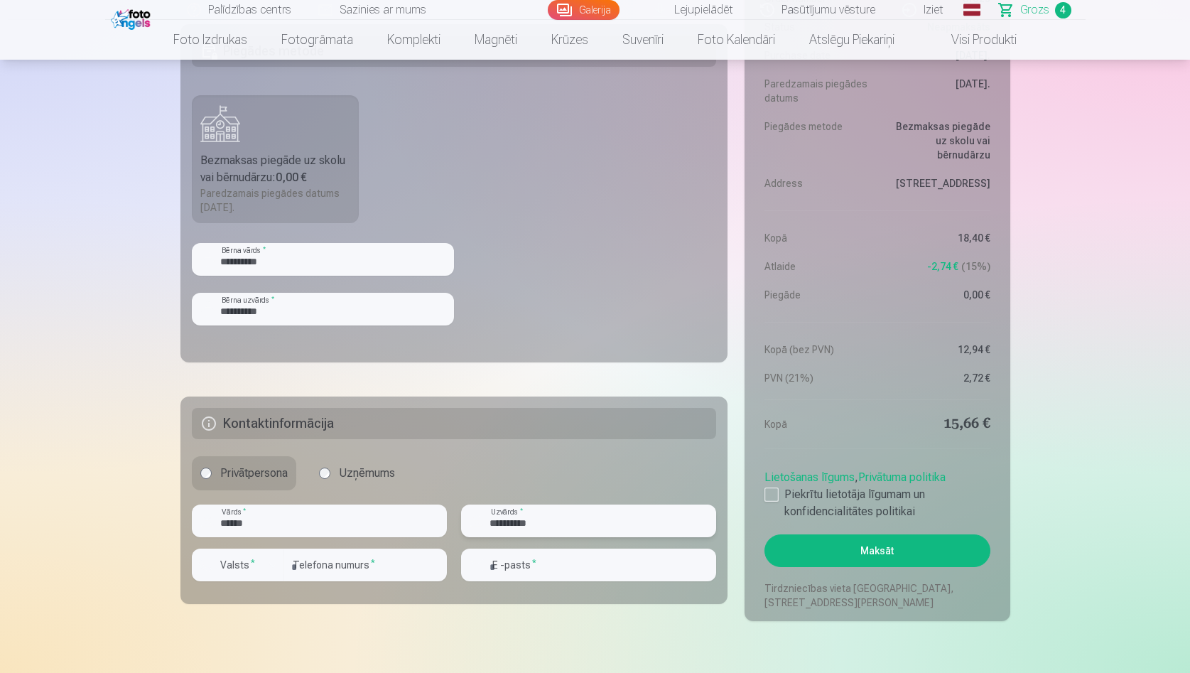
type input "**********"
click at [302, 574] on input "number" at bounding box center [365, 565] width 163 height 33
type input "********"
click at [243, 570] on label "Valsts *" at bounding box center [238, 565] width 46 height 14
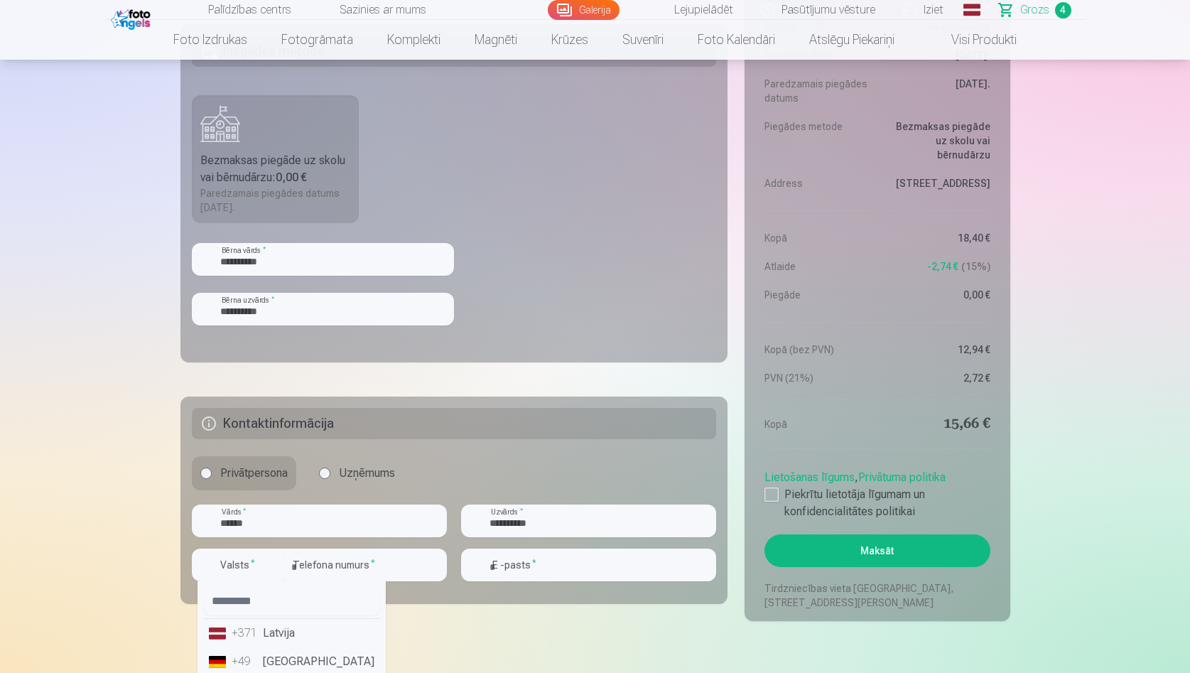
click at [285, 635] on li "+371 Latvija" at bounding box center [291, 633] width 177 height 28
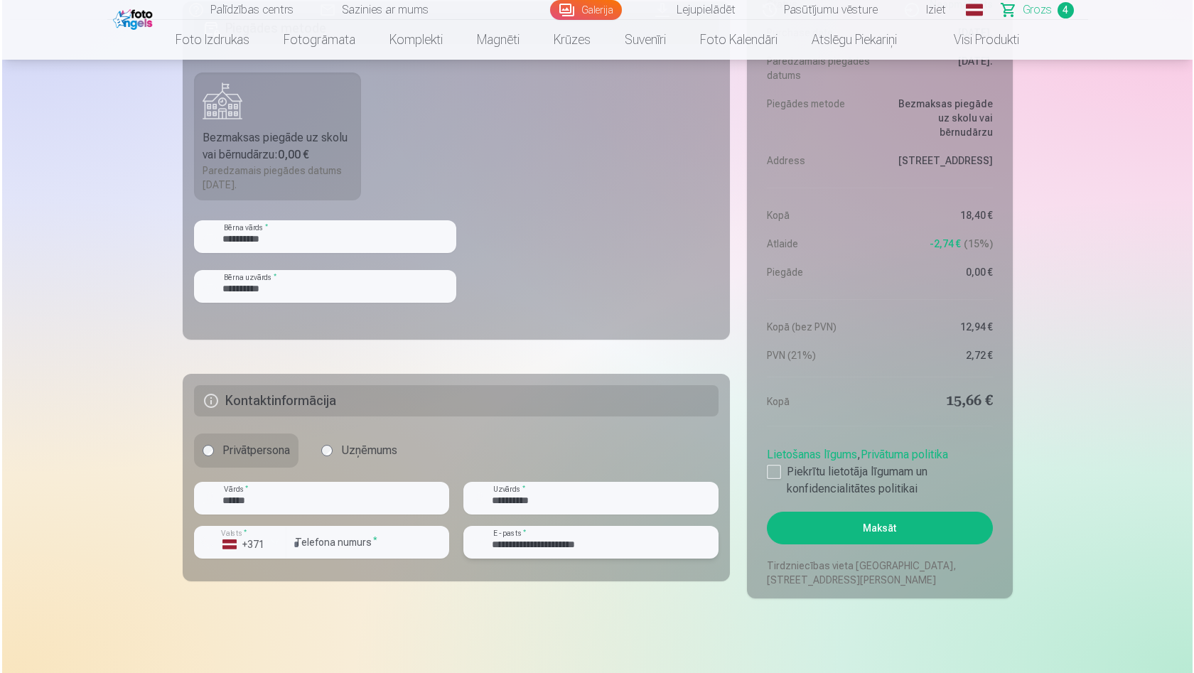
scroll to position [952, 0]
type input "**********"
click at [876, 527] on button "Maksāt" at bounding box center [877, 526] width 225 height 33
